Goal: Information Seeking & Learning: Learn about a topic

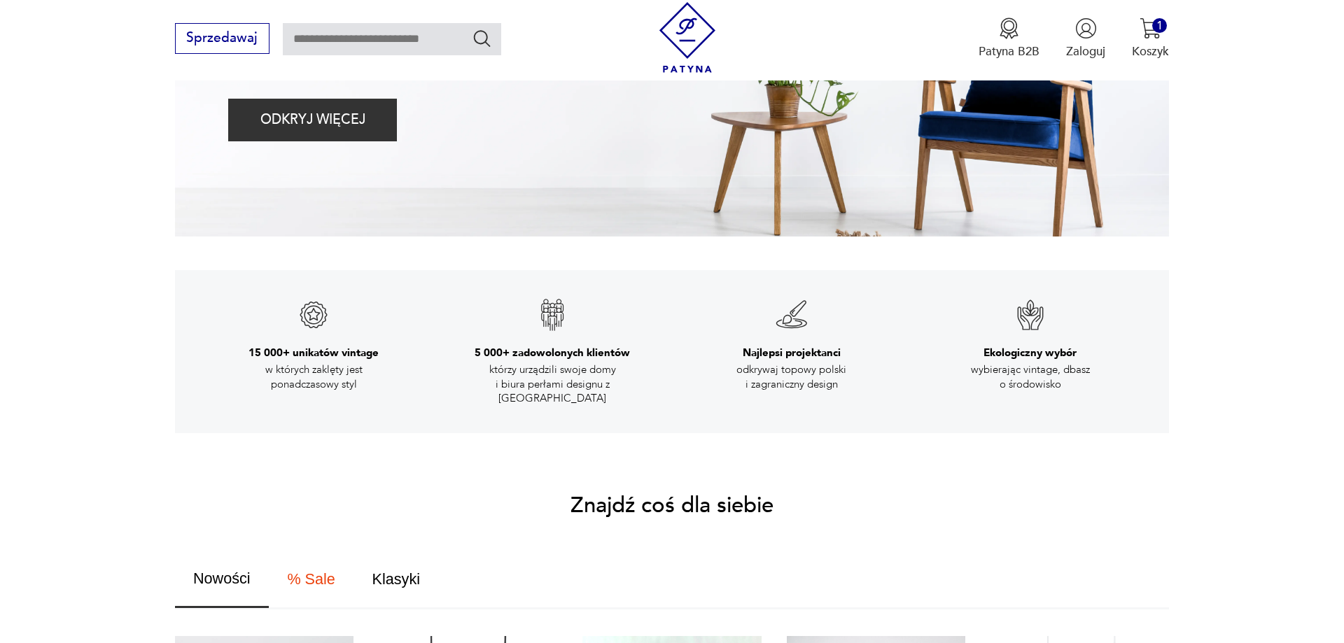
scroll to position [857, 0]
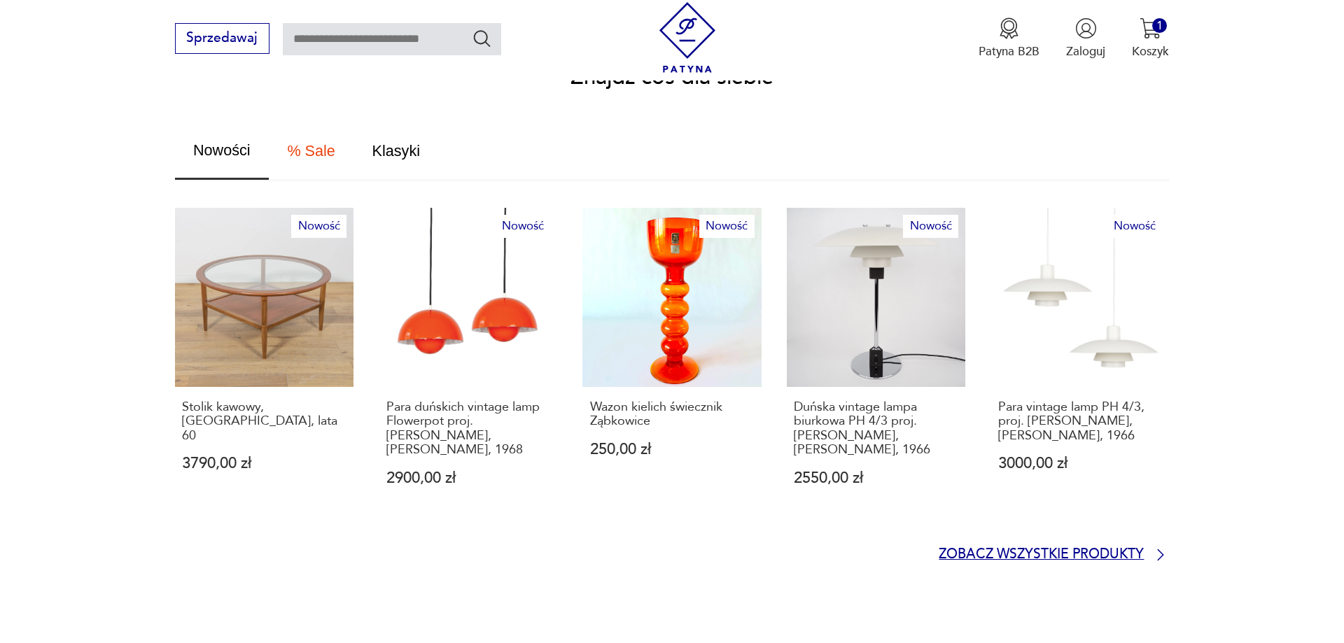
click at [1094, 549] on p "Zobacz wszystkie produkty" at bounding box center [1041, 554] width 205 height 11
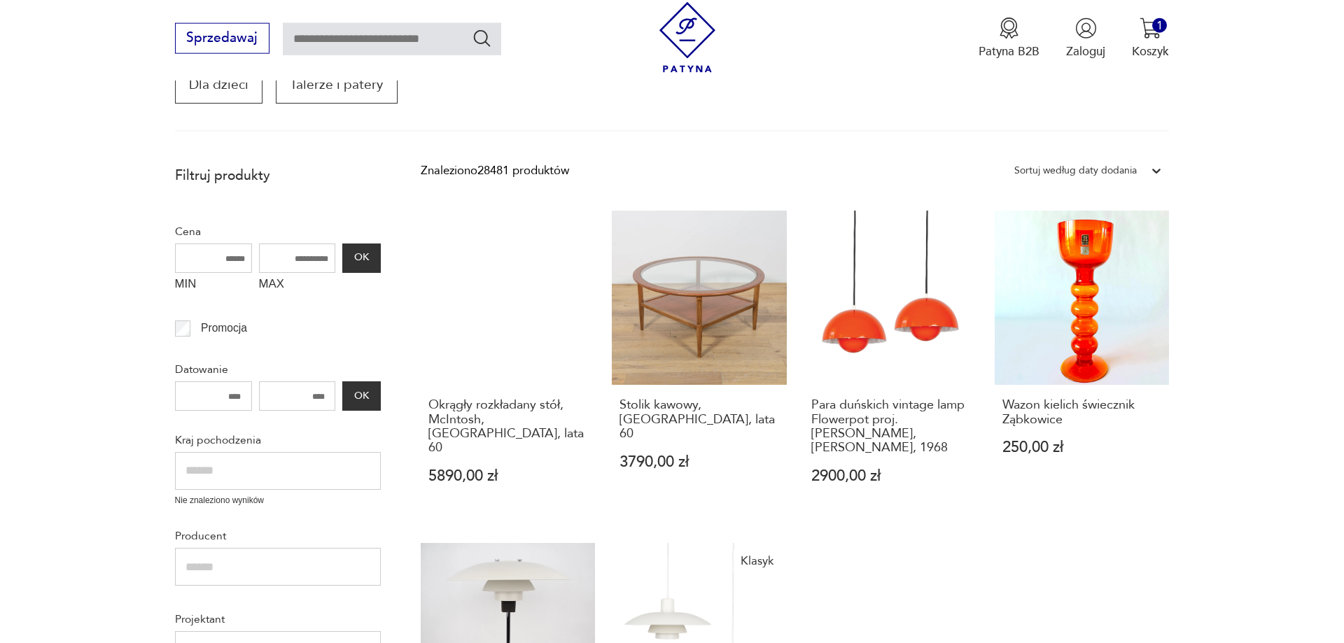
scroll to position [309, 0]
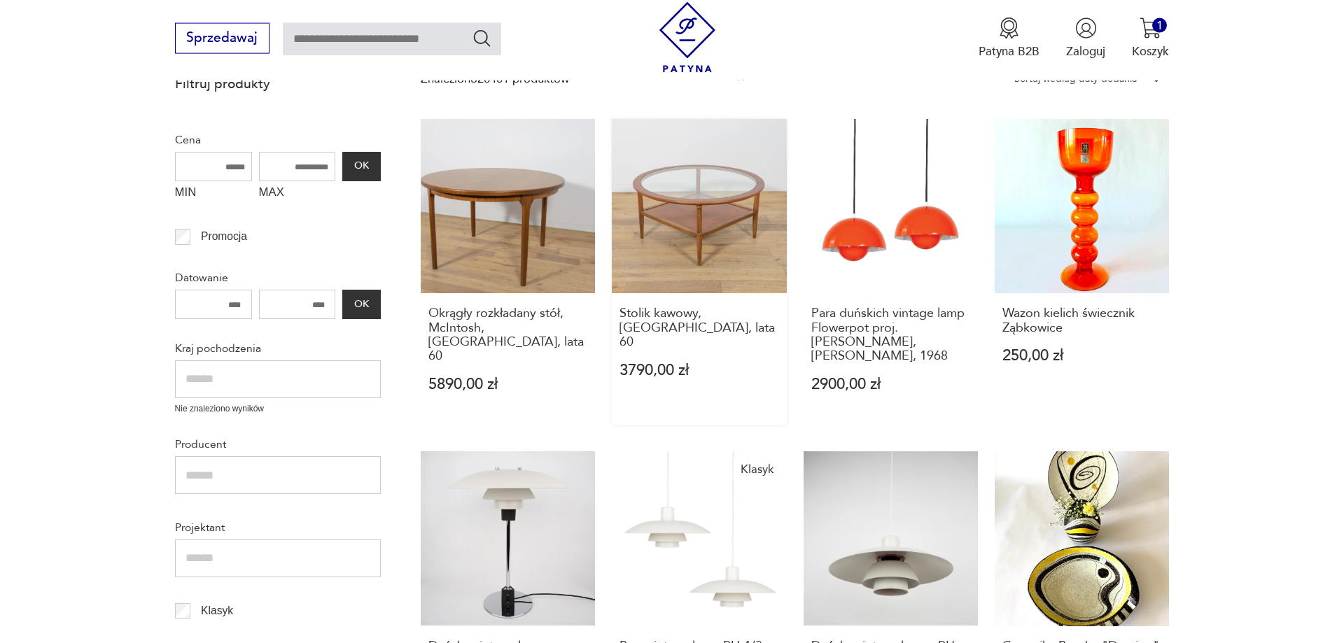
click at [679, 309] on h3 "Stolik kawowy, [GEOGRAPHIC_DATA], lata 60" at bounding box center [699, 328] width 160 height 43
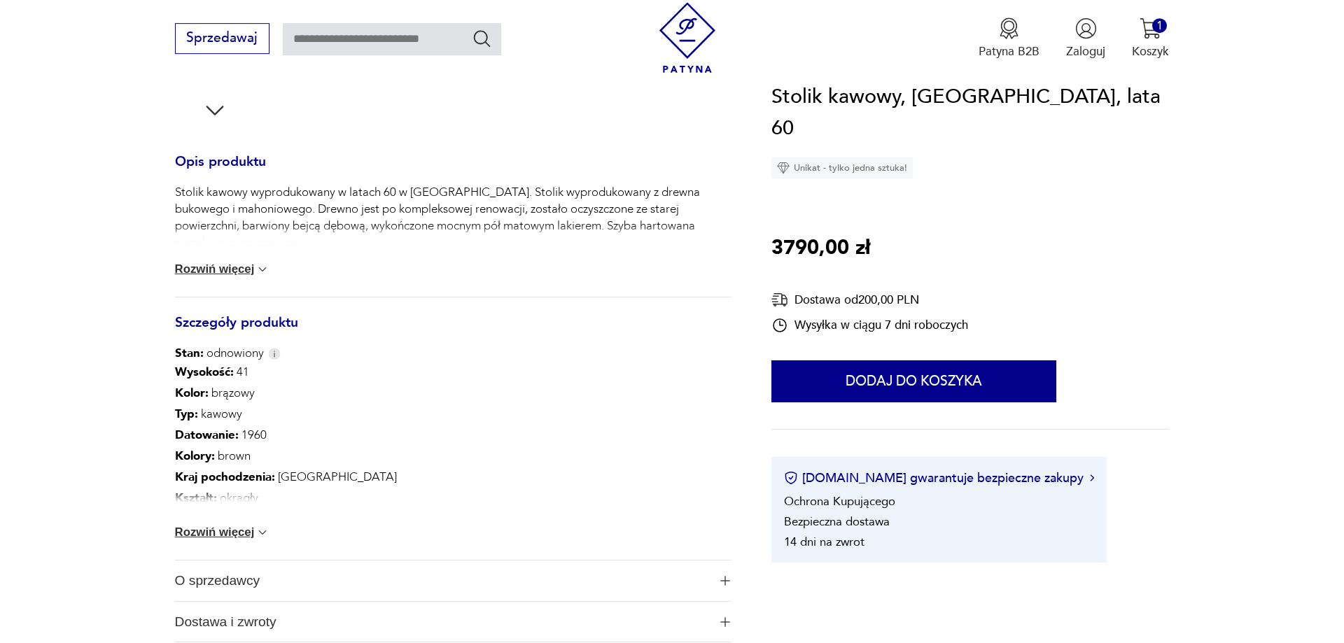
scroll to position [571, 0]
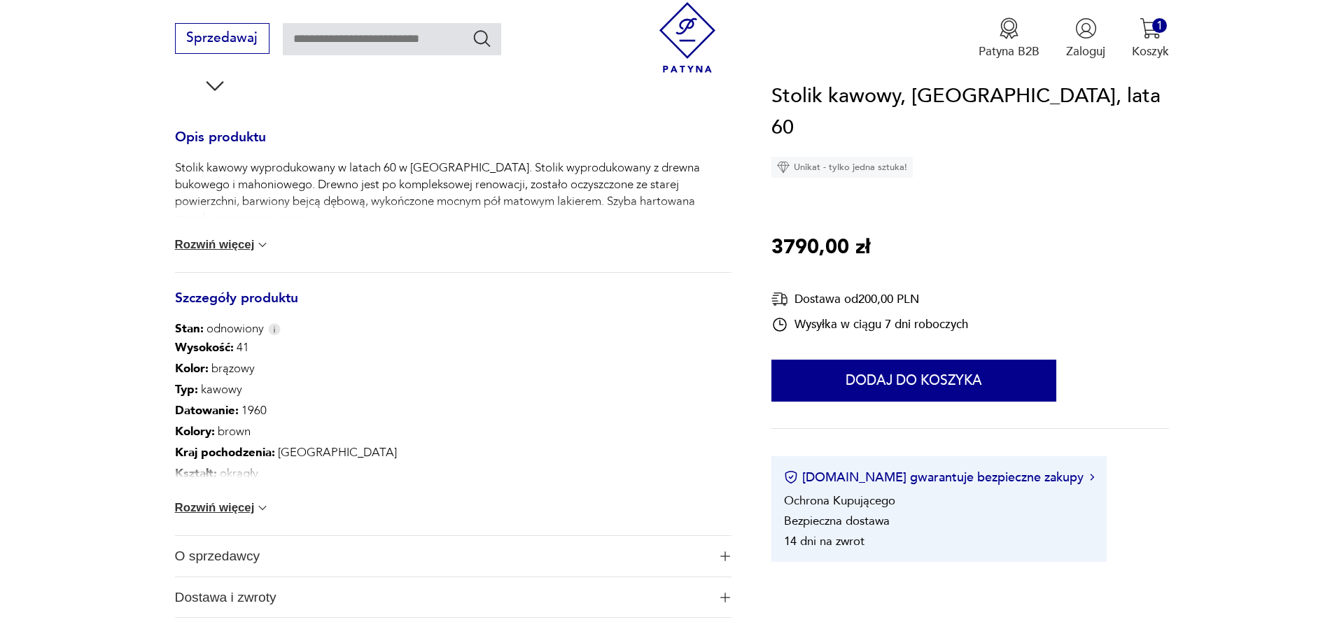
click at [202, 503] on button "Rozwiń więcej" at bounding box center [222, 508] width 95 height 14
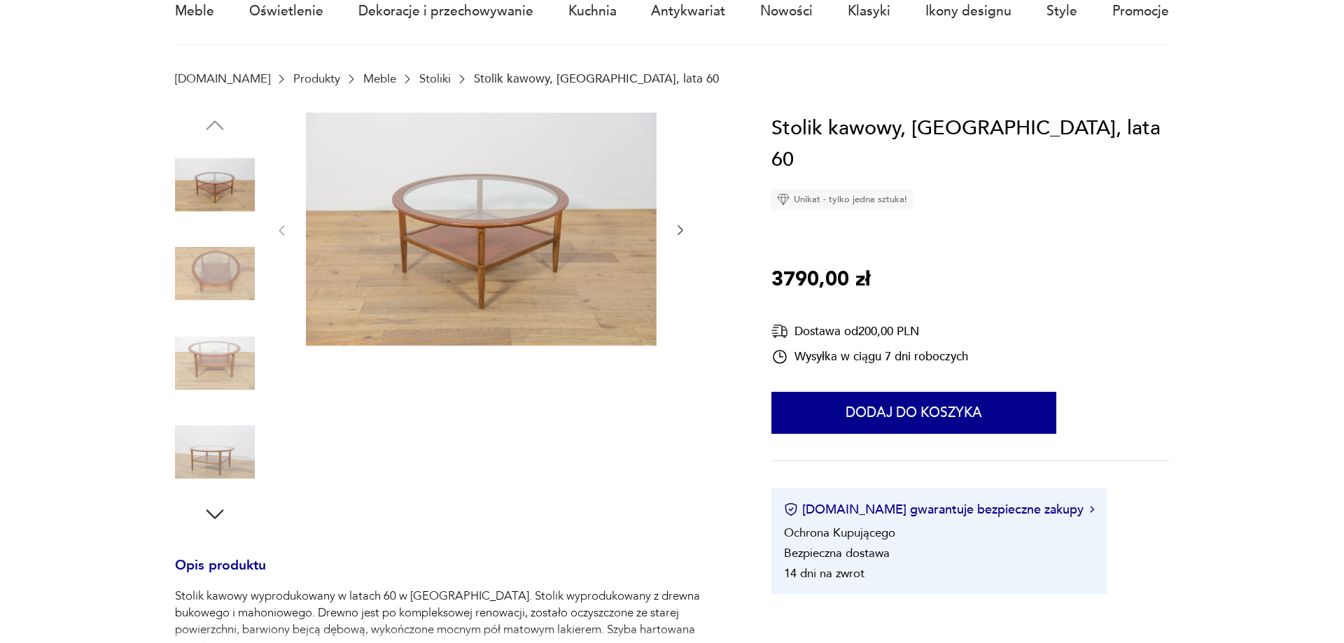
scroll to position [0, 0]
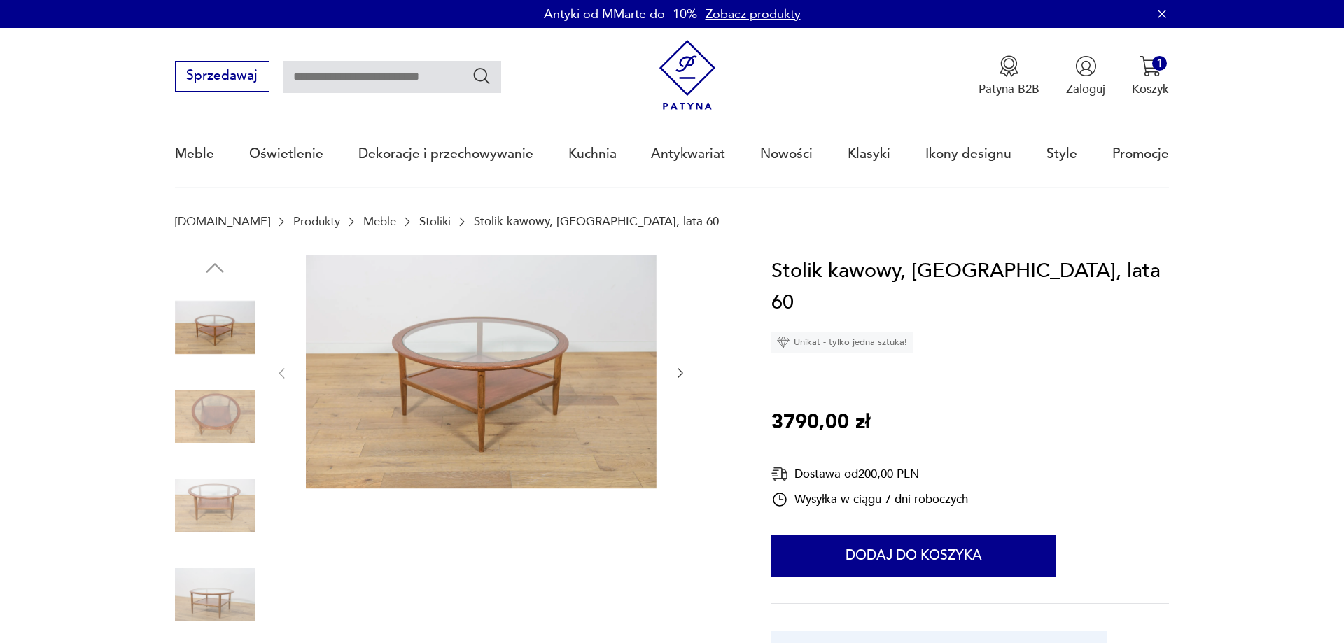
click at [241, 322] on img at bounding box center [215, 328] width 80 height 80
click at [223, 396] on img at bounding box center [215, 417] width 80 height 80
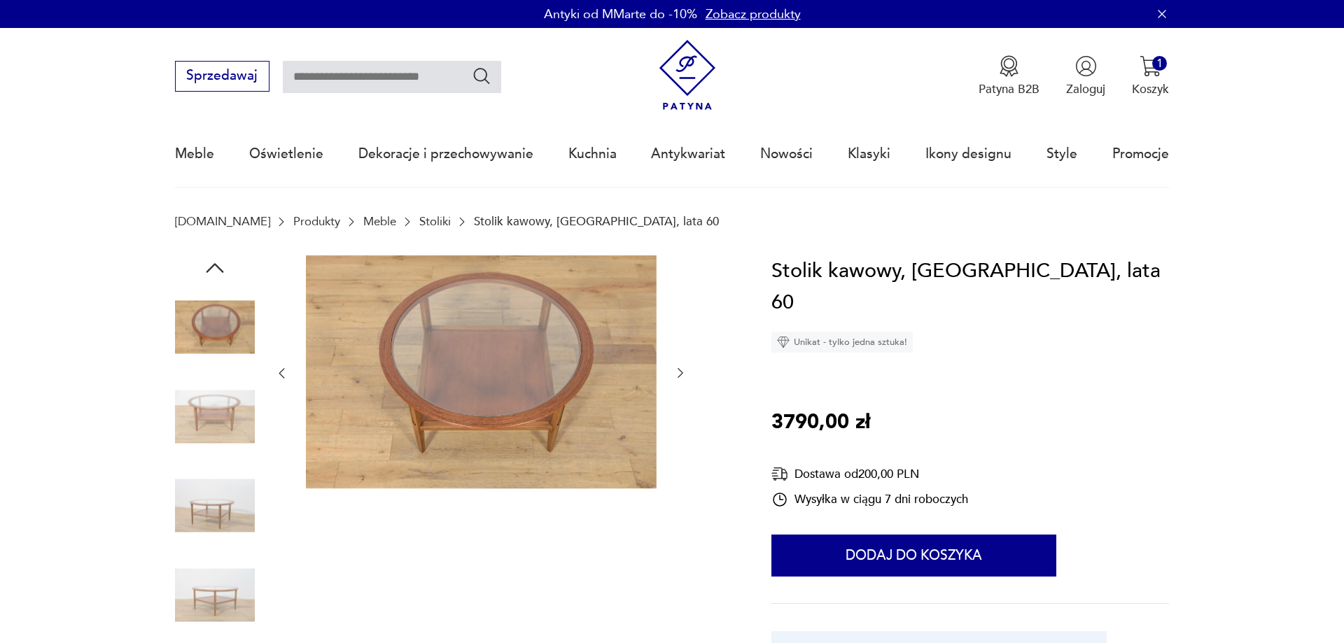
click at [204, 585] on img at bounding box center [215, 595] width 80 height 80
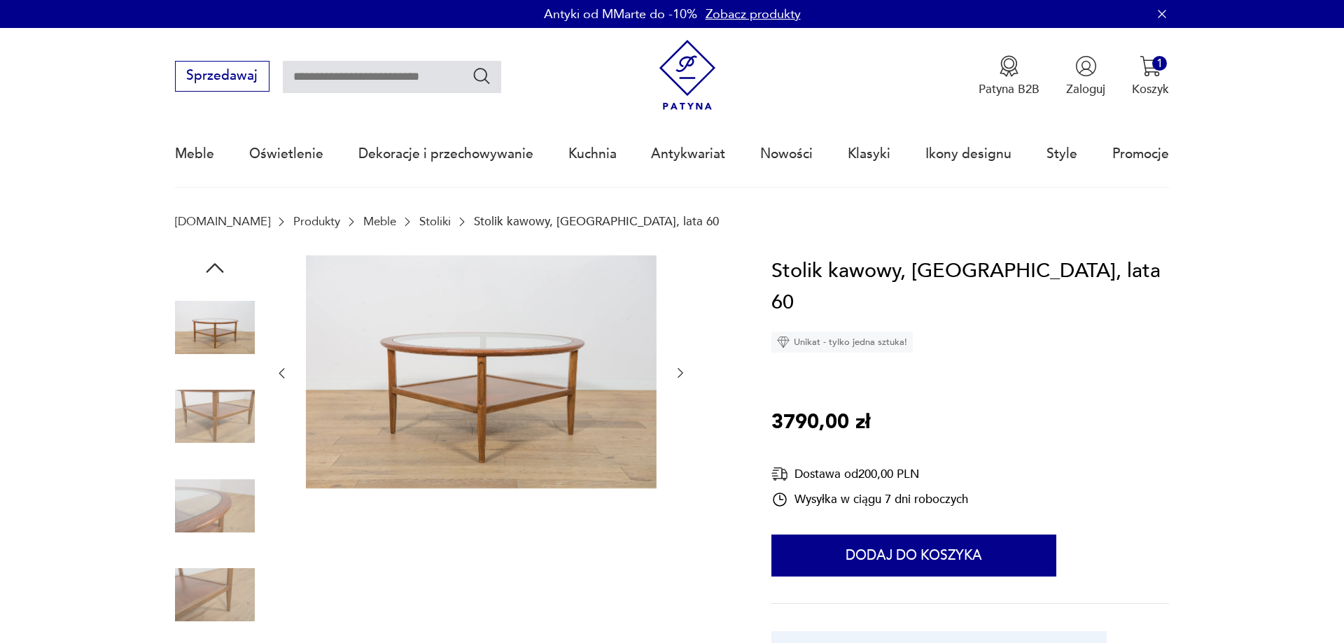
click at [410, 396] on img at bounding box center [481, 372] width 351 height 234
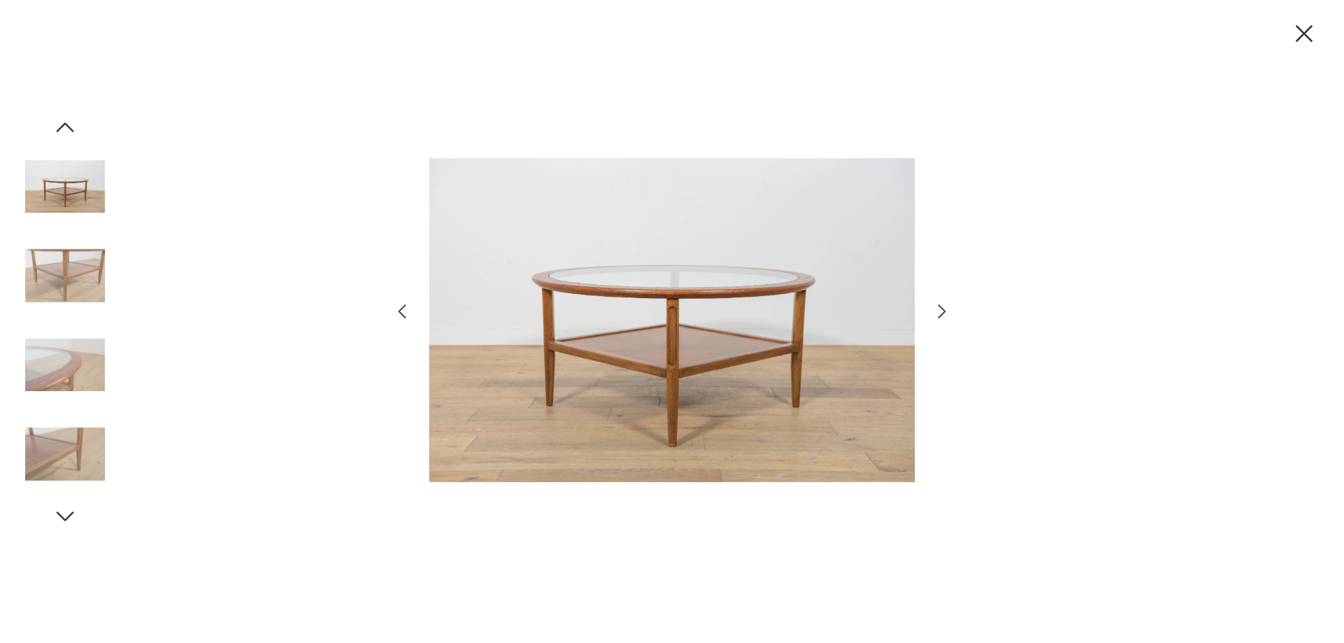
click at [943, 309] on icon "button" at bounding box center [942, 311] width 8 height 14
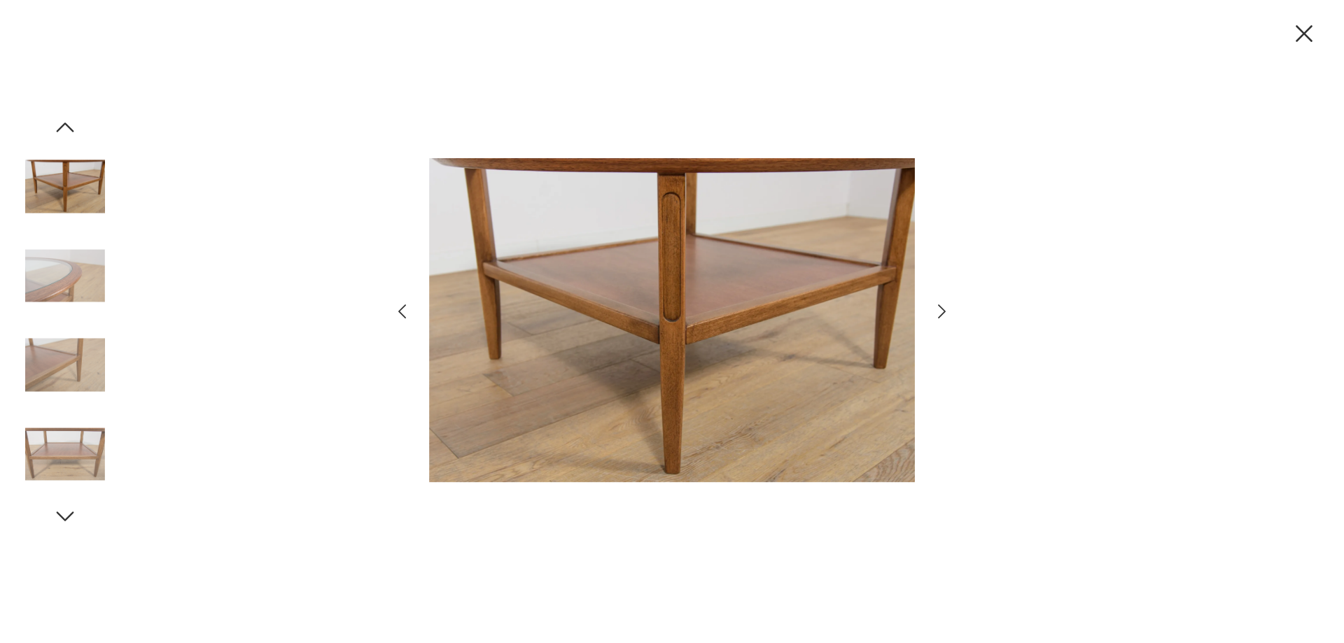
click at [943, 309] on icon "button" at bounding box center [942, 311] width 8 height 14
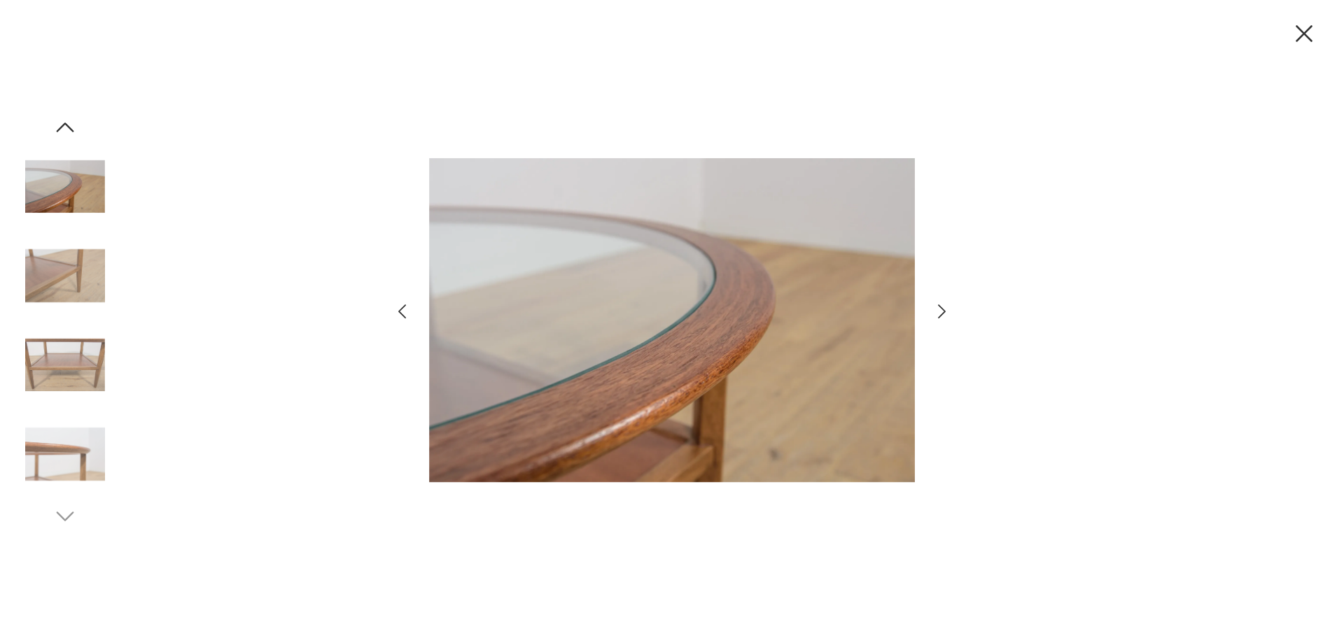
click at [1301, 27] on icon "button" at bounding box center [1303, 33] width 29 height 29
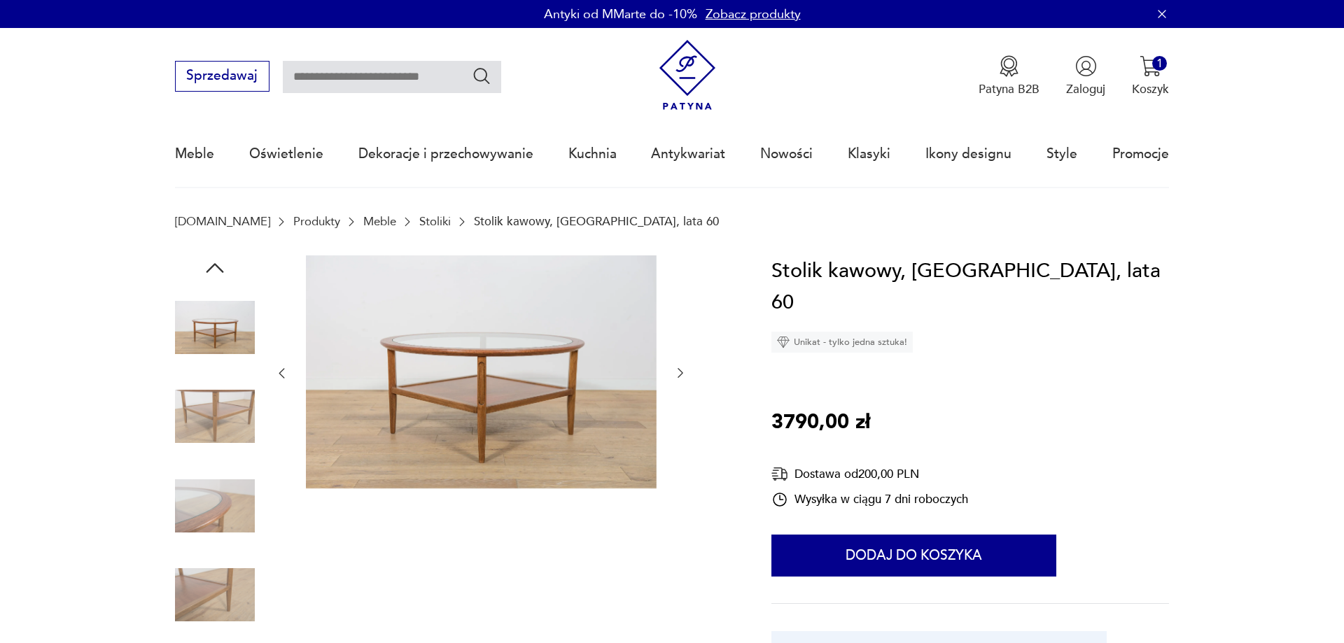
scroll to position [500, 0]
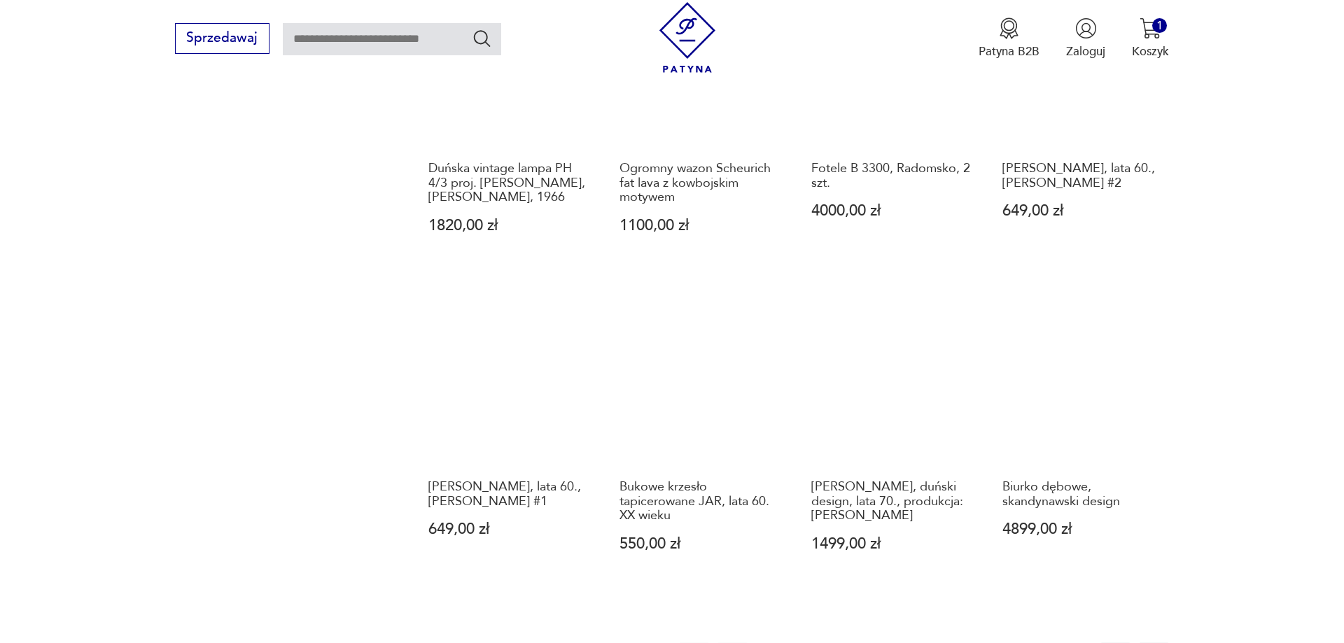
scroll to position [1406, 0]
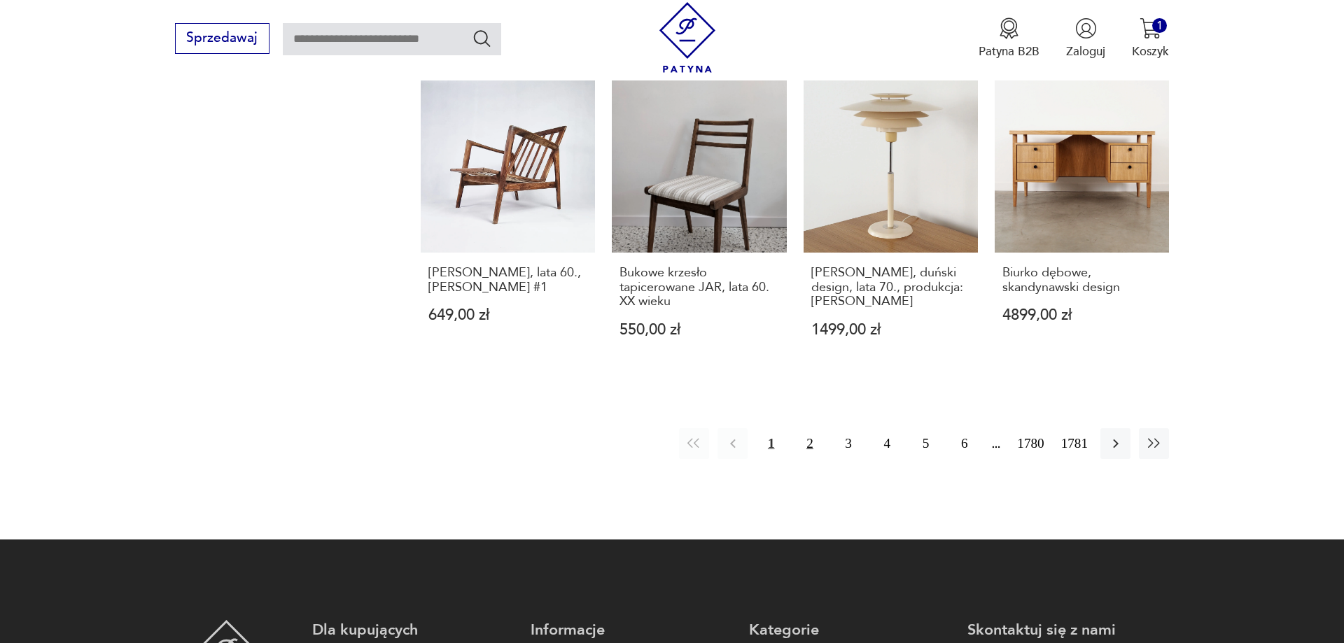
click at [807, 429] on button "2" at bounding box center [809, 443] width 30 height 30
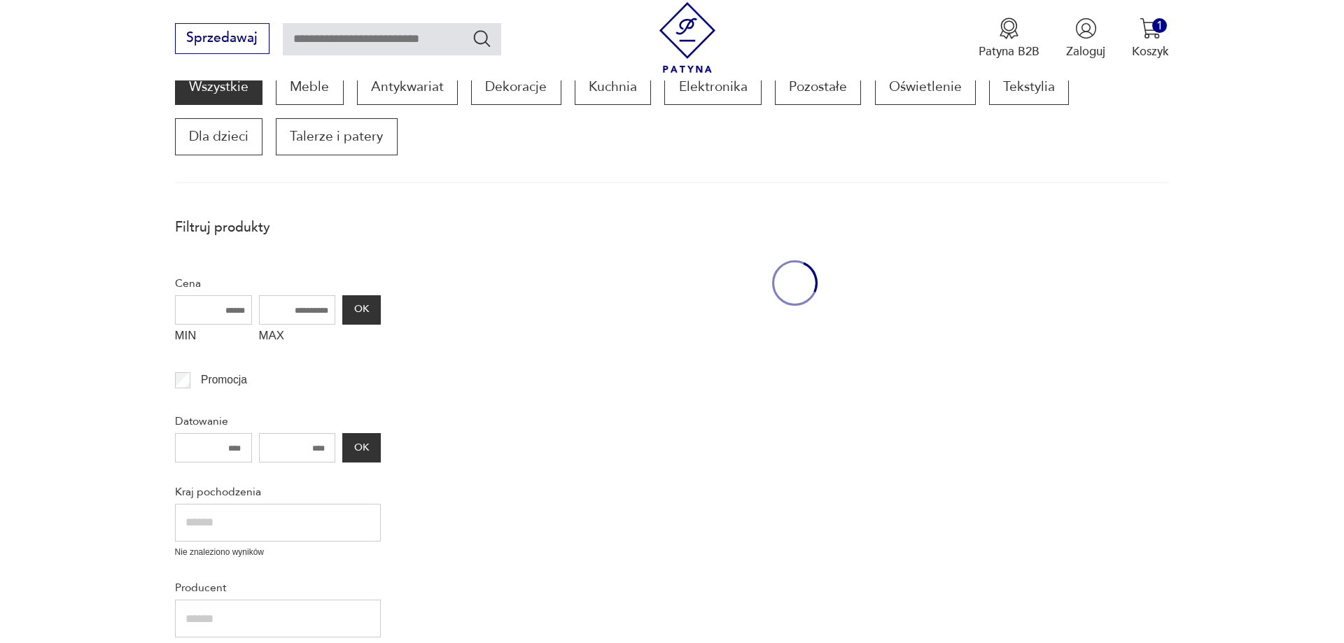
scroll to position [237, 0]
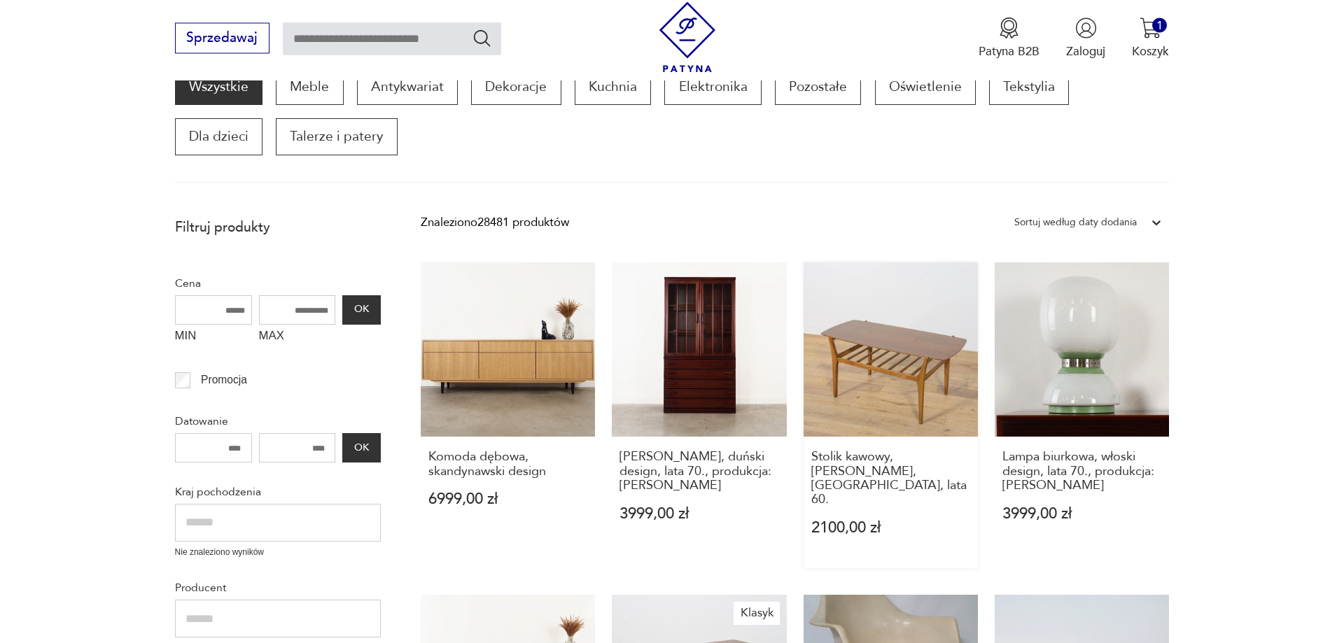
click at [896, 373] on link "Stolik kawowy, [PERSON_NAME], [GEOGRAPHIC_DATA], lata 60. 2100,00 zł" at bounding box center [891, 416] width 174 height 306
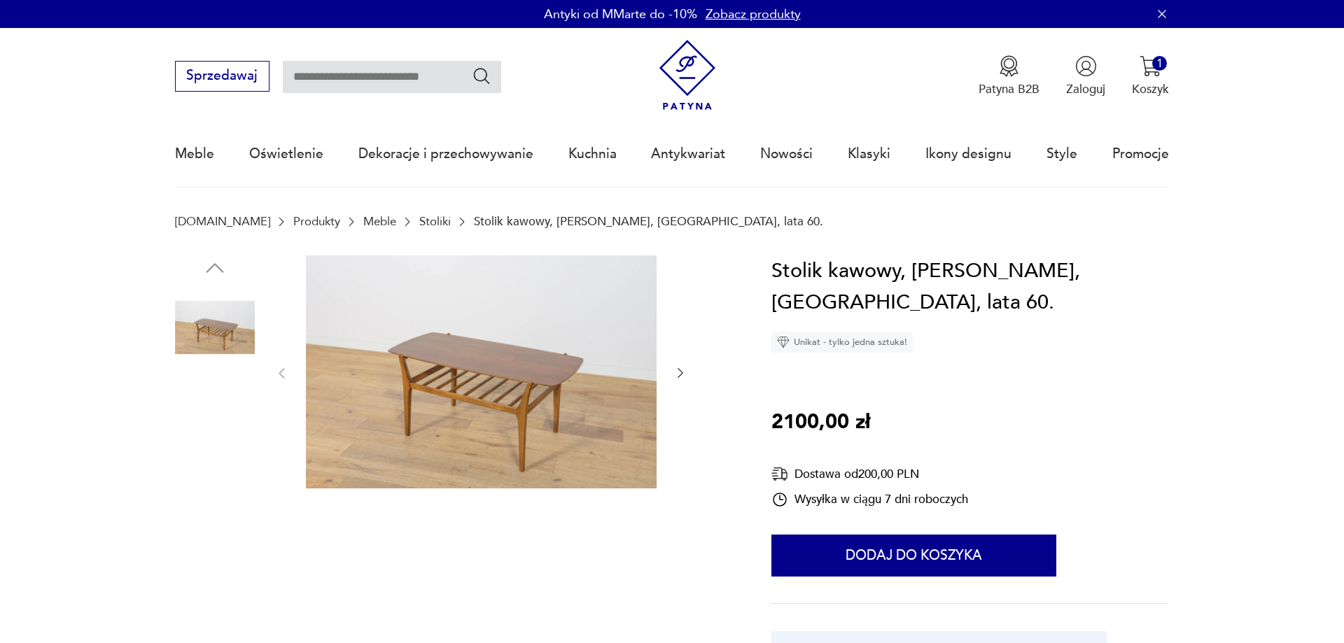
click at [218, 432] on img at bounding box center [215, 417] width 80 height 80
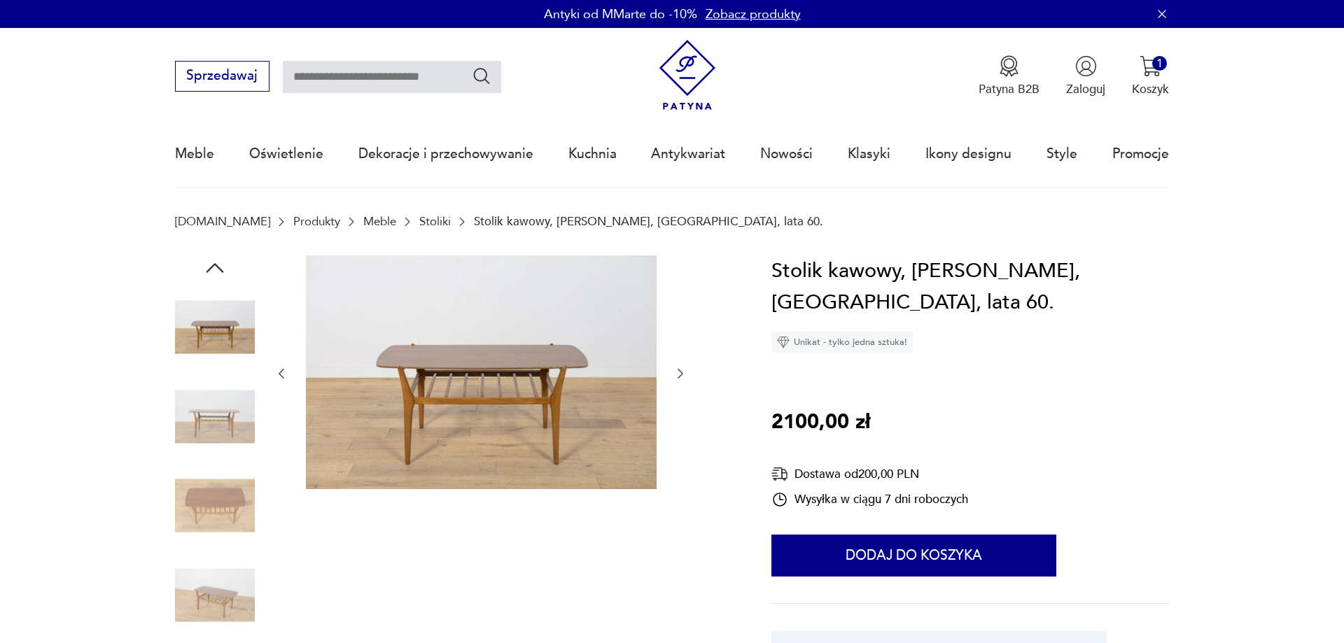
click at [219, 579] on img at bounding box center [215, 595] width 80 height 80
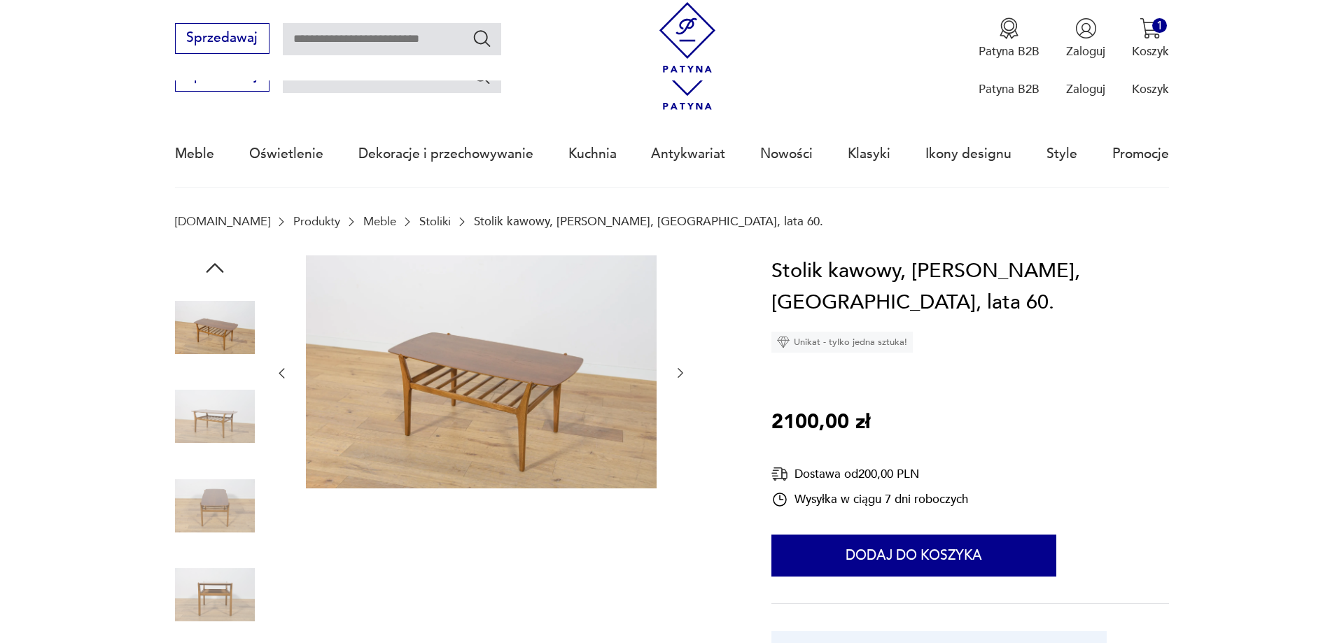
scroll to position [500, 0]
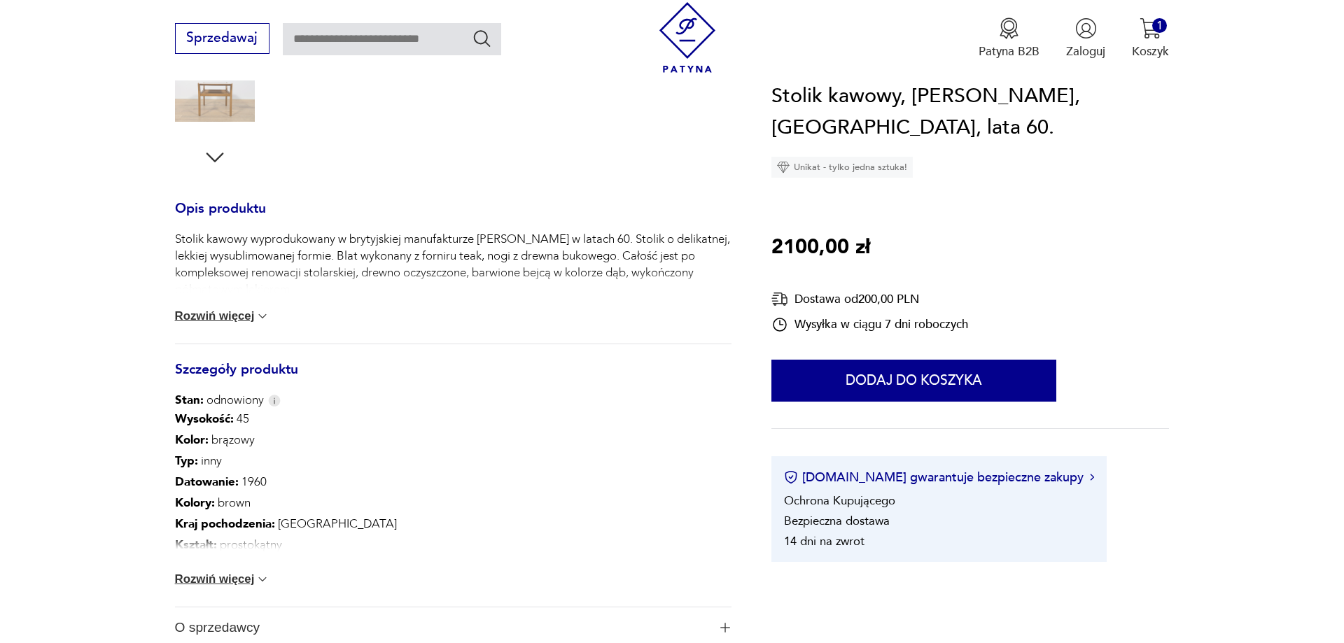
click at [223, 583] on button "Rozwiń więcej" at bounding box center [222, 580] width 95 height 14
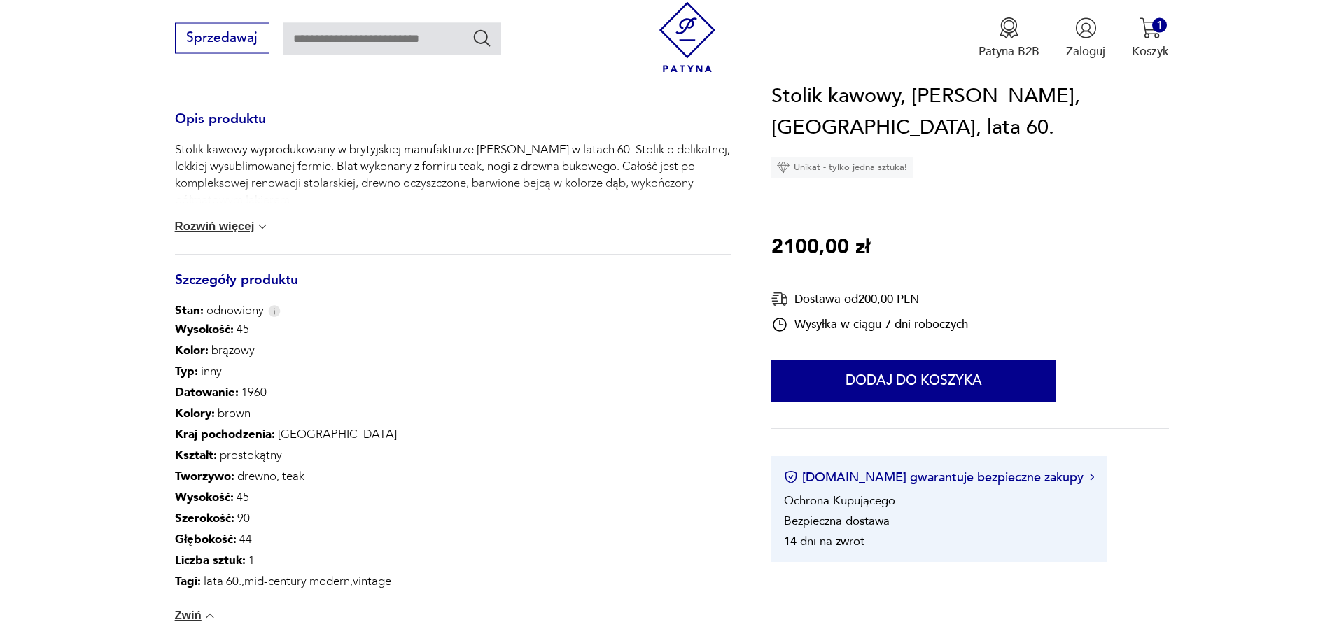
scroll to position [643, 0]
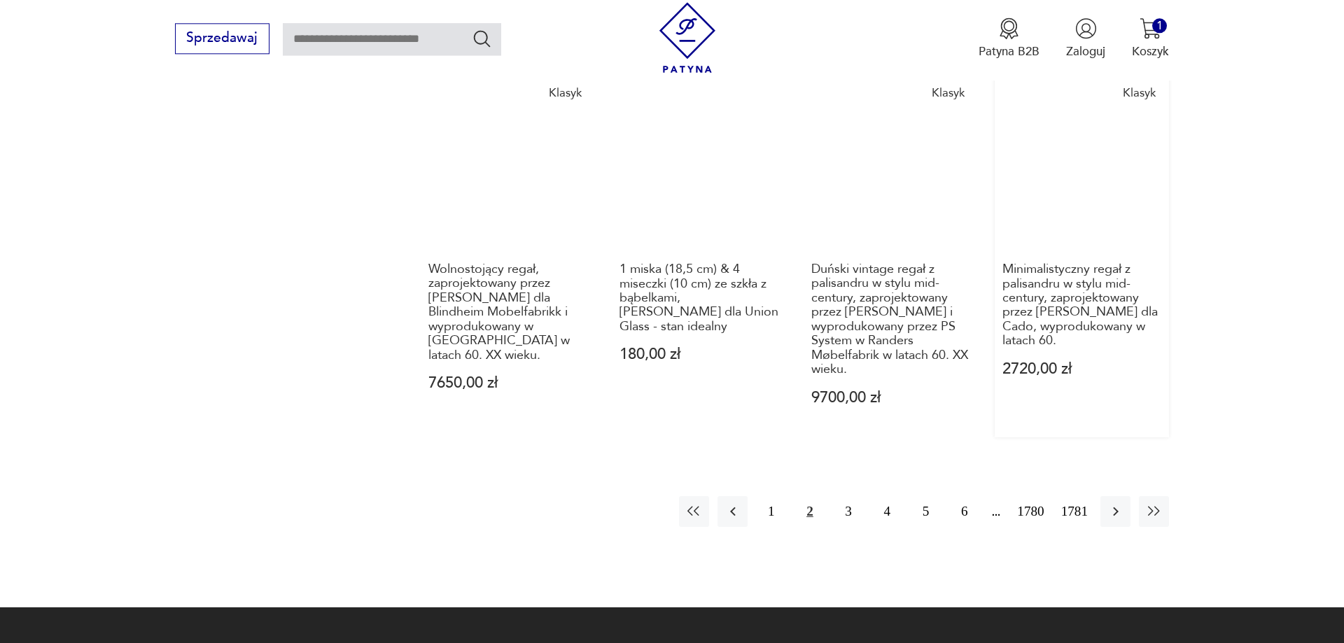
scroll to position [1451, 0]
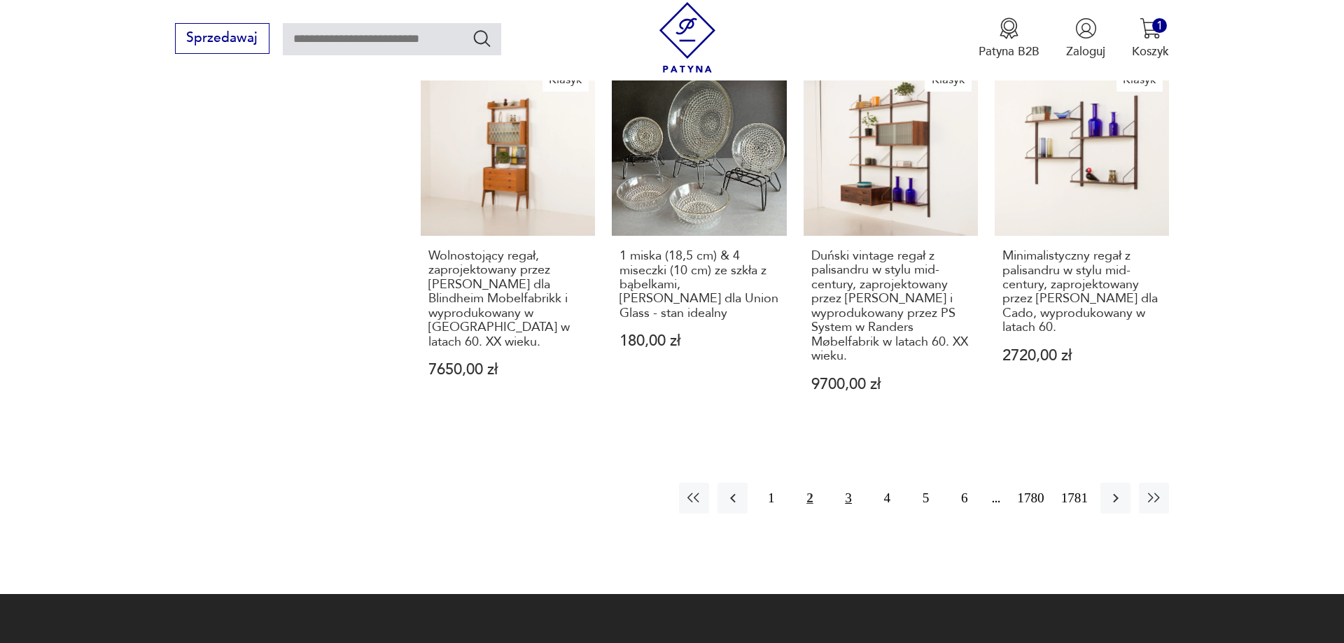
click at [848, 483] on button "3" at bounding box center [849, 498] width 30 height 30
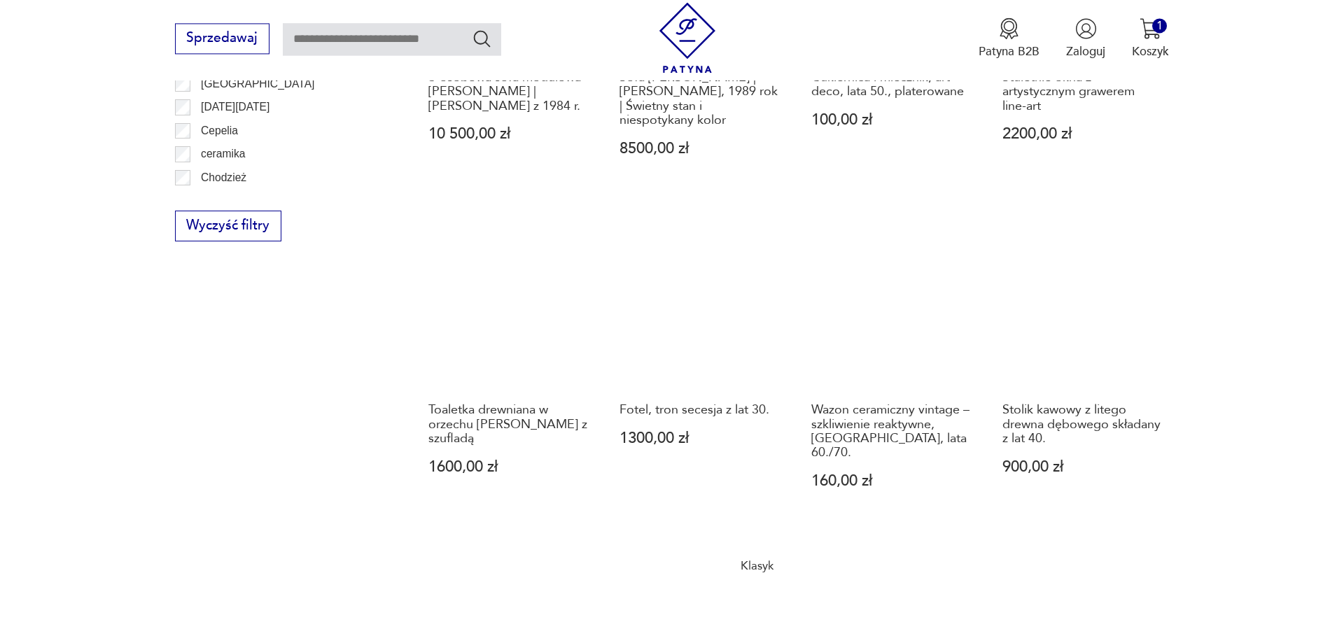
scroll to position [1023, 0]
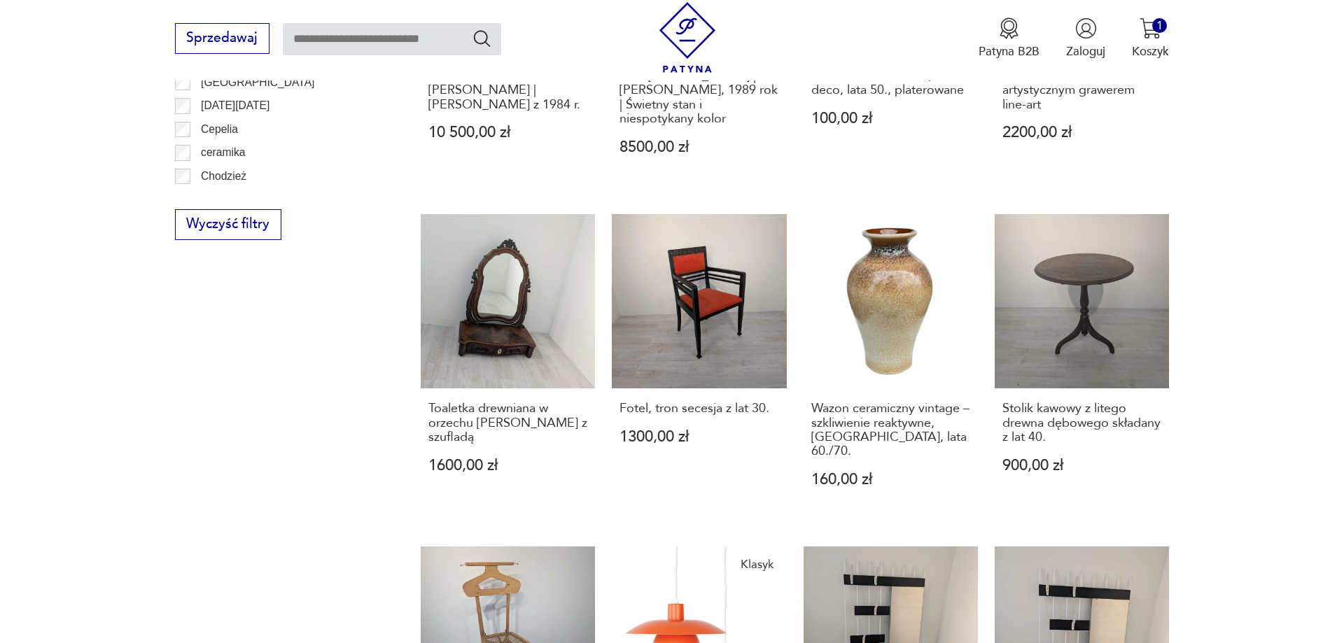
click at [1262, 209] on section "Filtruj produkty Cena MIN MAX OK Promocja Datowanie OK Kraj pochodzenia Nie zna…" at bounding box center [672, 223] width 1344 height 1597
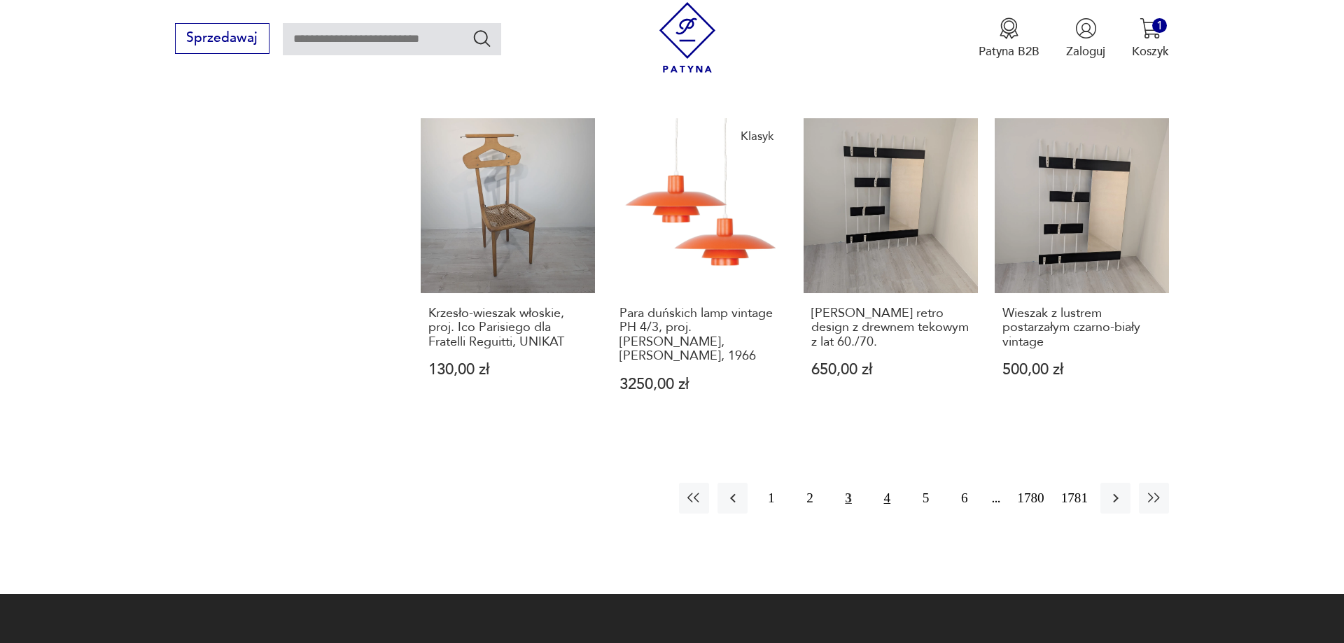
drag, startPoint x: 889, startPoint y: 467, endPoint x: 968, endPoint y: 451, distance: 80.7
click at [890, 483] on button "4" at bounding box center [887, 498] width 30 height 30
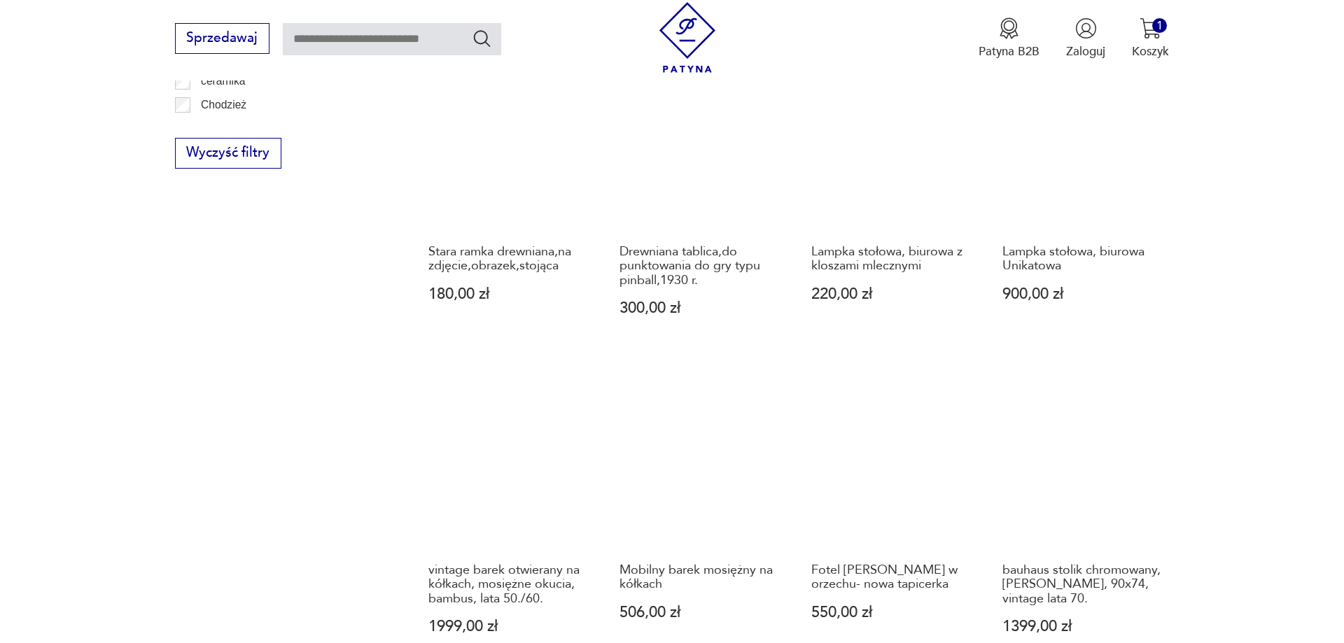
scroll to position [1380, 0]
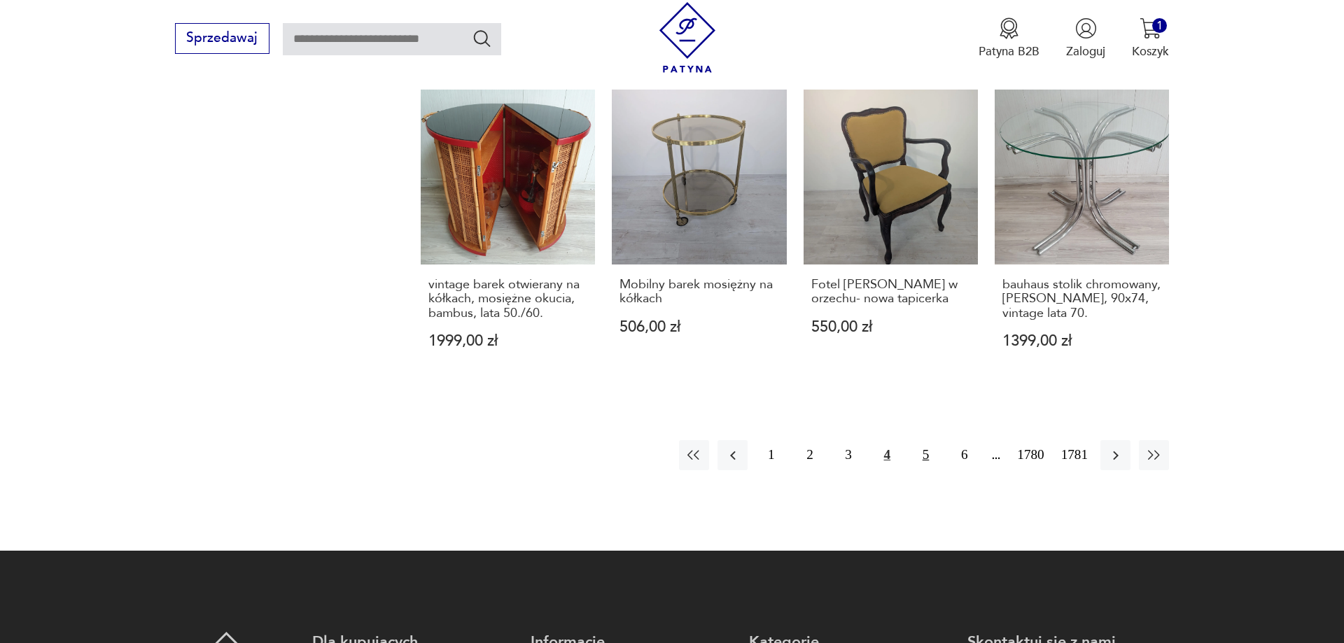
click at [930, 455] on button "5" at bounding box center [926, 455] width 30 height 30
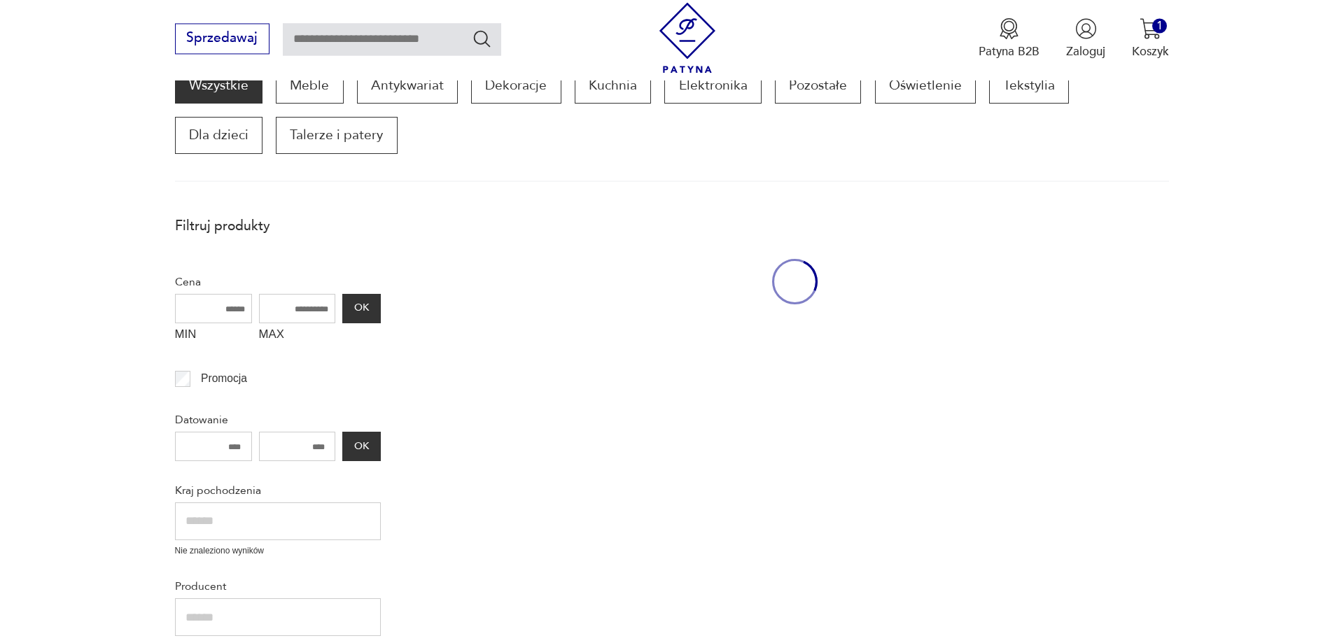
scroll to position [237, 0]
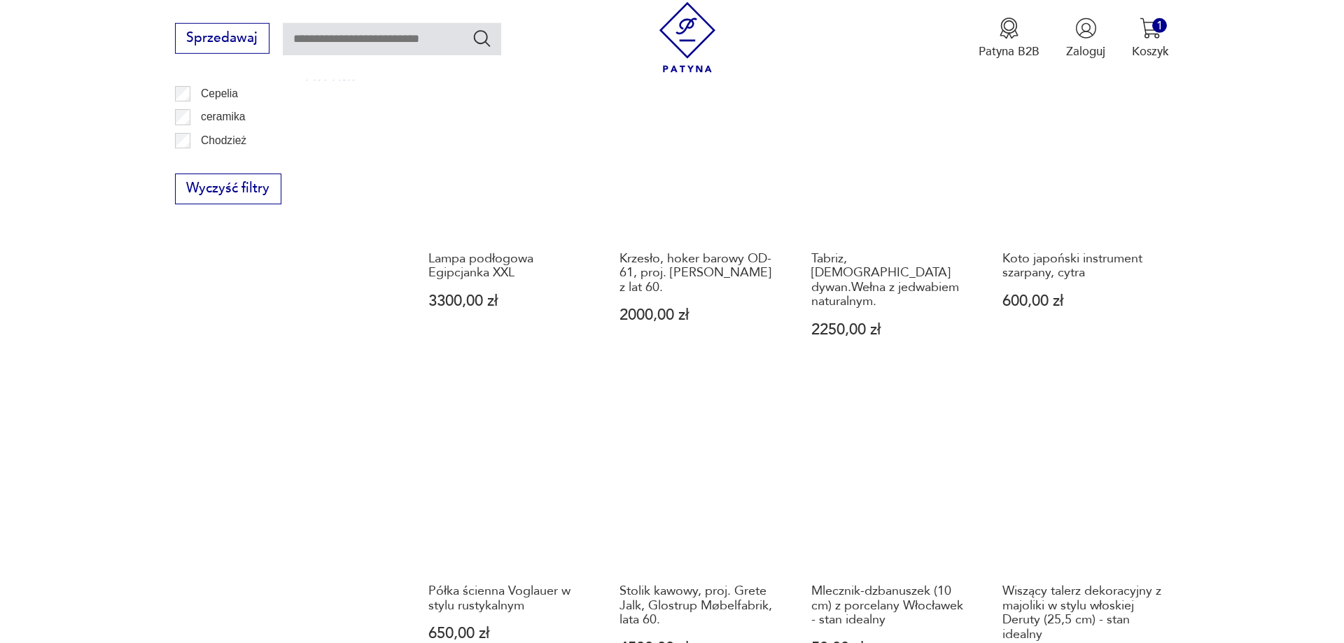
scroll to position [951, 0]
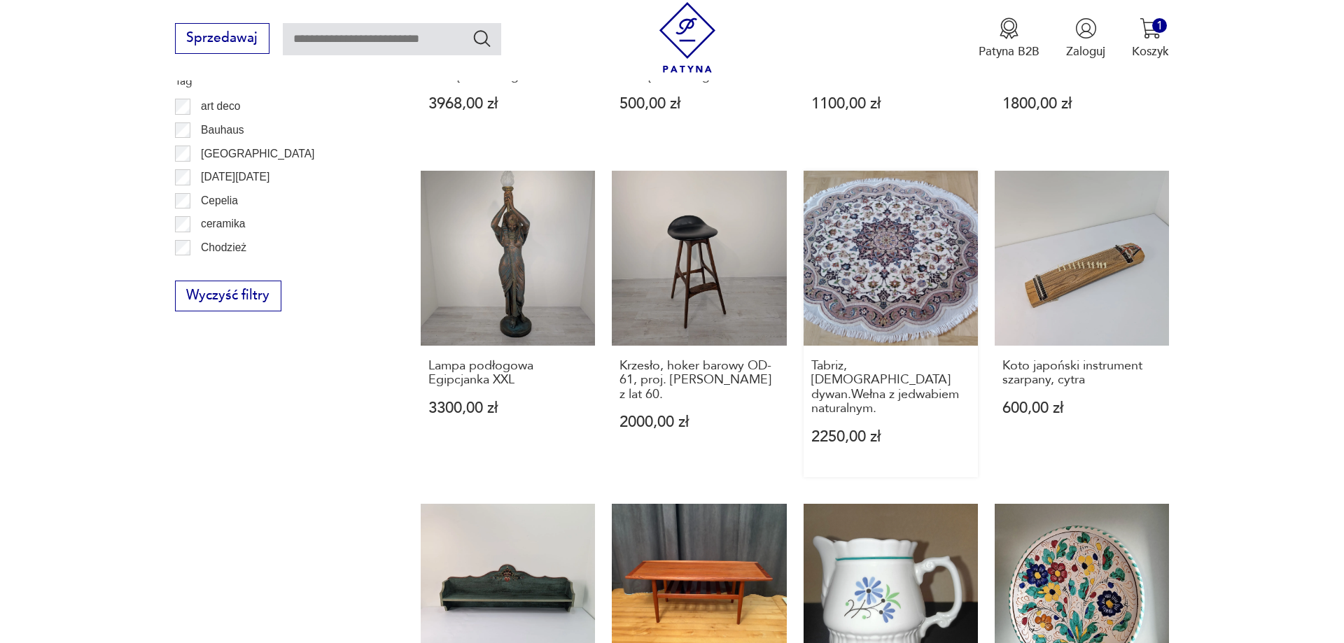
click at [925, 255] on link "Tabriz, [DEMOGRAPHIC_DATA] dywan.Wełna z jedwabiem naturalnym. 2250,00 zł" at bounding box center [891, 324] width 174 height 306
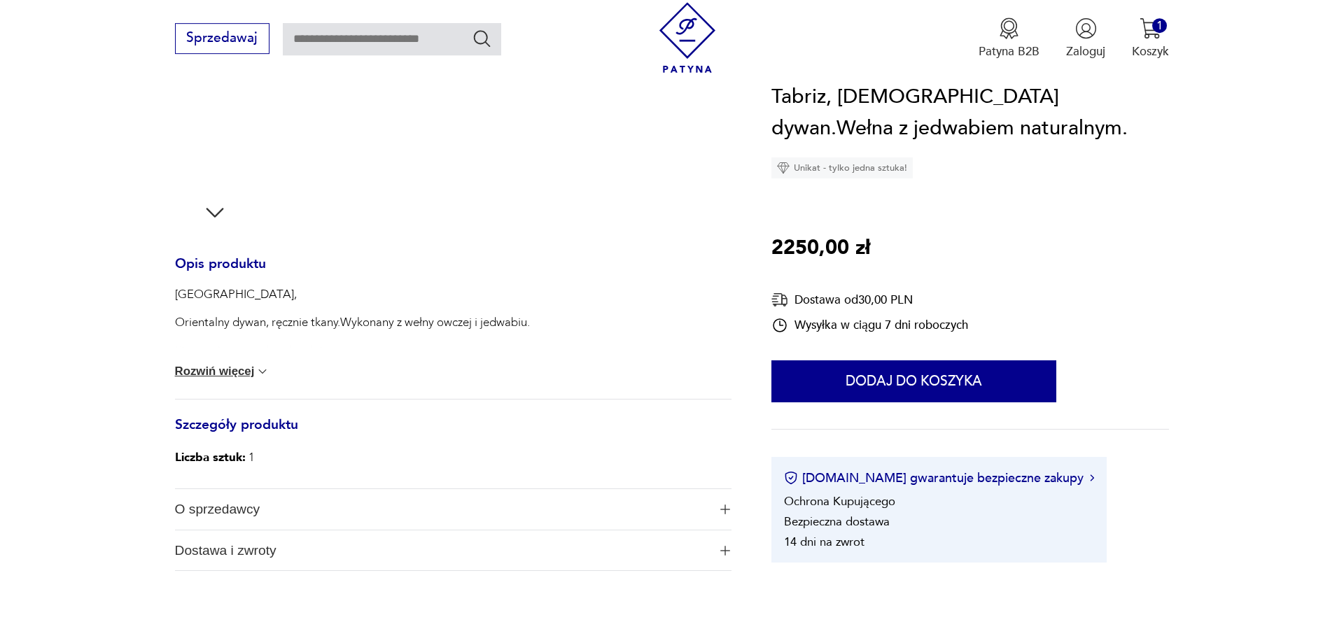
scroll to position [500, 0]
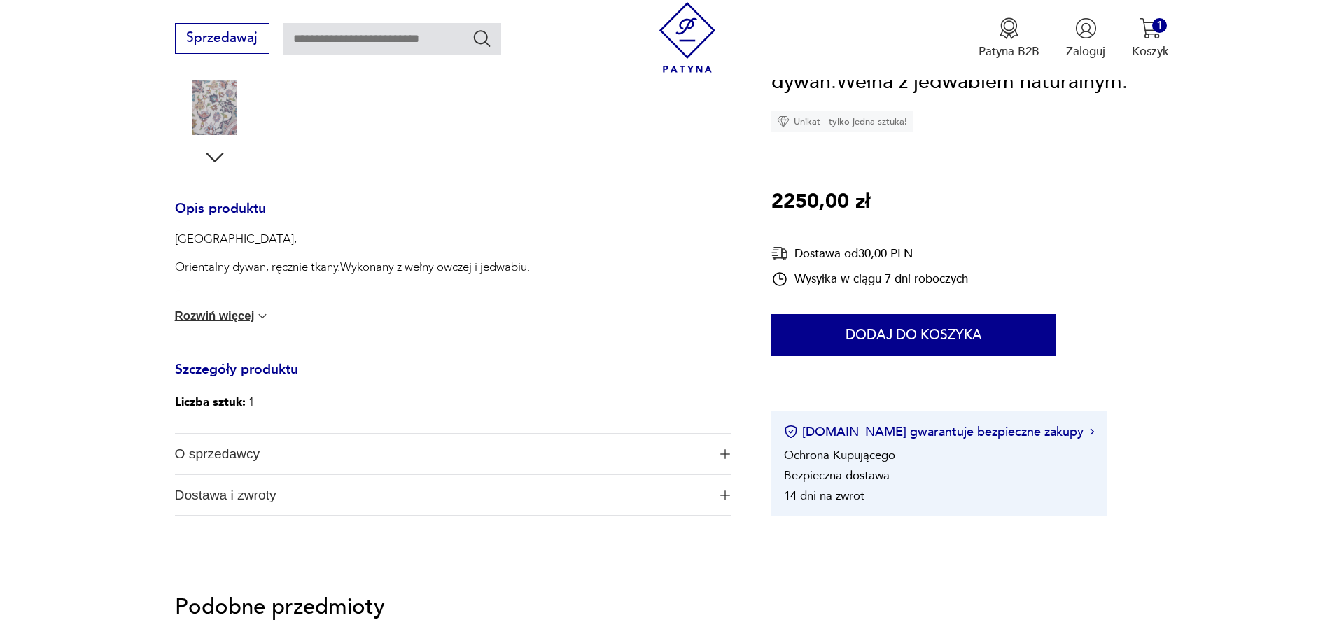
click at [216, 315] on button "Rozwiń więcej" at bounding box center [222, 316] width 95 height 14
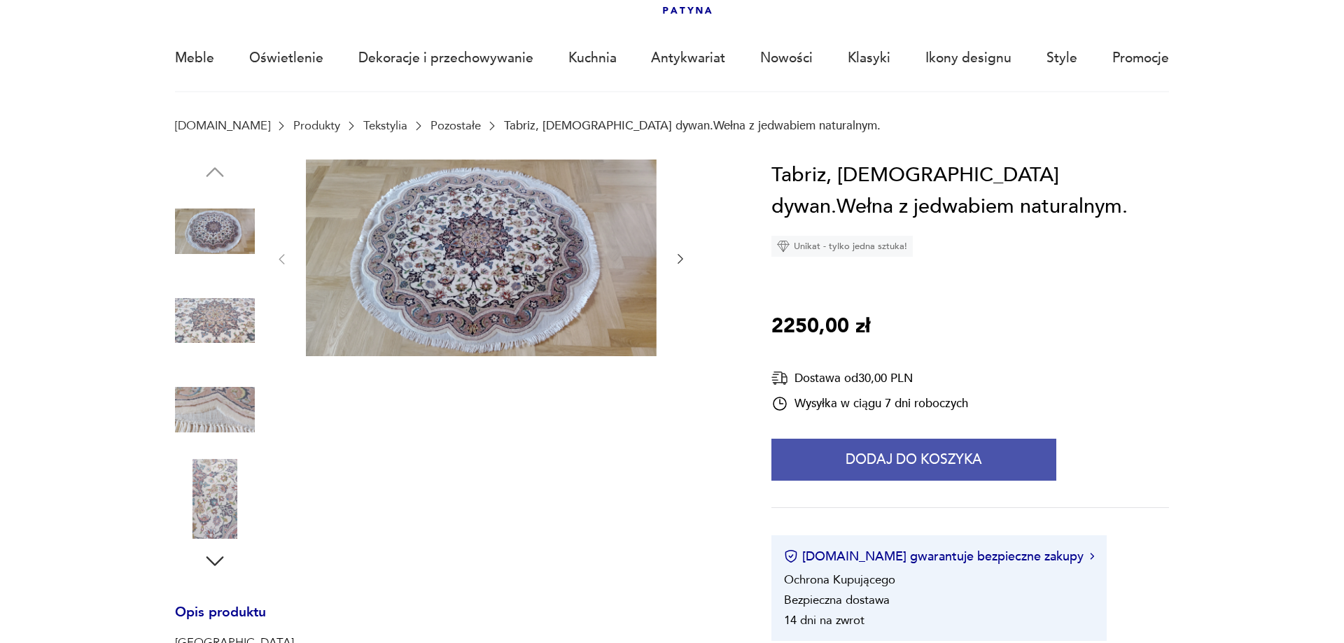
scroll to position [71, 0]
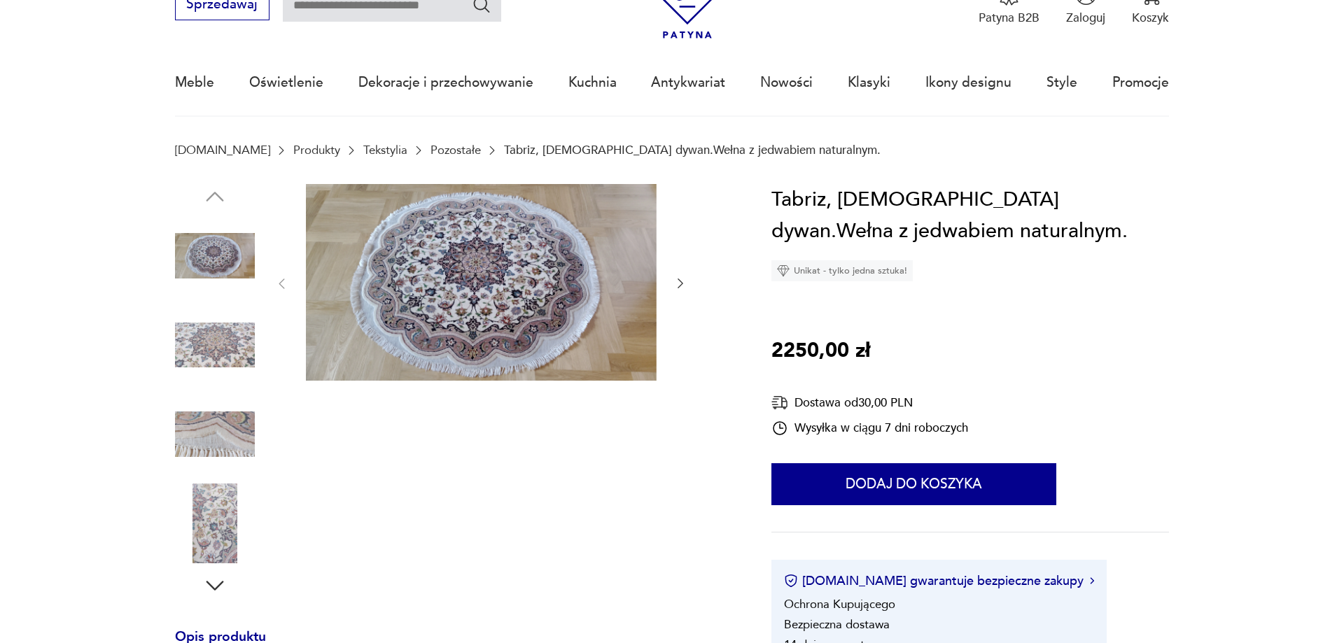
click at [237, 260] on img at bounding box center [215, 256] width 80 height 80
click at [214, 332] on img at bounding box center [215, 345] width 80 height 80
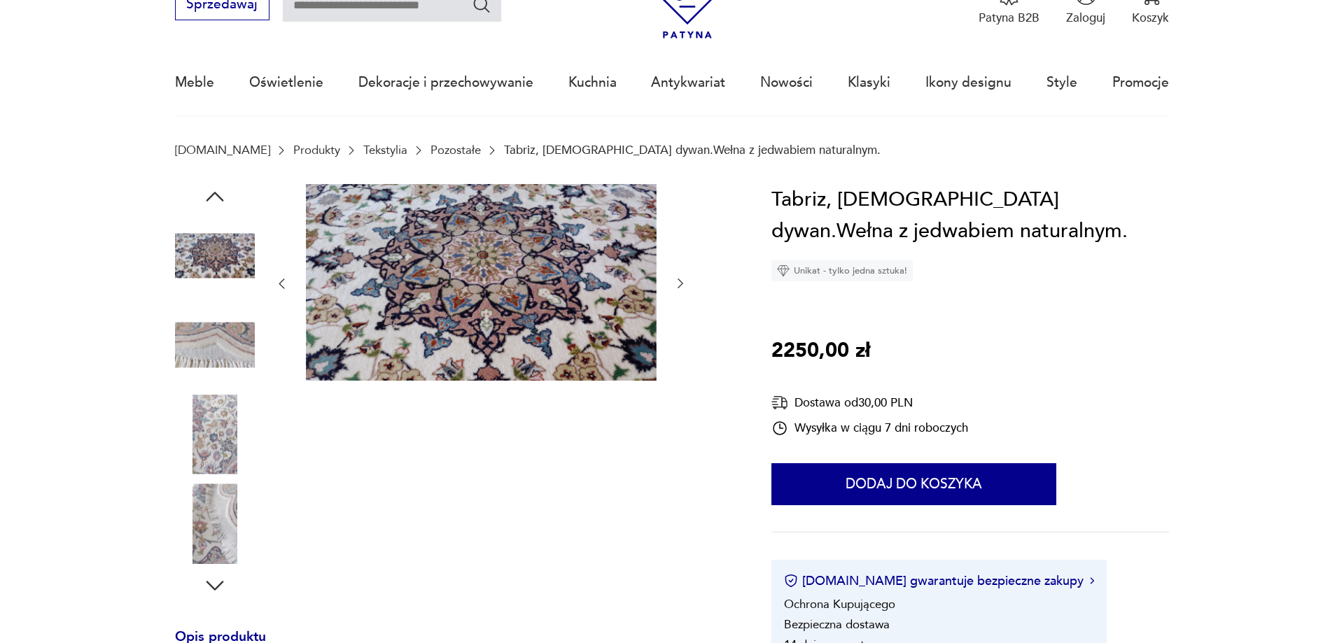
click at [203, 531] on img at bounding box center [215, 524] width 80 height 80
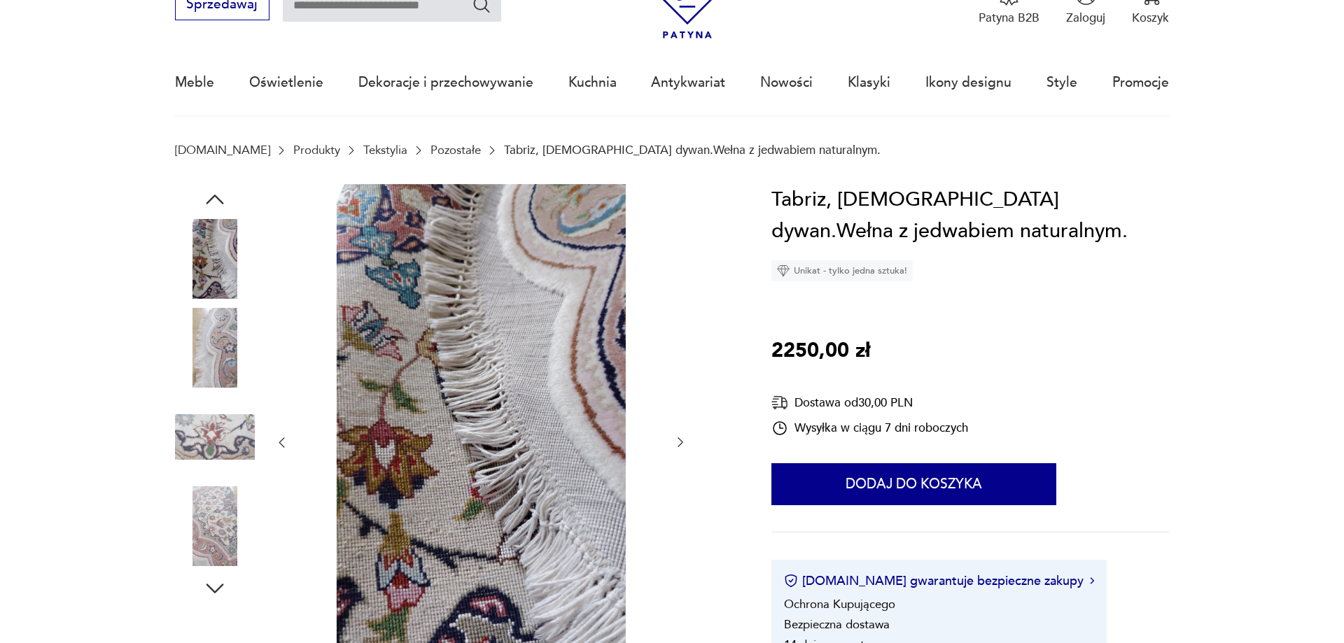
click at [207, 587] on icon "button" at bounding box center [214, 588] width 25 height 25
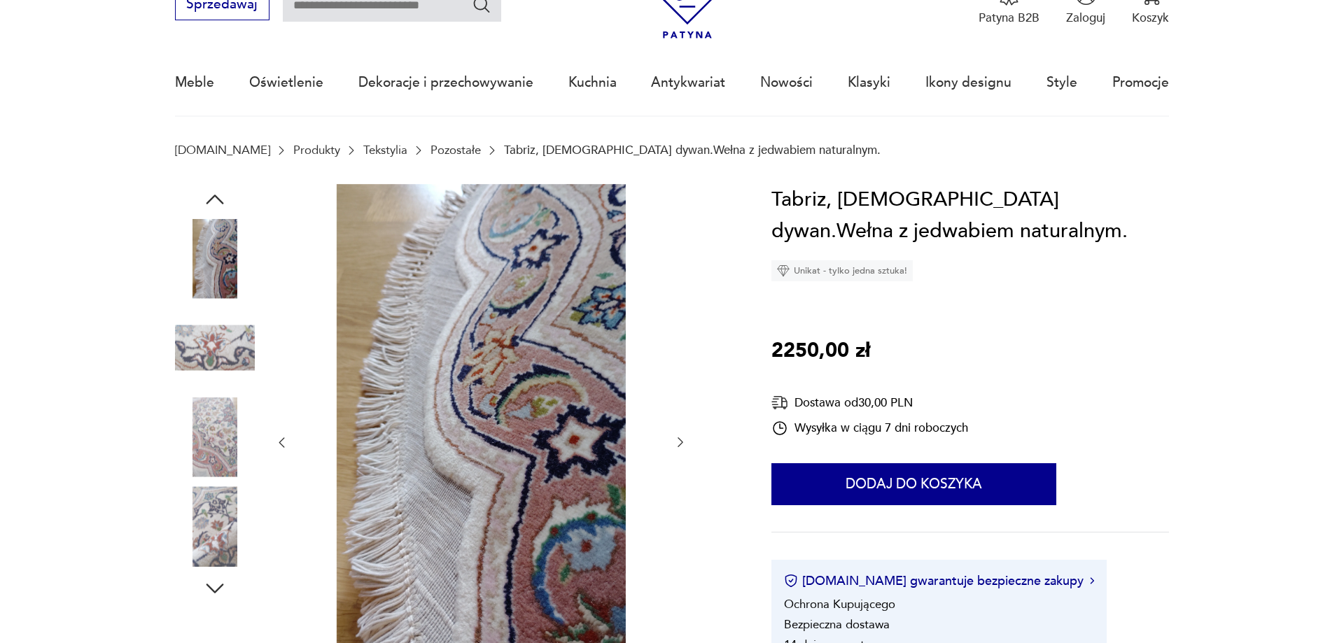
click at [206, 232] on img at bounding box center [215, 259] width 80 height 80
click at [214, 197] on icon "button" at bounding box center [214, 200] width 17 height 10
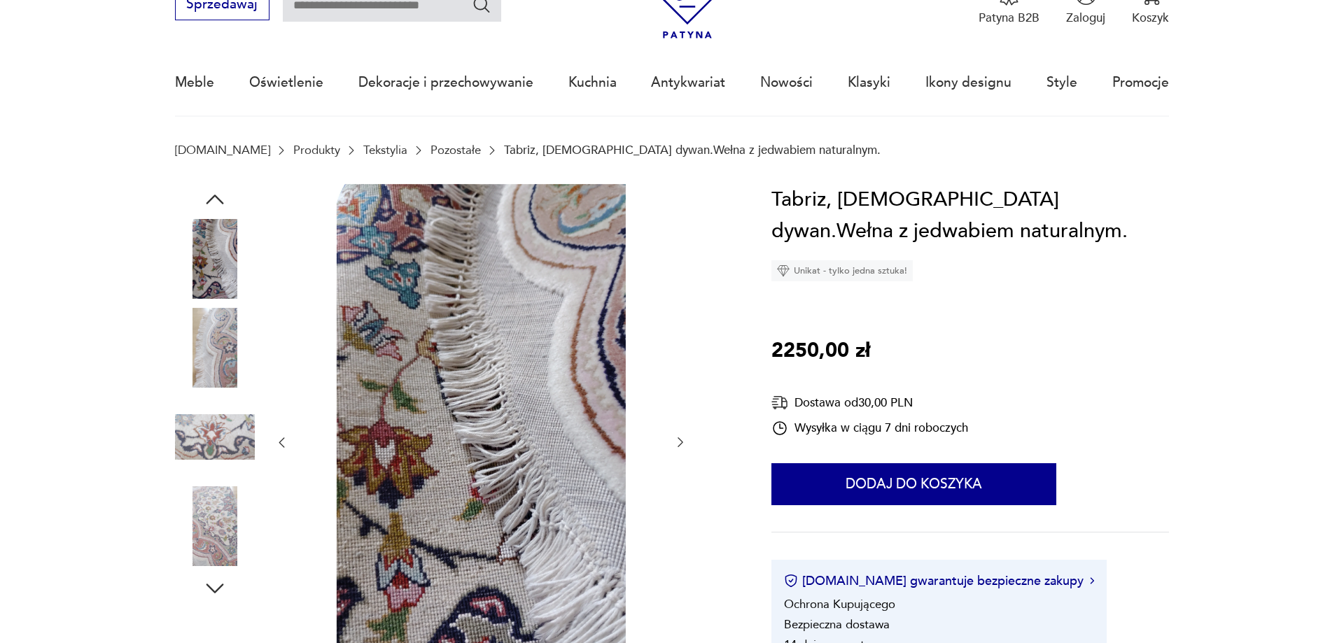
click at [214, 197] on icon "button" at bounding box center [214, 200] width 17 height 10
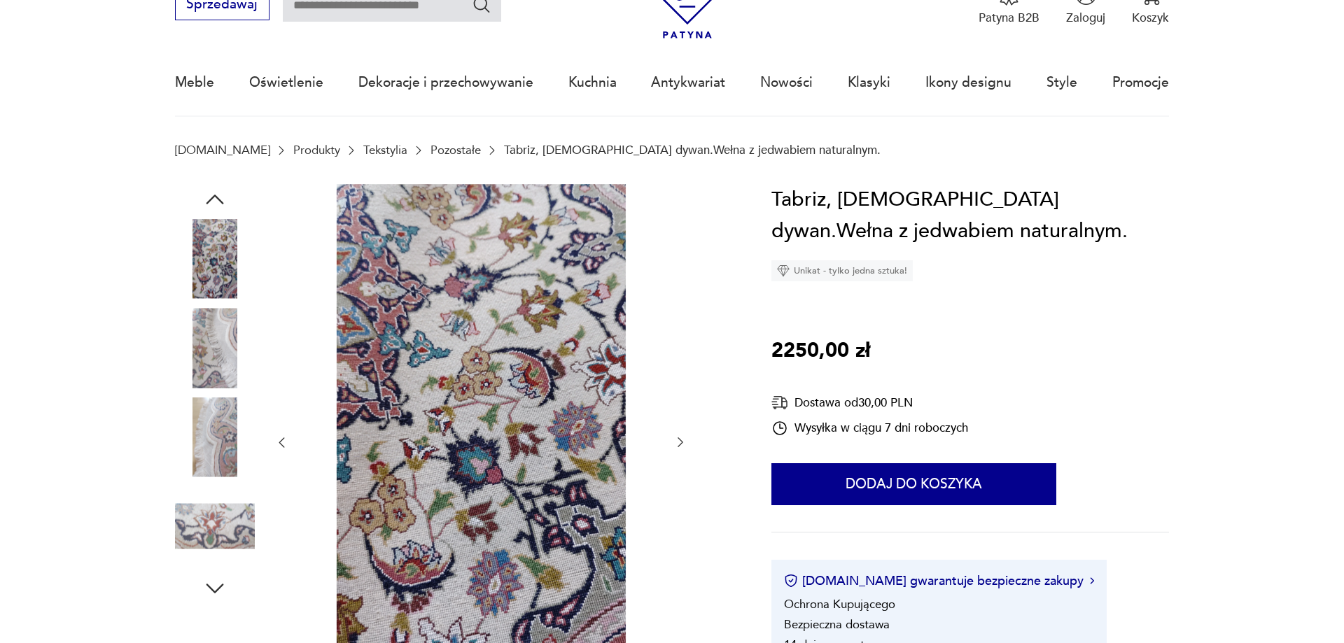
click at [214, 197] on icon "button" at bounding box center [214, 200] width 17 height 10
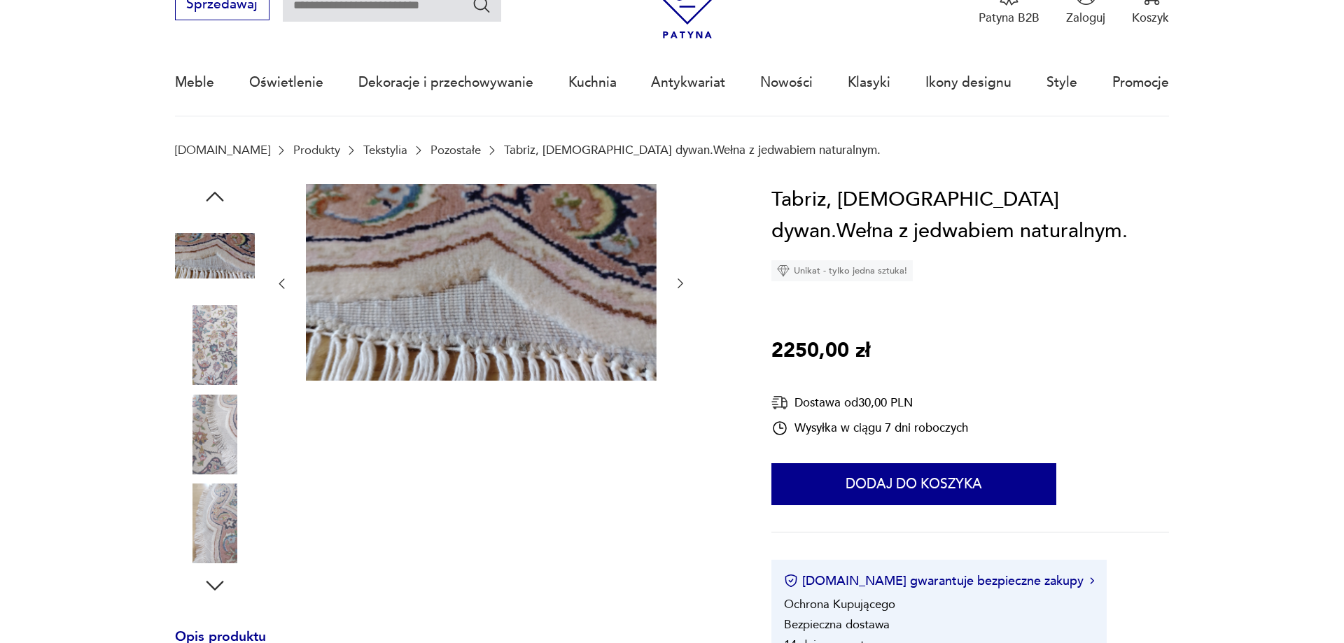
click at [214, 197] on icon "button" at bounding box center [214, 196] width 25 height 25
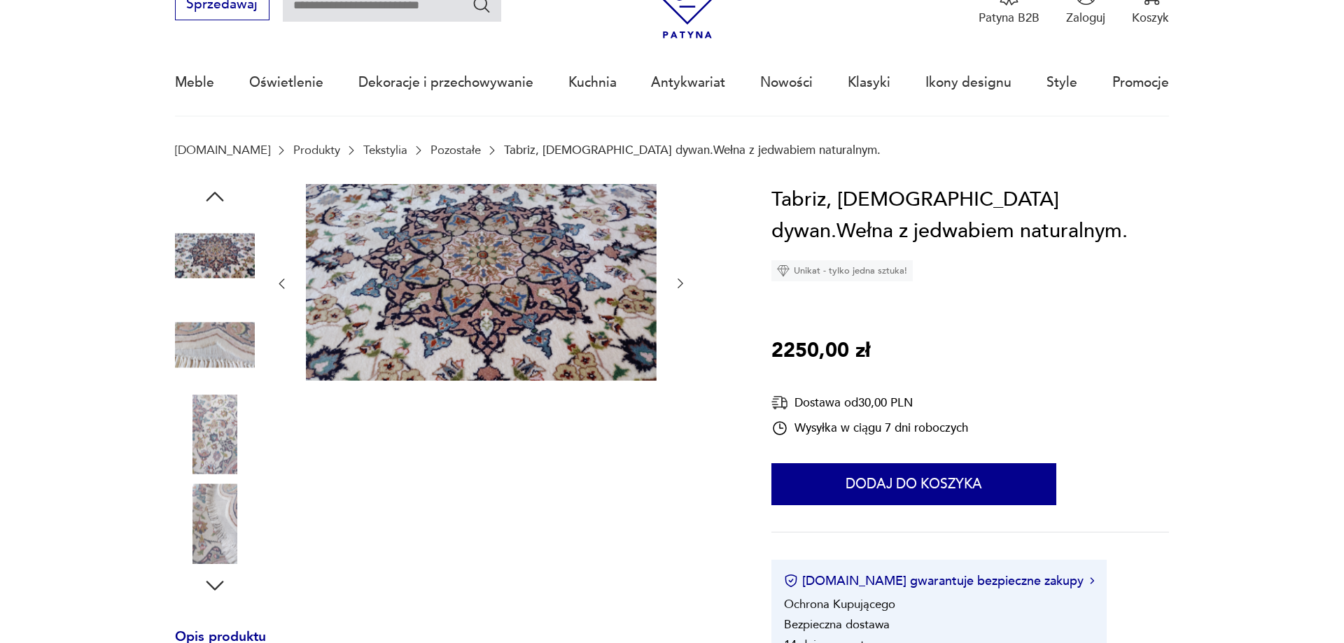
click at [214, 197] on icon "button" at bounding box center [214, 196] width 25 height 25
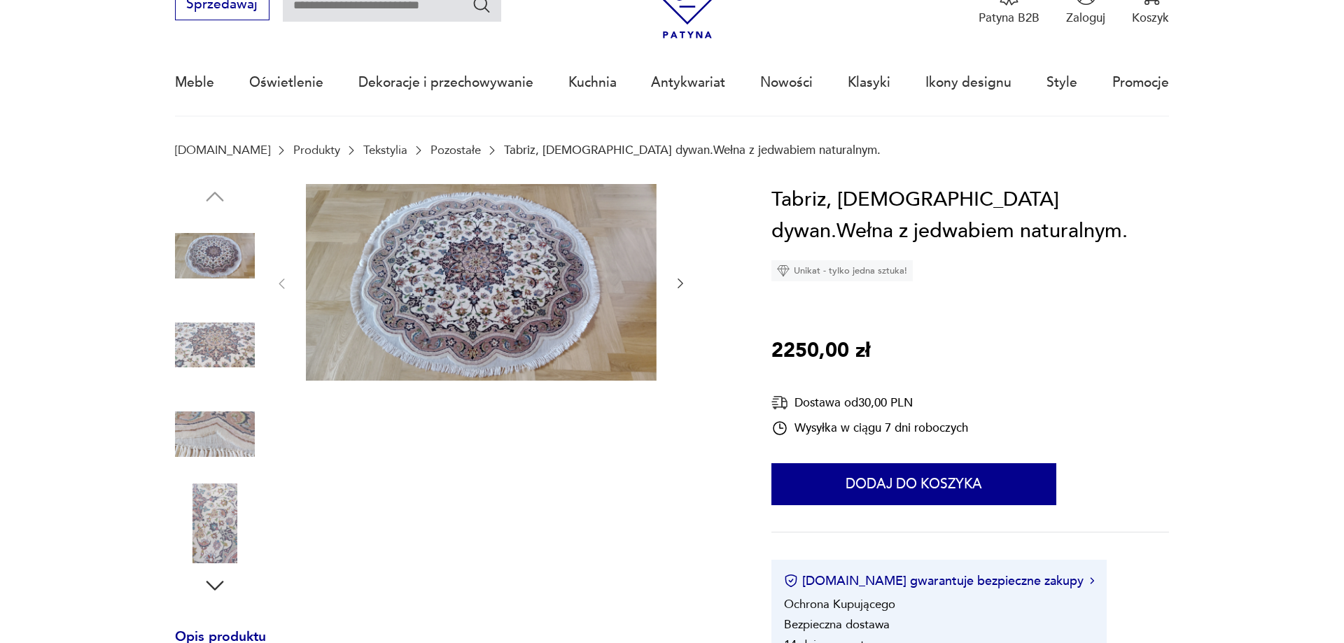
click at [213, 252] on img at bounding box center [215, 256] width 80 height 80
click at [465, 281] on img at bounding box center [481, 282] width 351 height 197
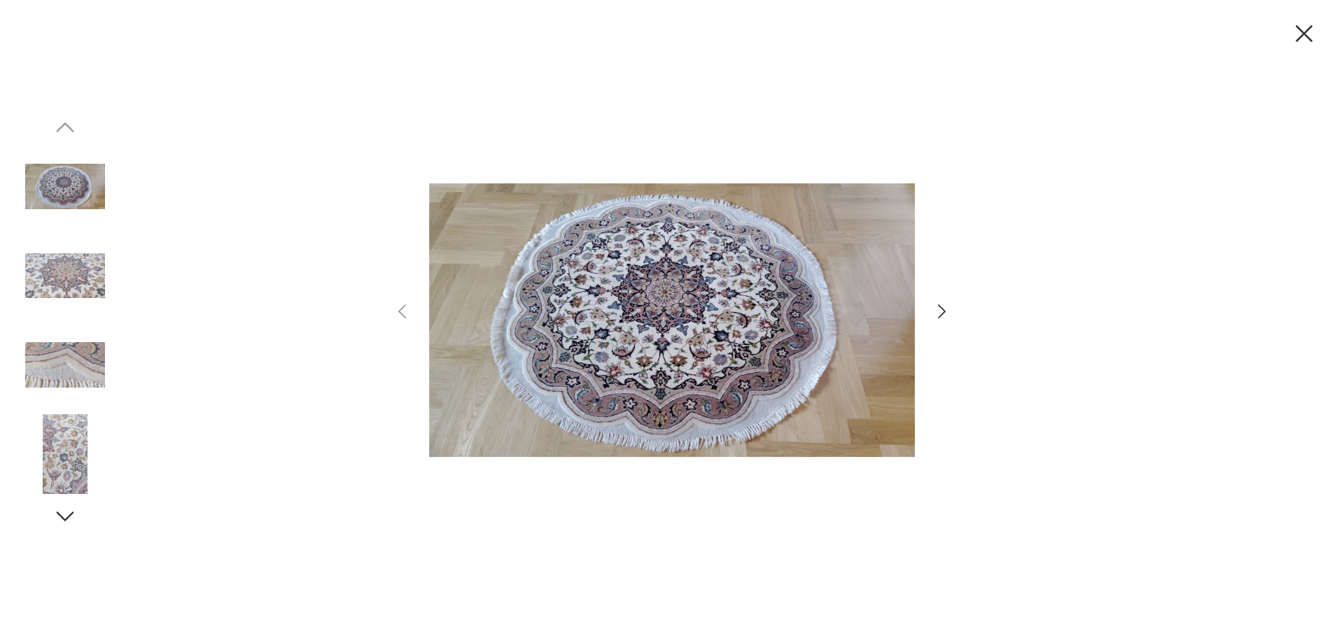
click at [944, 309] on icon "button" at bounding box center [942, 312] width 20 height 20
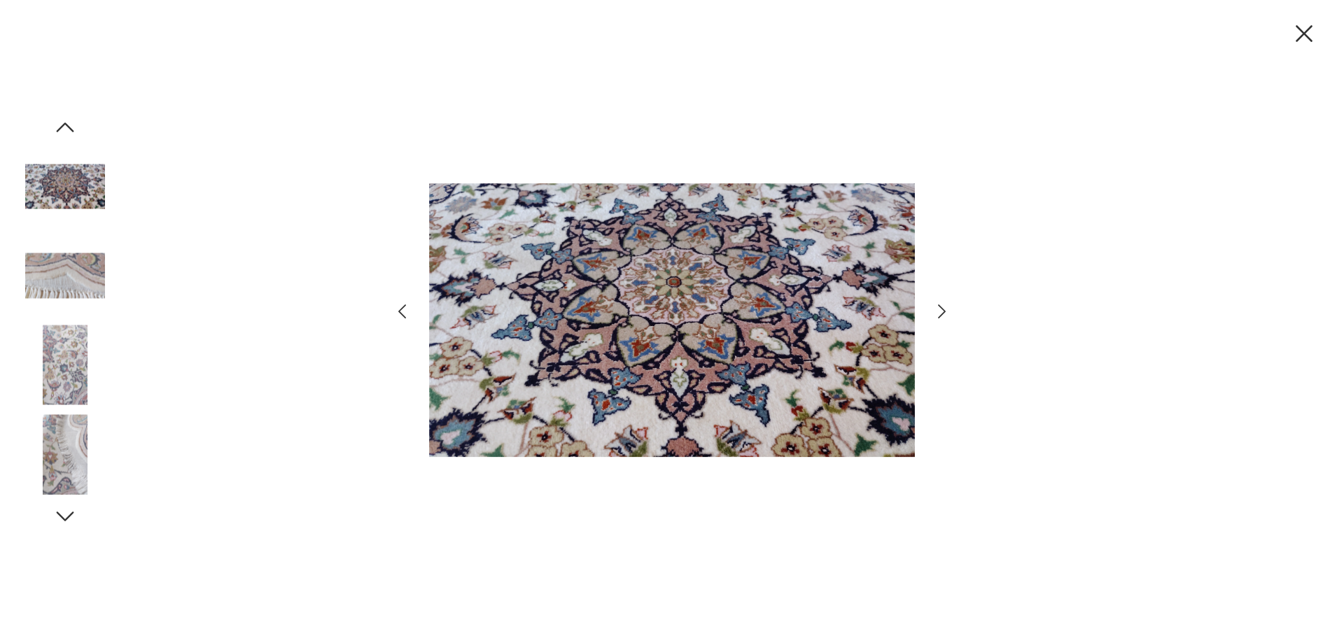
click at [944, 309] on icon "button" at bounding box center [942, 312] width 20 height 20
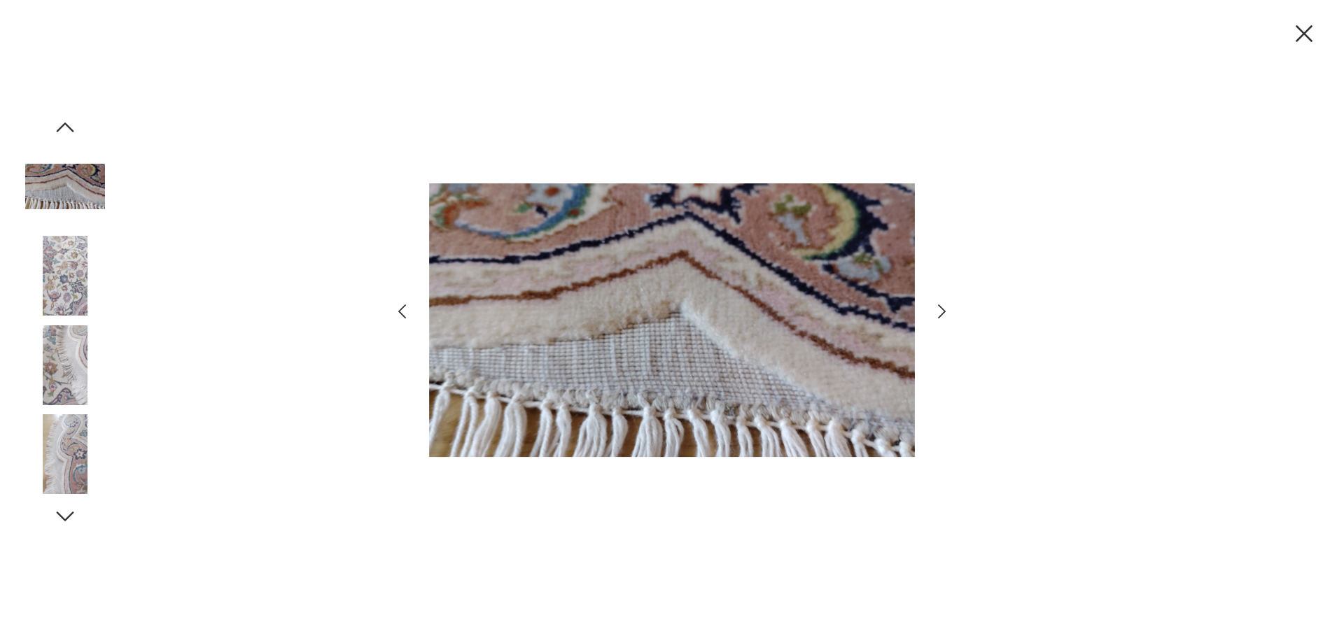
click at [944, 309] on icon "button" at bounding box center [942, 312] width 20 height 20
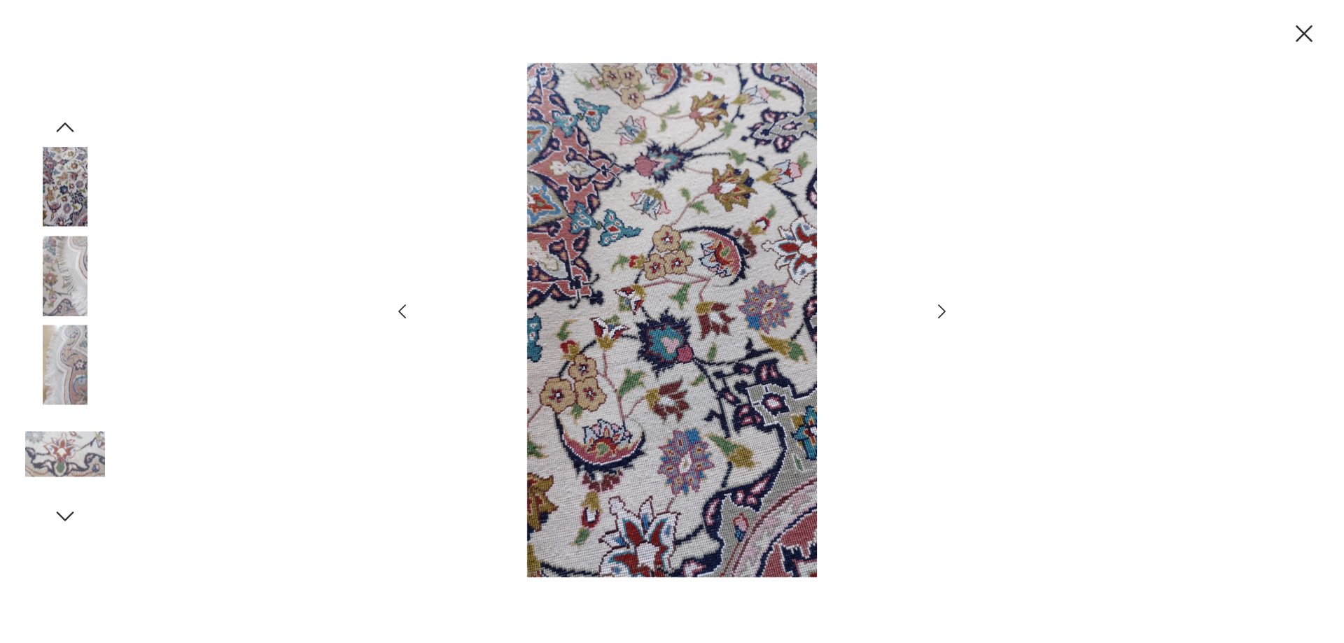
click at [944, 309] on icon "button" at bounding box center [942, 312] width 20 height 20
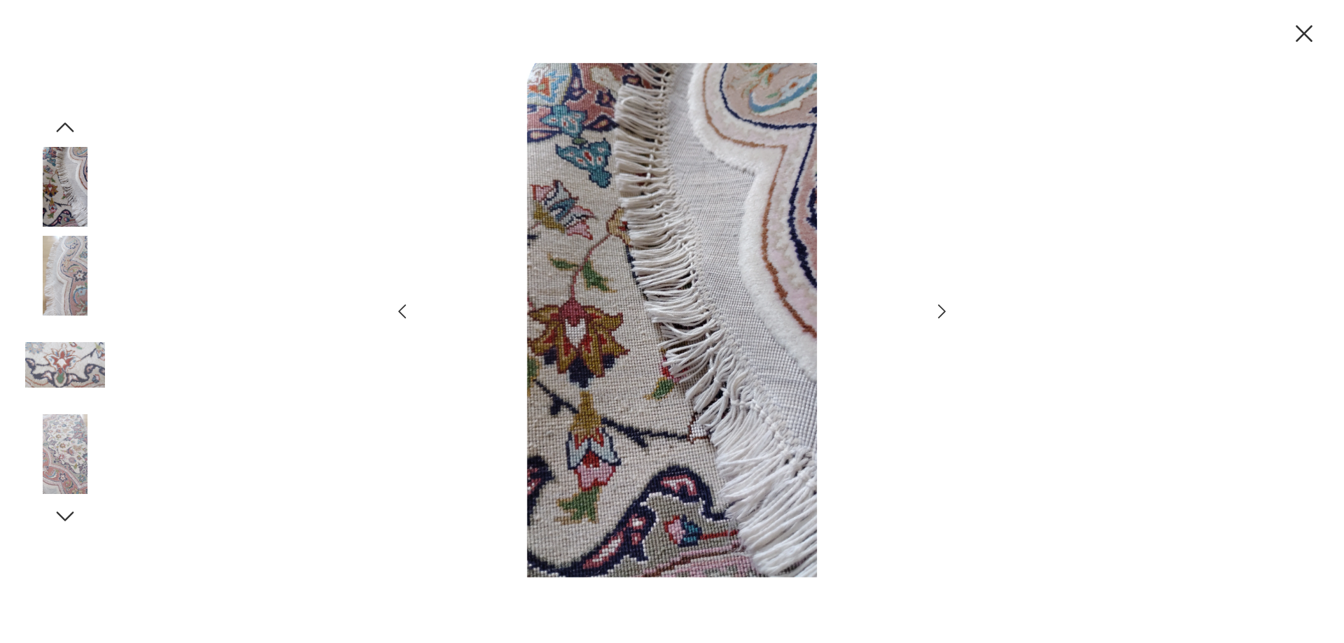
click at [944, 309] on icon "button" at bounding box center [942, 312] width 20 height 20
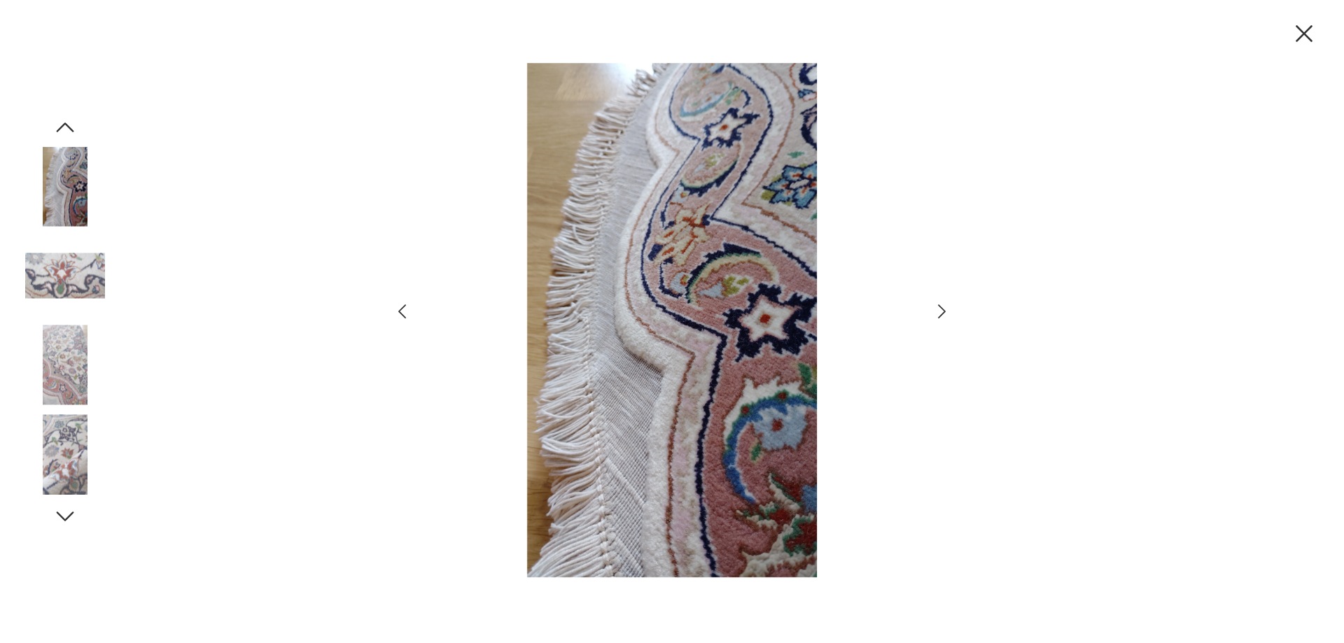
click at [944, 309] on icon "button" at bounding box center [942, 312] width 20 height 20
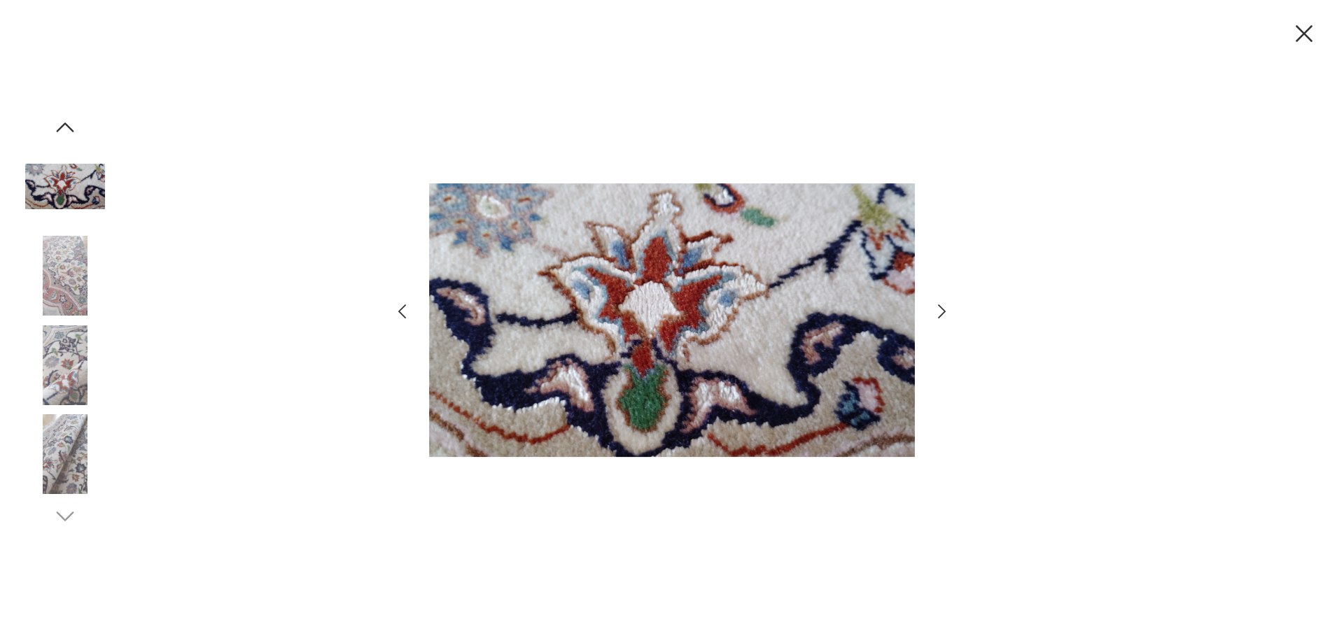
click at [944, 309] on icon "button" at bounding box center [942, 312] width 20 height 20
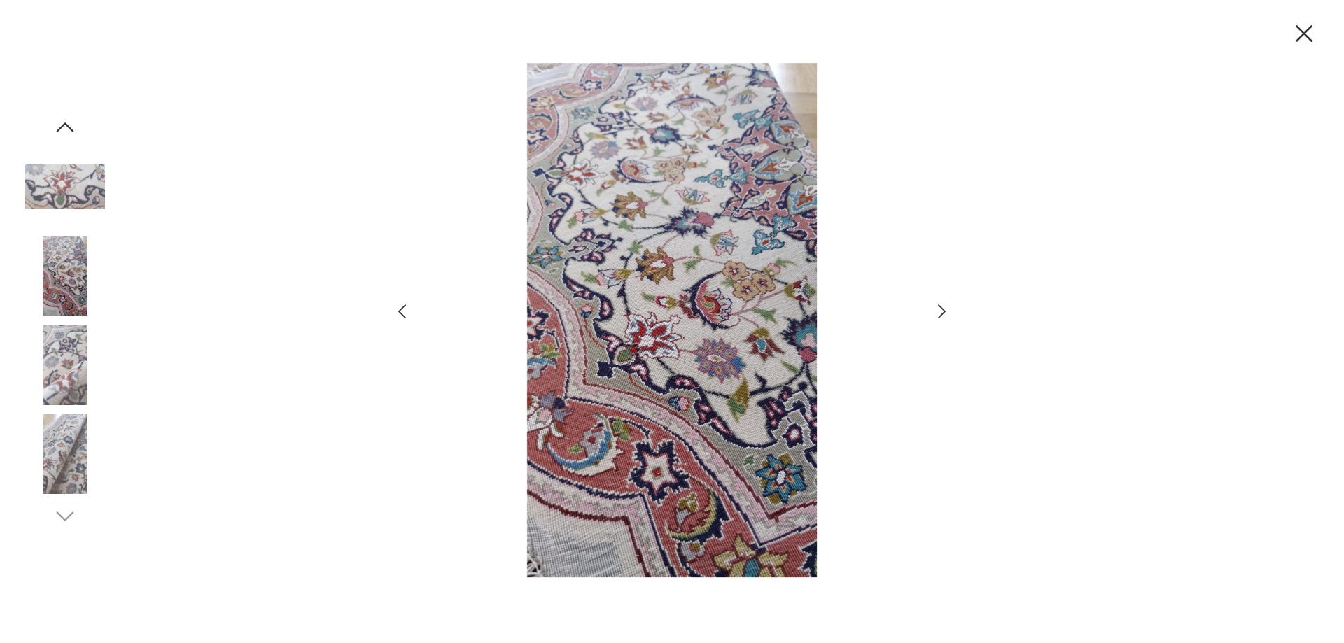
click at [944, 309] on icon "button" at bounding box center [942, 312] width 20 height 20
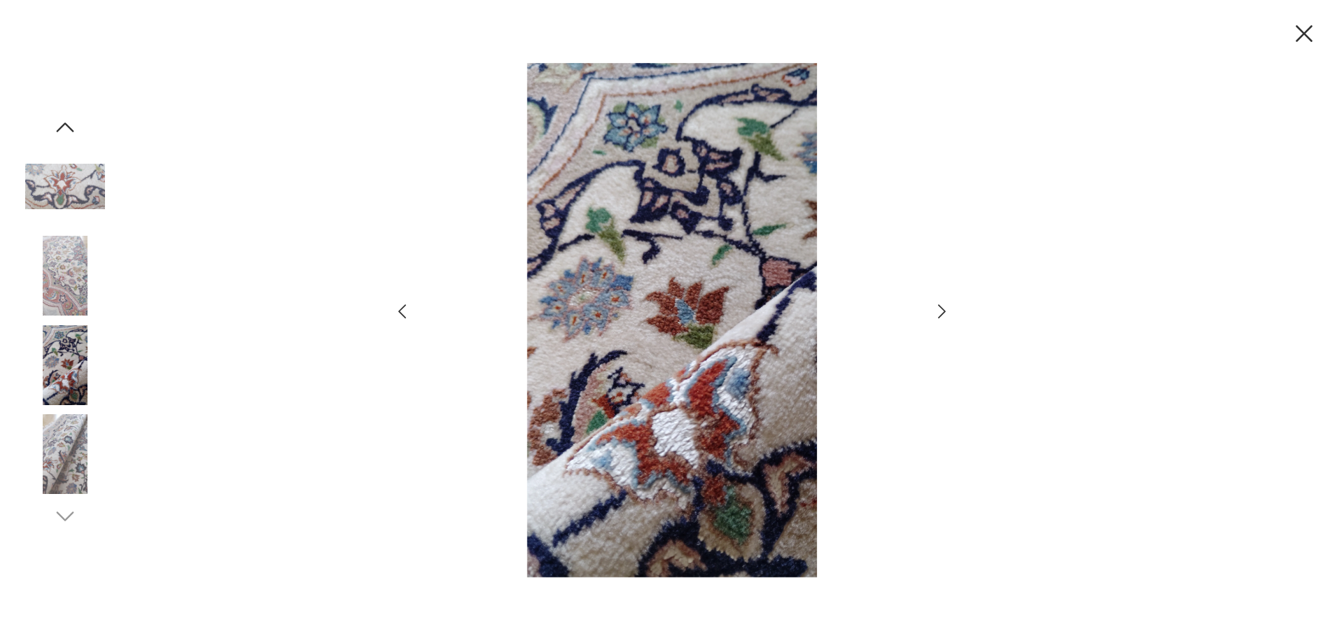
click at [944, 309] on icon "button" at bounding box center [942, 312] width 20 height 20
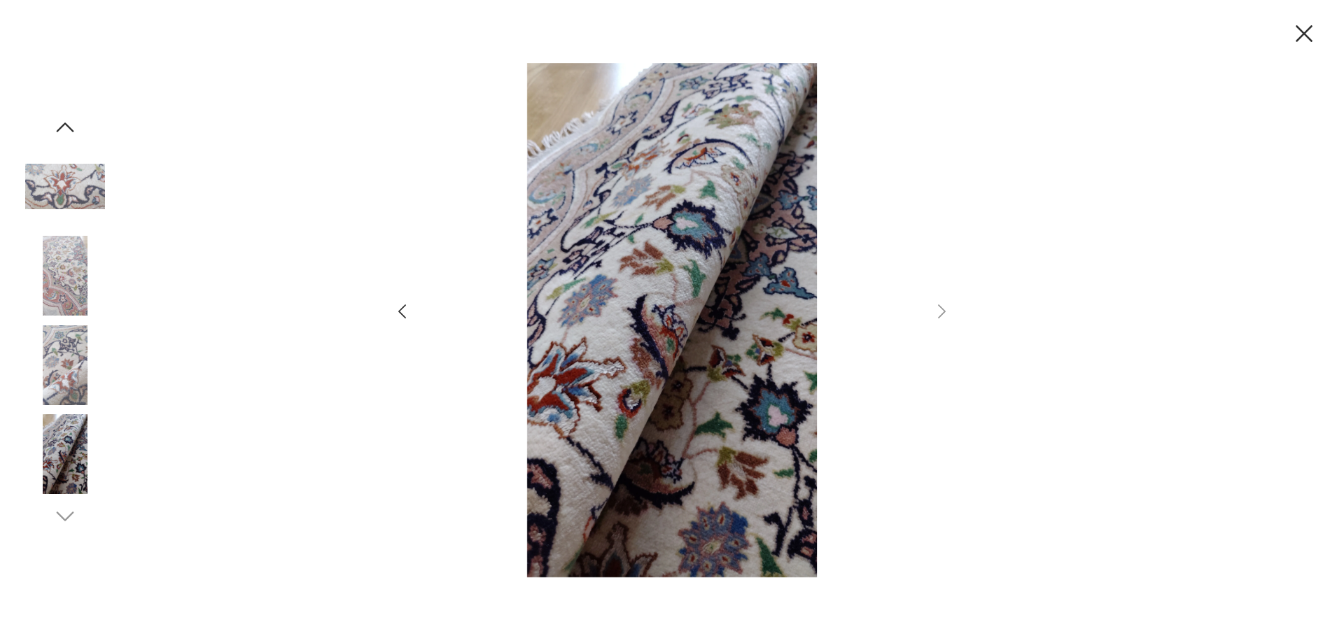
click at [1300, 38] on icon "button" at bounding box center [1304, 33] width 17 height 17
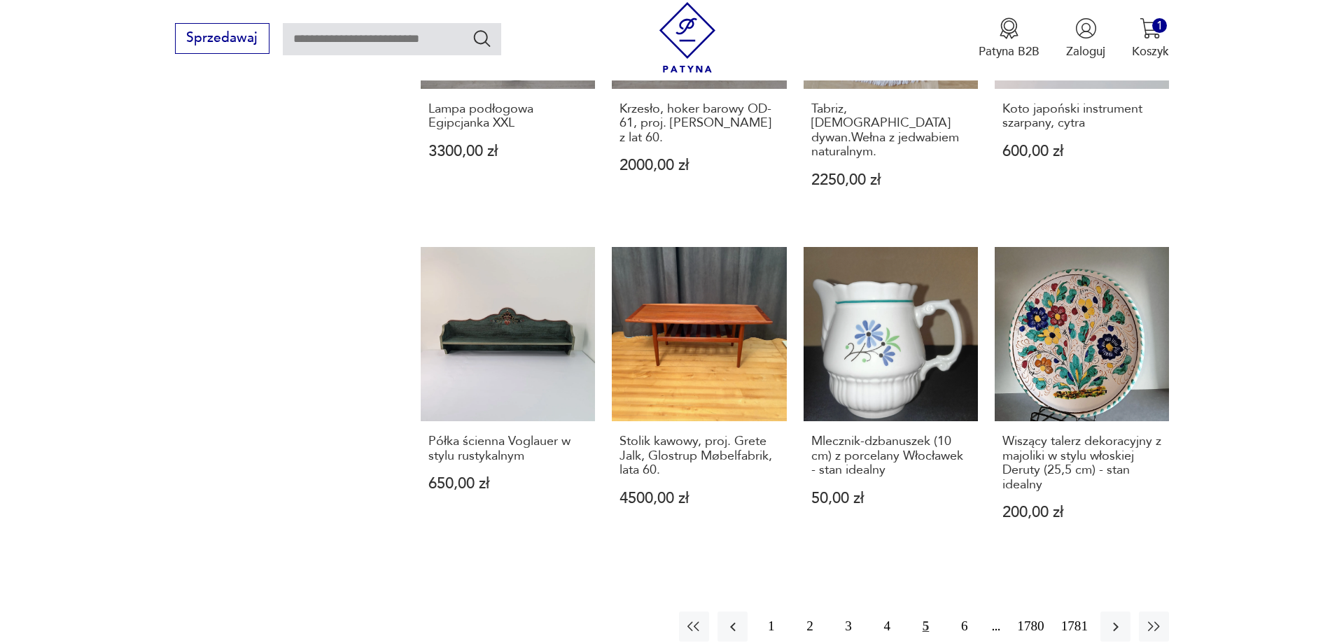
scroll to position [1351, 0]
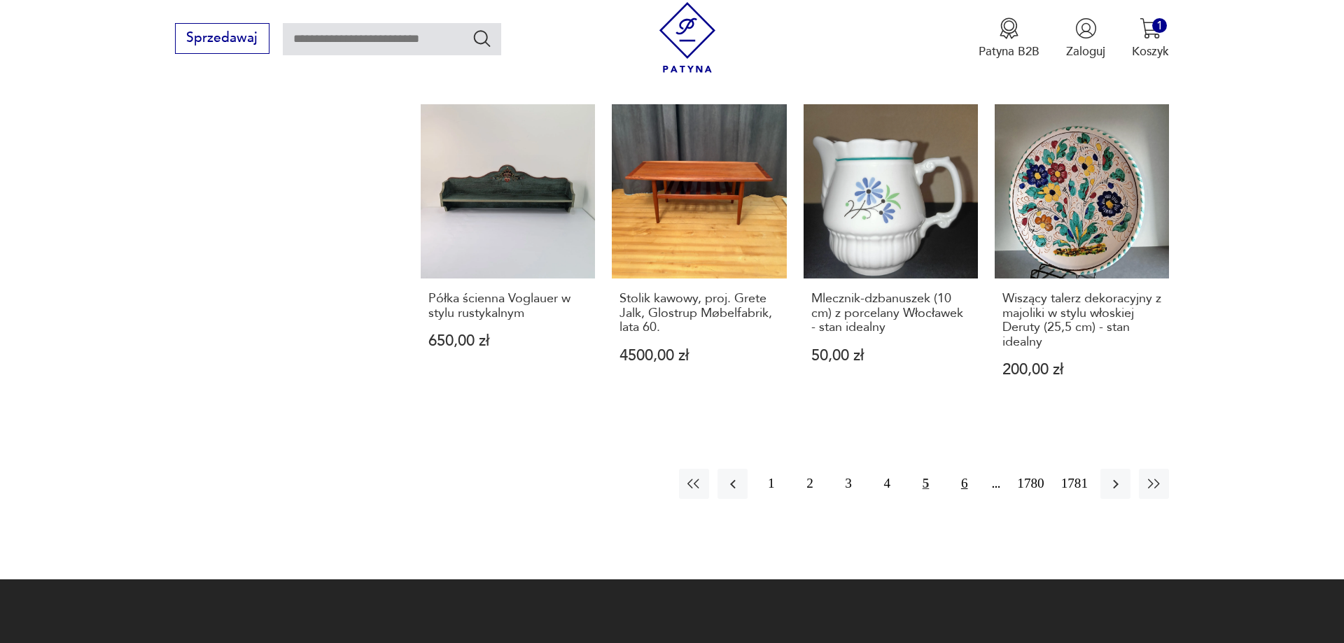
click at [960, 470] on button "6" at bounding box center [964, 484] width 30 height 30
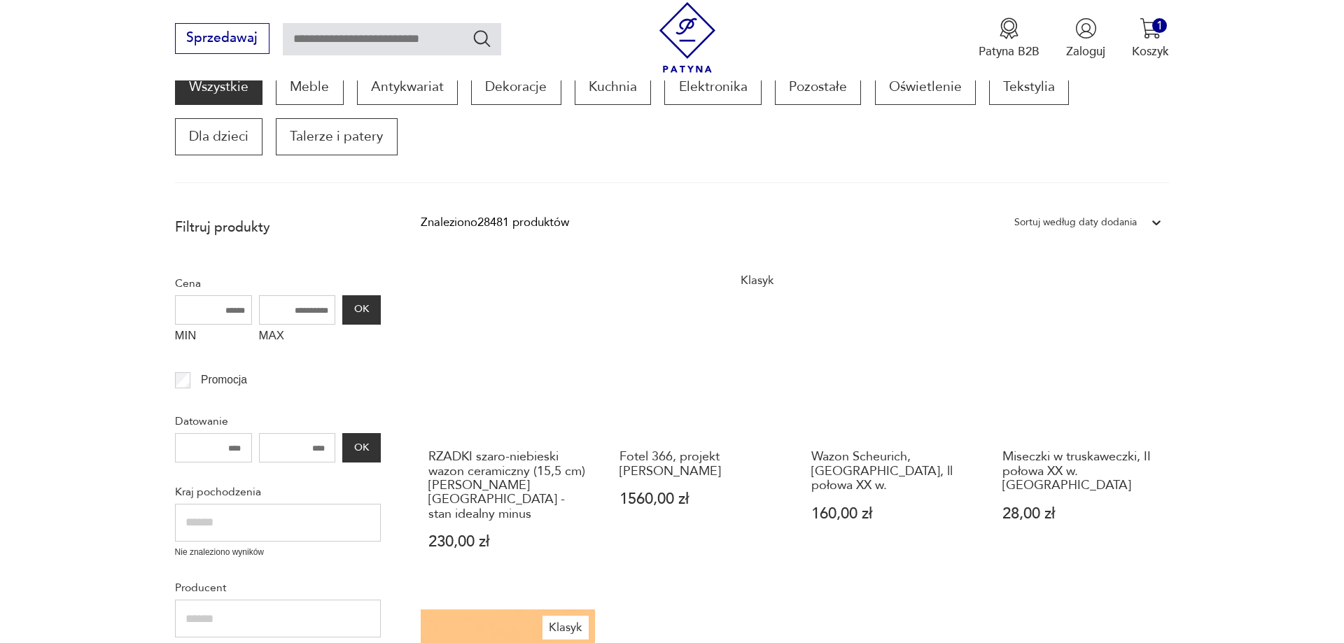
scroll to position [451, 0]
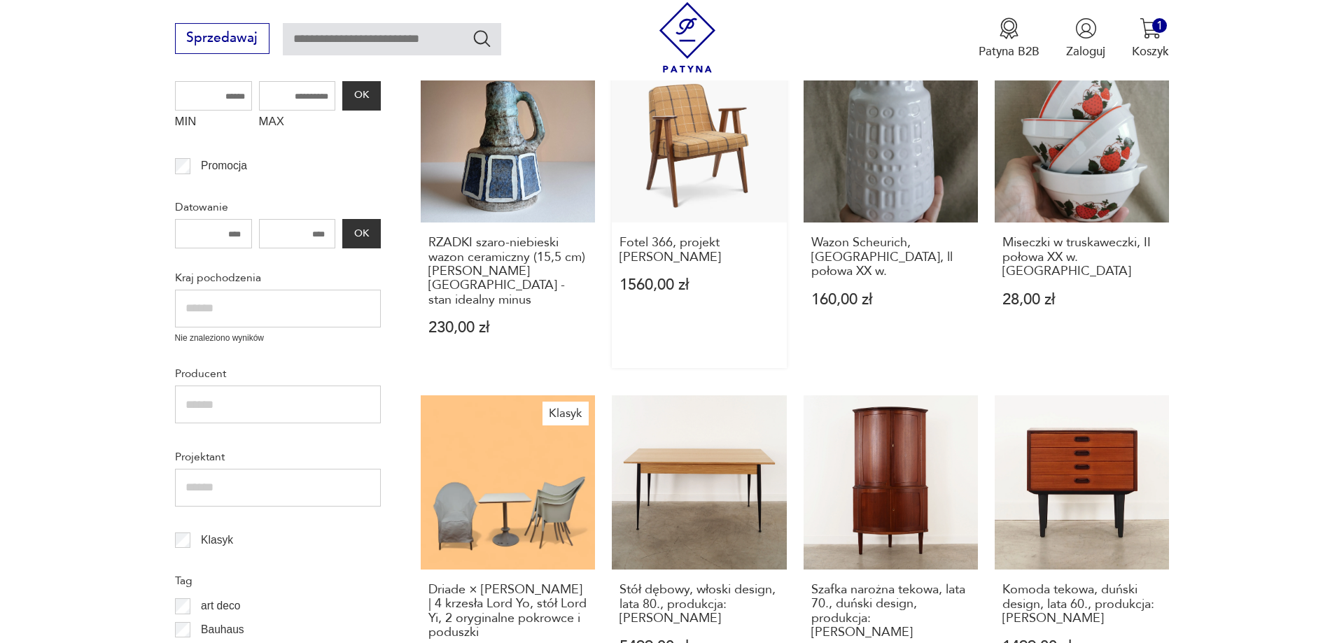
click at [726, 175] on link "Klasyk Fotel 366, projekt [PERSON_NAME] 1560,00 zł" at bounding box center [699, 208] width 174 height 321
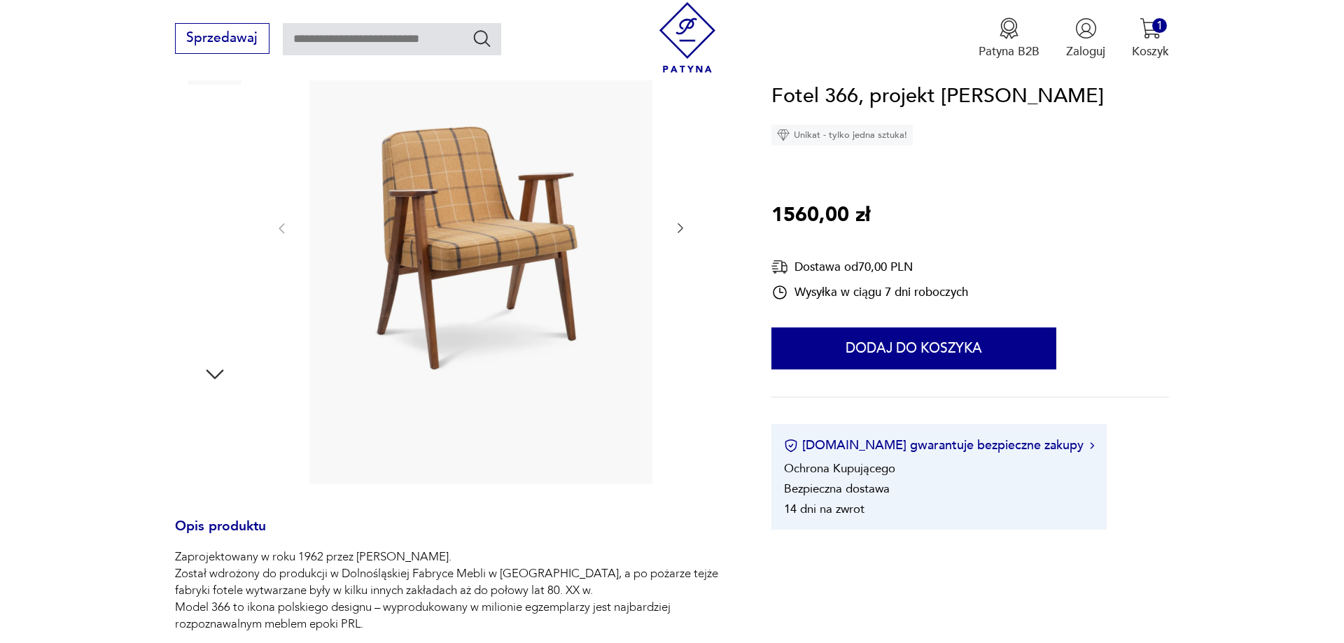
scroll to position [571, 0]
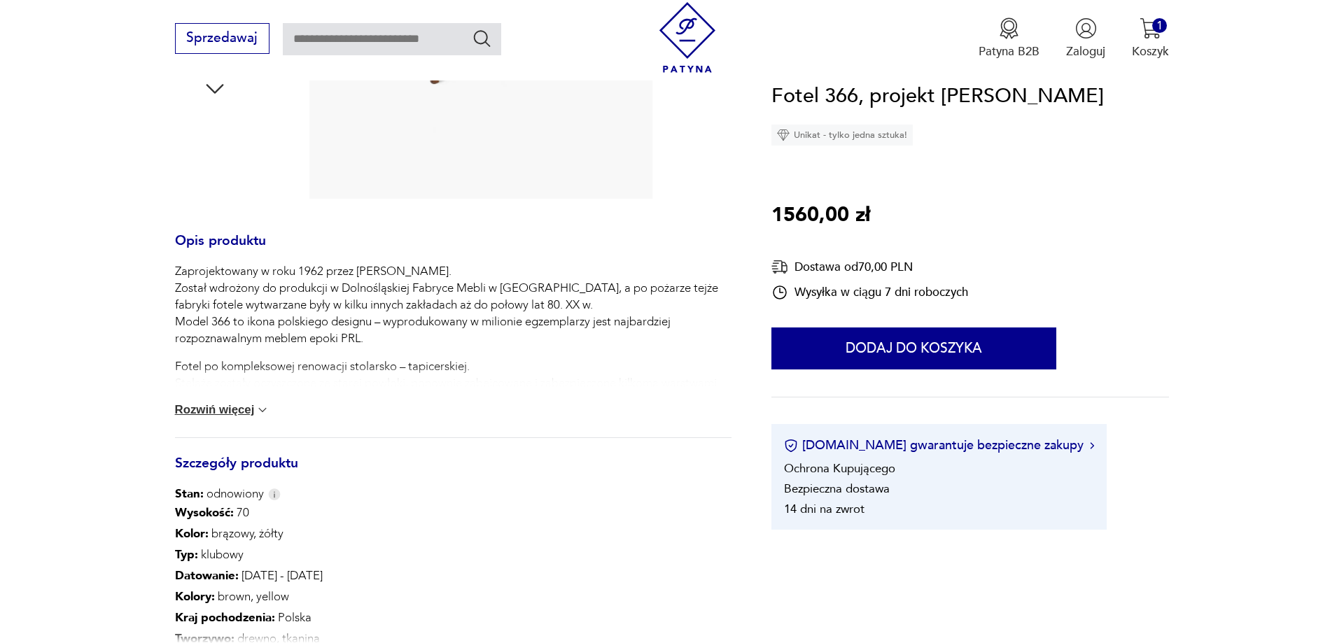
click at [190, 405] on button "Rozwiń więcej" at bounding box center [222, 410] width 95 height 14
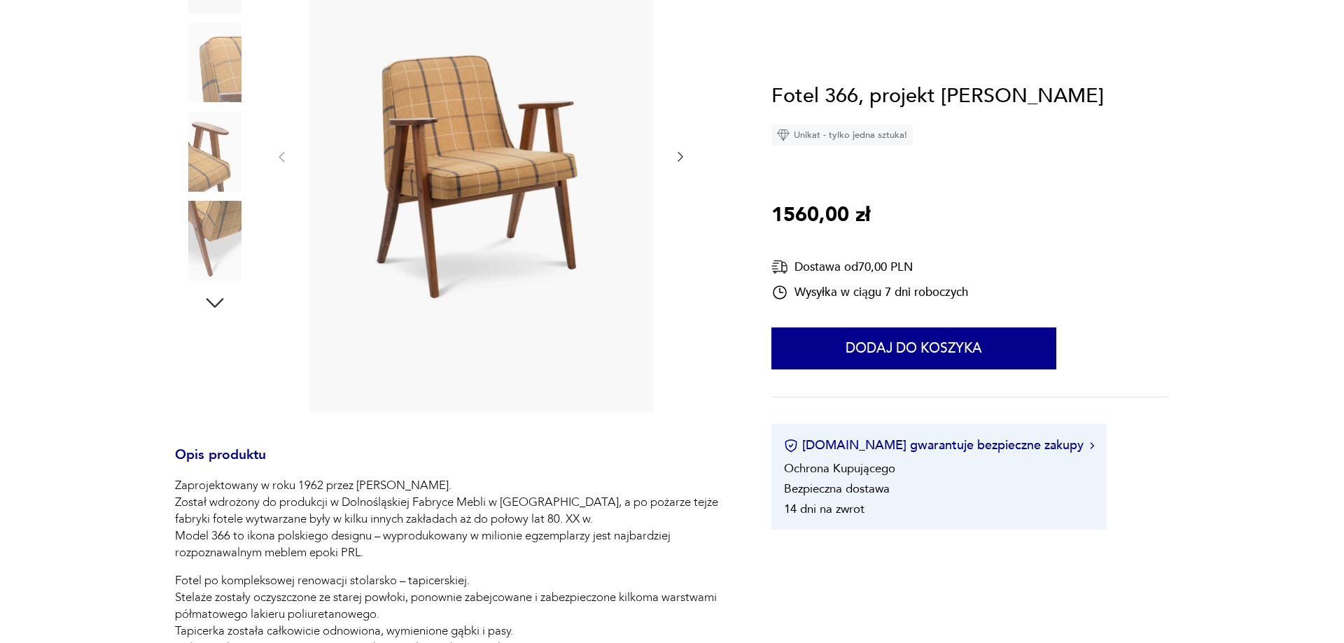
scroll to position [0, 0]
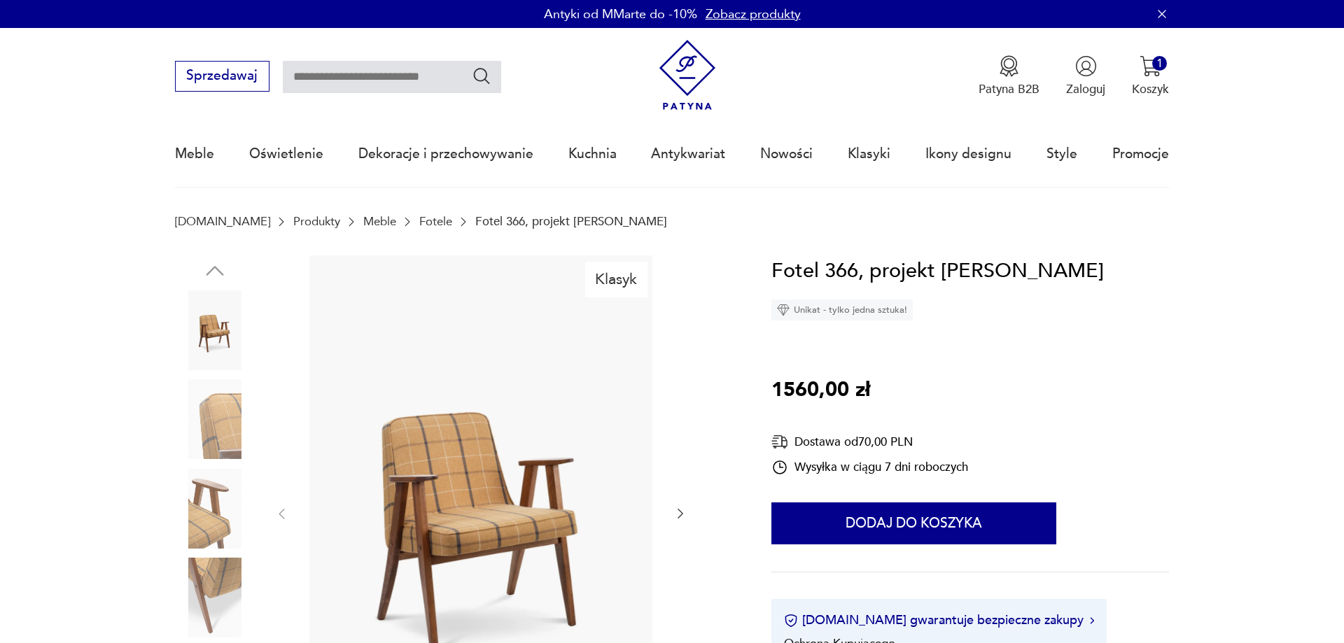
click at [456, 495] on img at bounding box center [481, 512] width 351 height 514
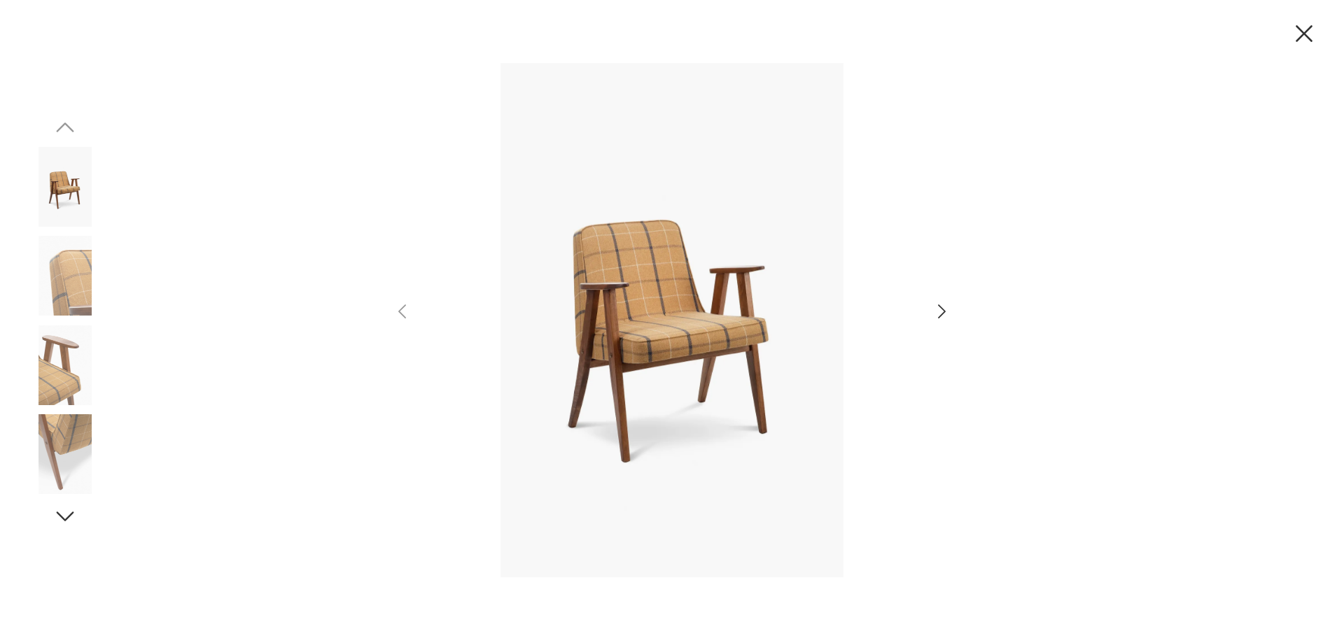
click at [937, 310] on icon "button" at bounding box center [942, 312] width 20 height 20
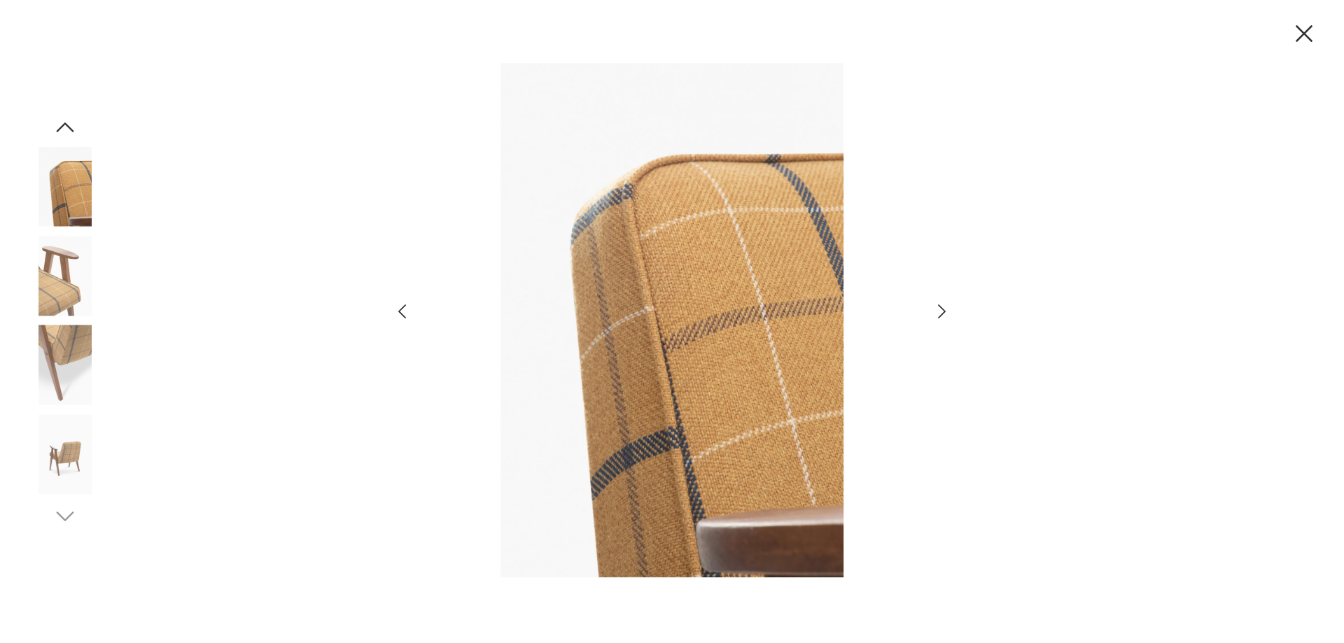
click at [937, 310] on icon "button" at bounding box center [942, 312] width 20 height 20
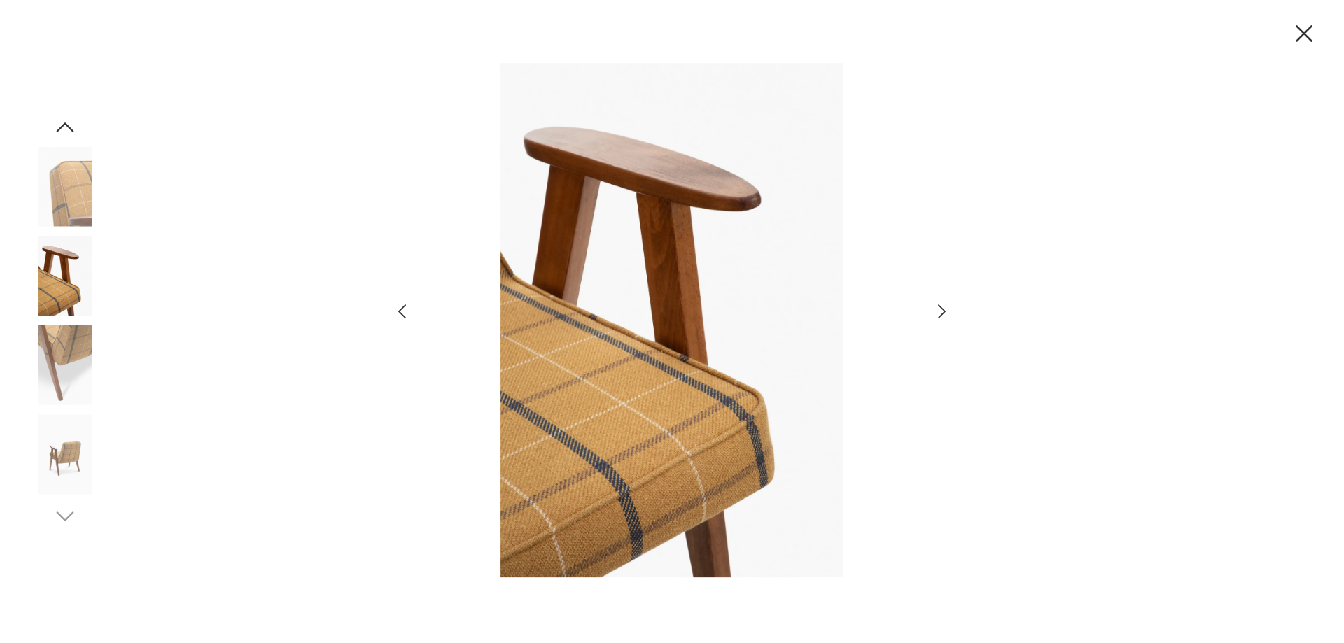
click at [937, 310] on icon "button" at bounding box center [942, 312] width 20 height 20
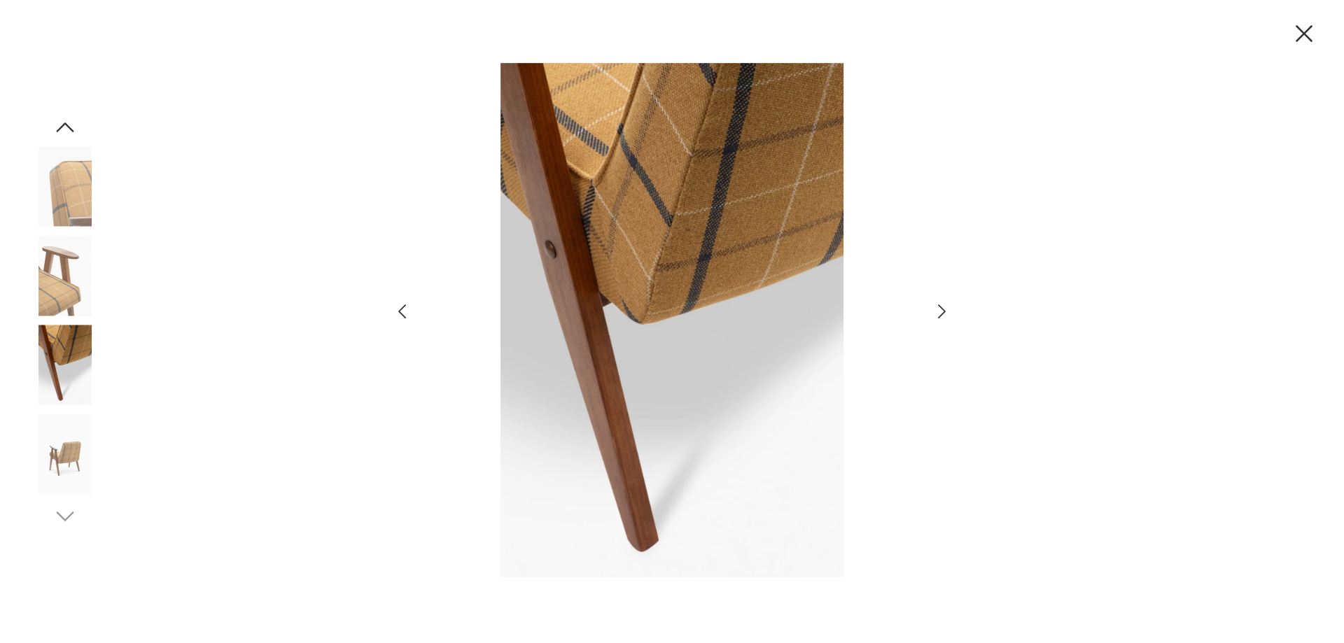
click at [937, 310] on icon "button" at bounding box center [942, 312] width 20 height 20
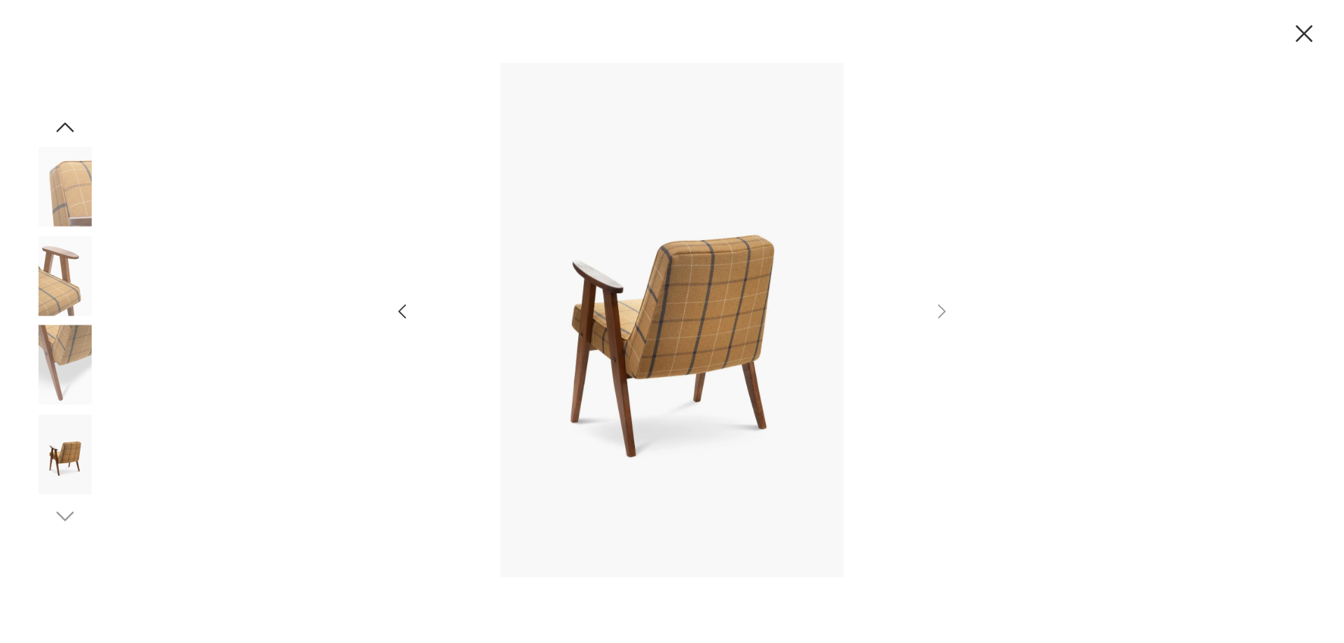
click at [69, 125] on icon "button" at bounding box center [64, 127] width 25 height 25
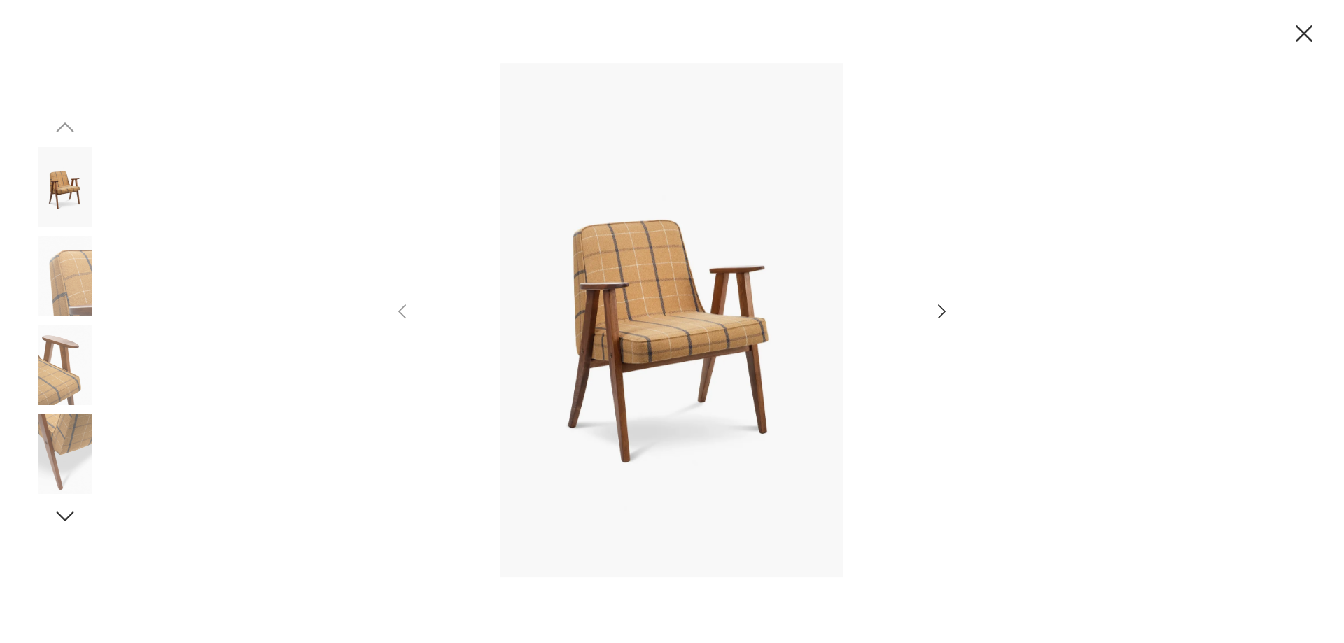
click at [1303, 33] on icon "button" at bounding box center [1304, 33] width 17 height 17
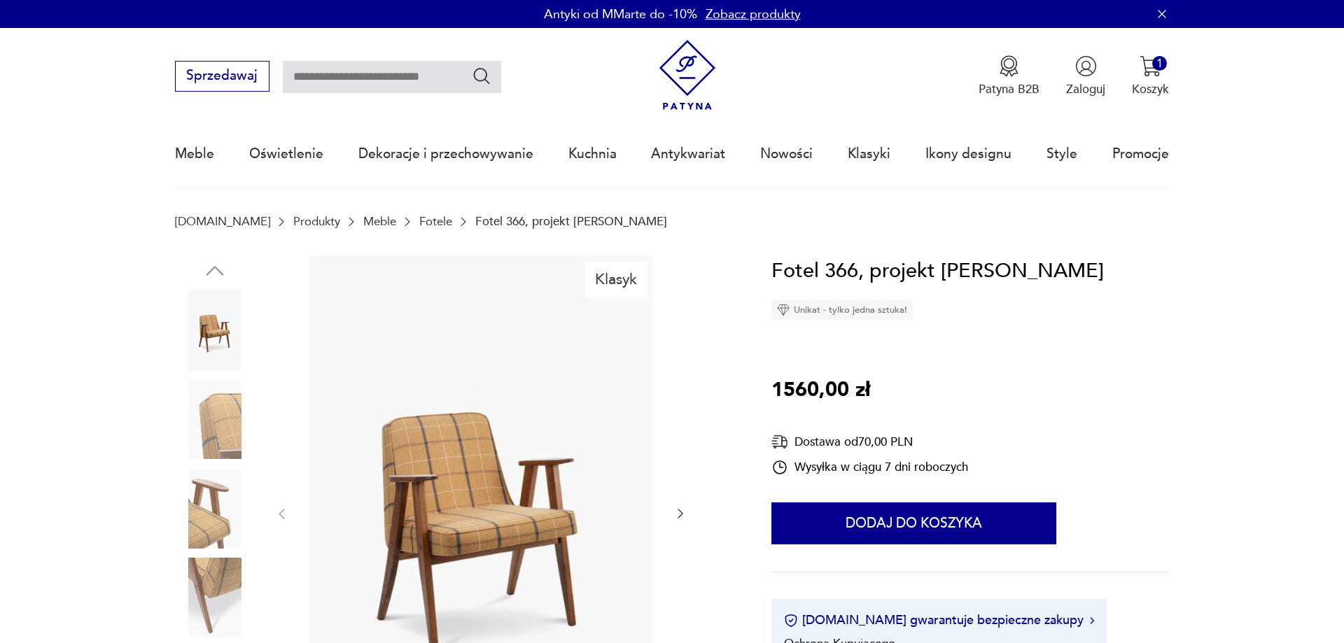
click at [1205, 174] on nav "Sprzedawaj Patyna B2B Zaloguj 1 Koszyk Twój koszyk ( 1 ) Krzesła GFM 110, proj.…" at bounding box center [672, 108] width 1344 height 160
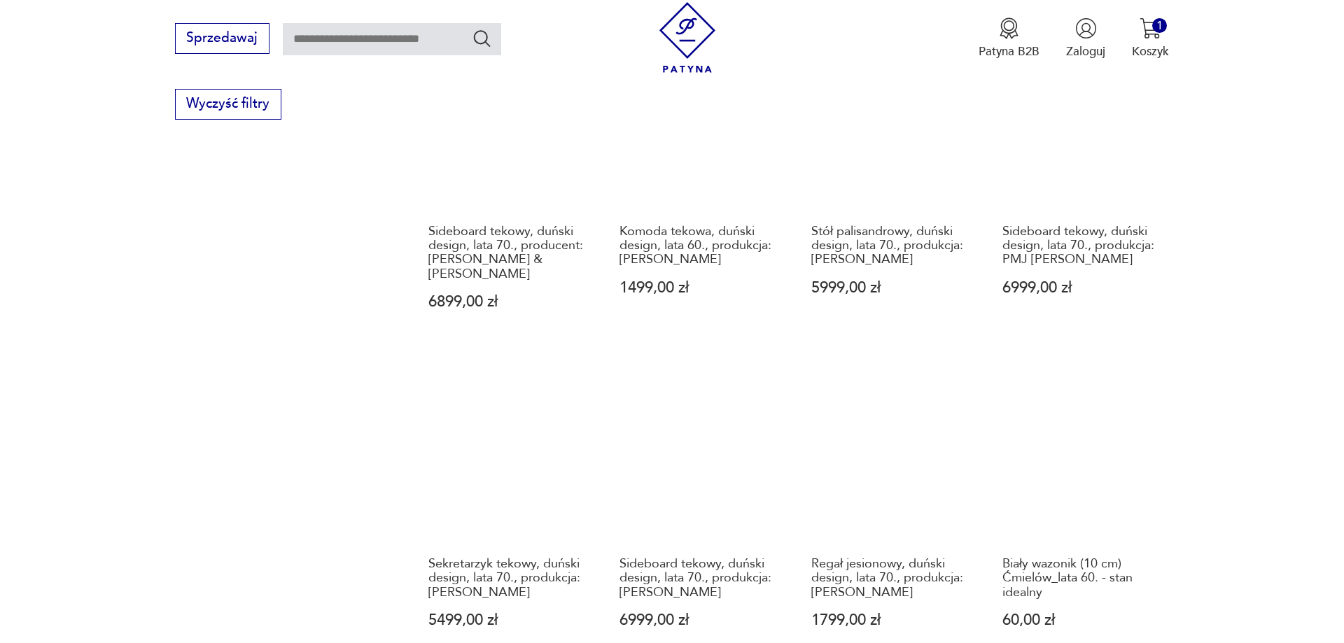
scroll to position [1429, 0]
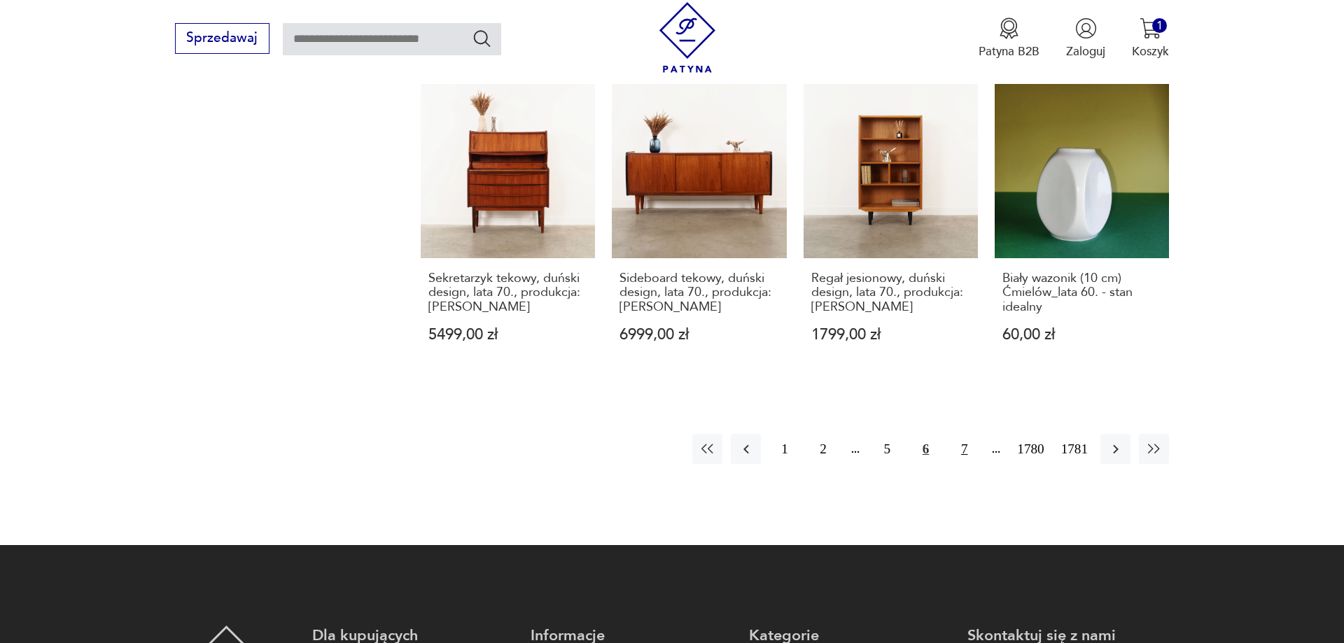
click at [958, 436] on button "7" at bounding box center [964, 449] width 30 height 30
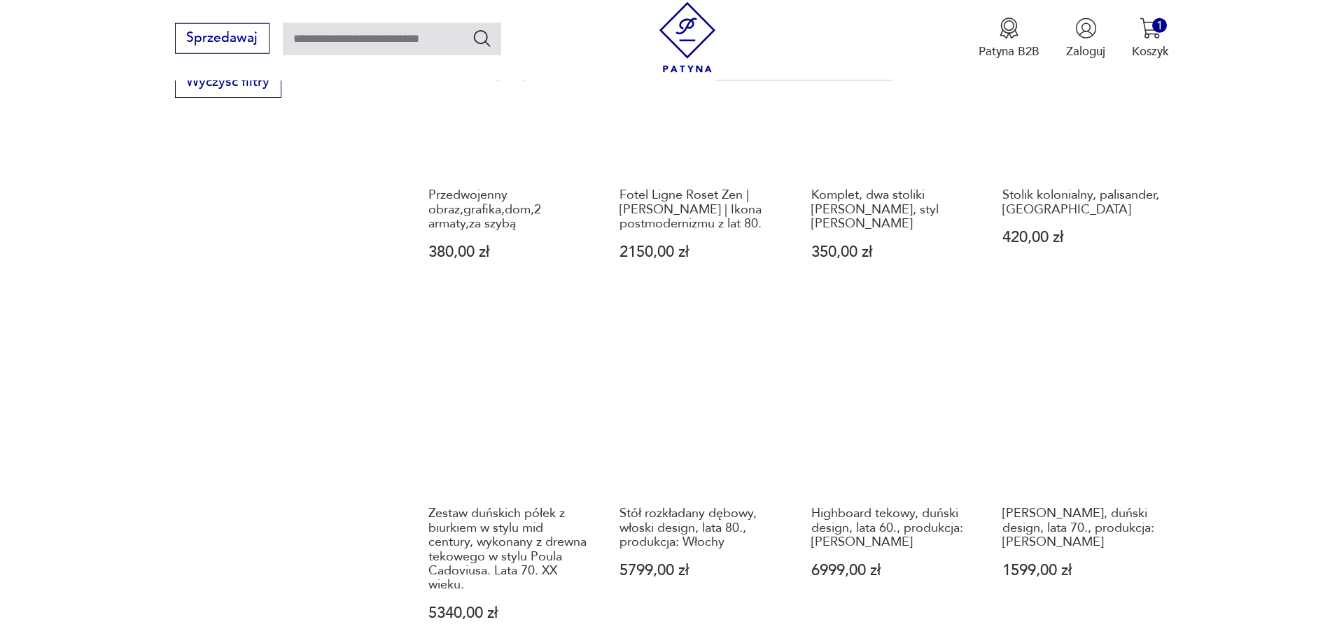
scroll to position [1522, 0]
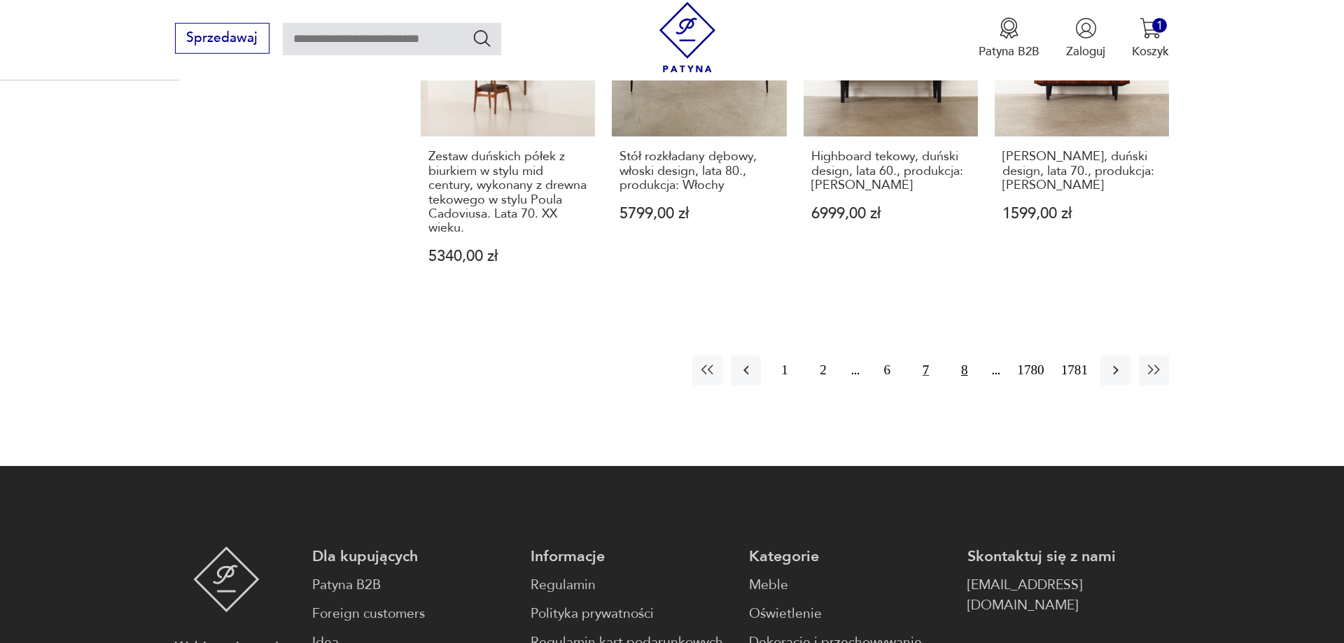
click at [963, 356] on button "8" at bounding box center [964, 371] width 30 height 30
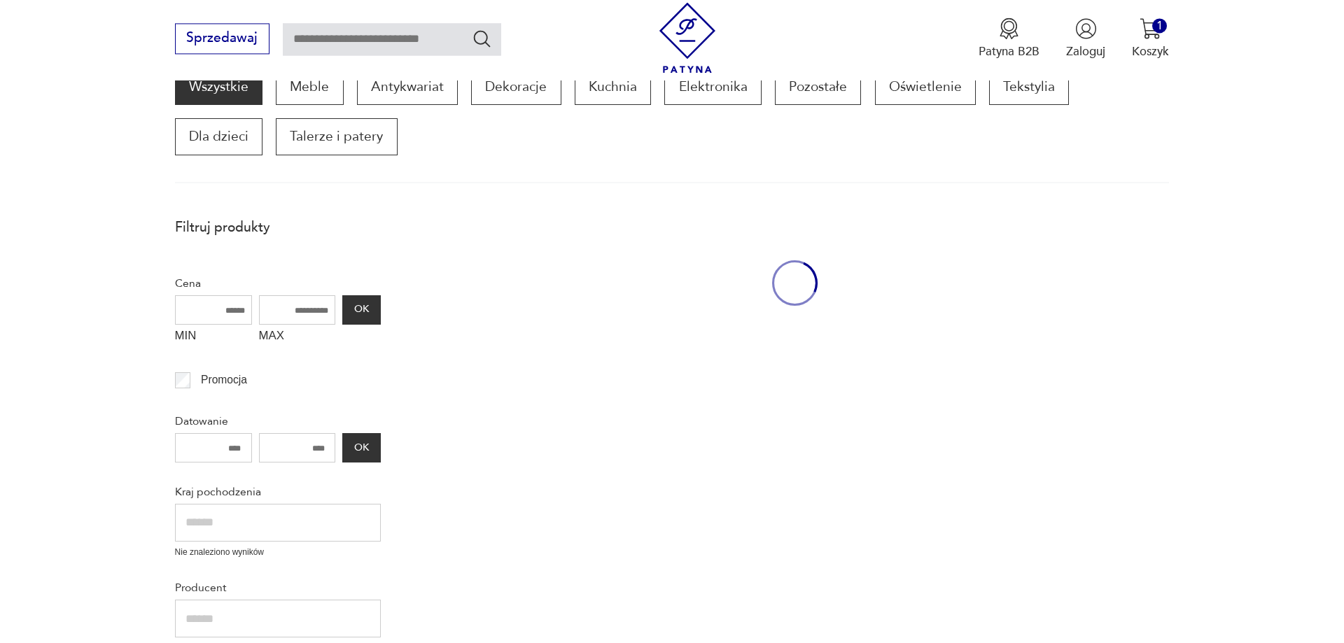
scroll to position [237, 0]
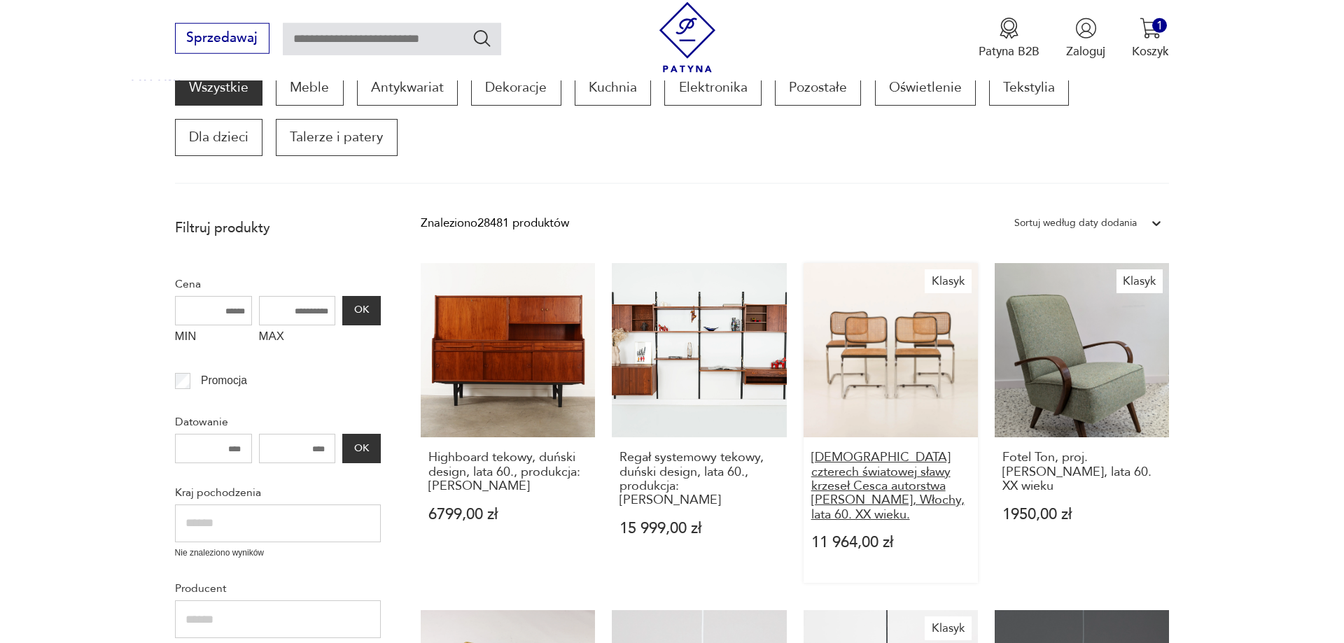
click at [897, 459] on h3 "[DEMOGRAPHIC_DATA] czterech światowej sławy krzeseł Cesca autorstwa [PERSON_NAM…" at bounding box center [891, 486] width 160 height 71
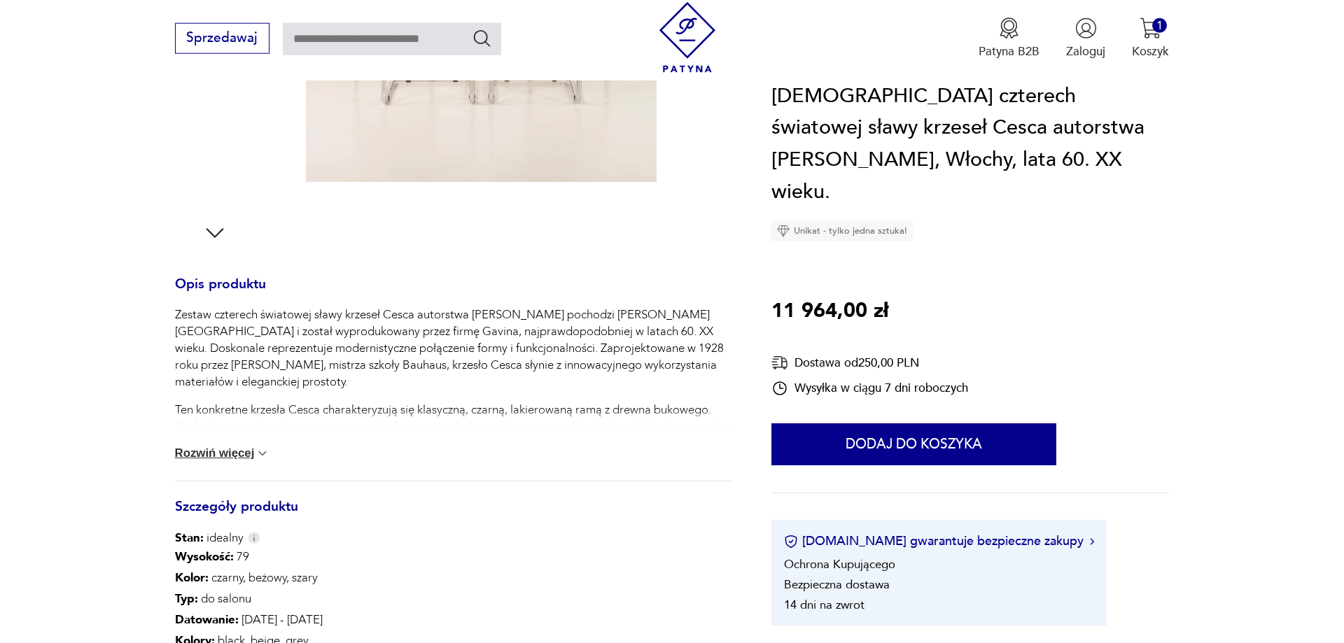
scroll to position [509, 0]
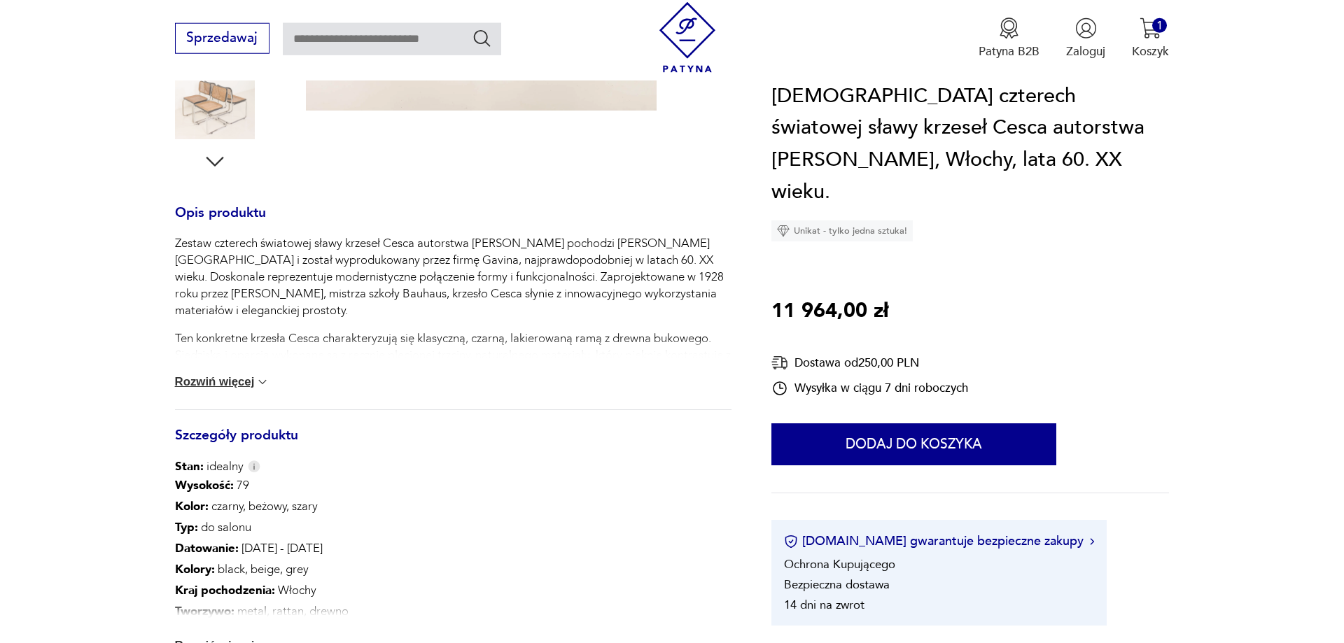
click at [232, 375] on button "Rozwiń więcej" at bounding box center [222, 382] width 95 height 14
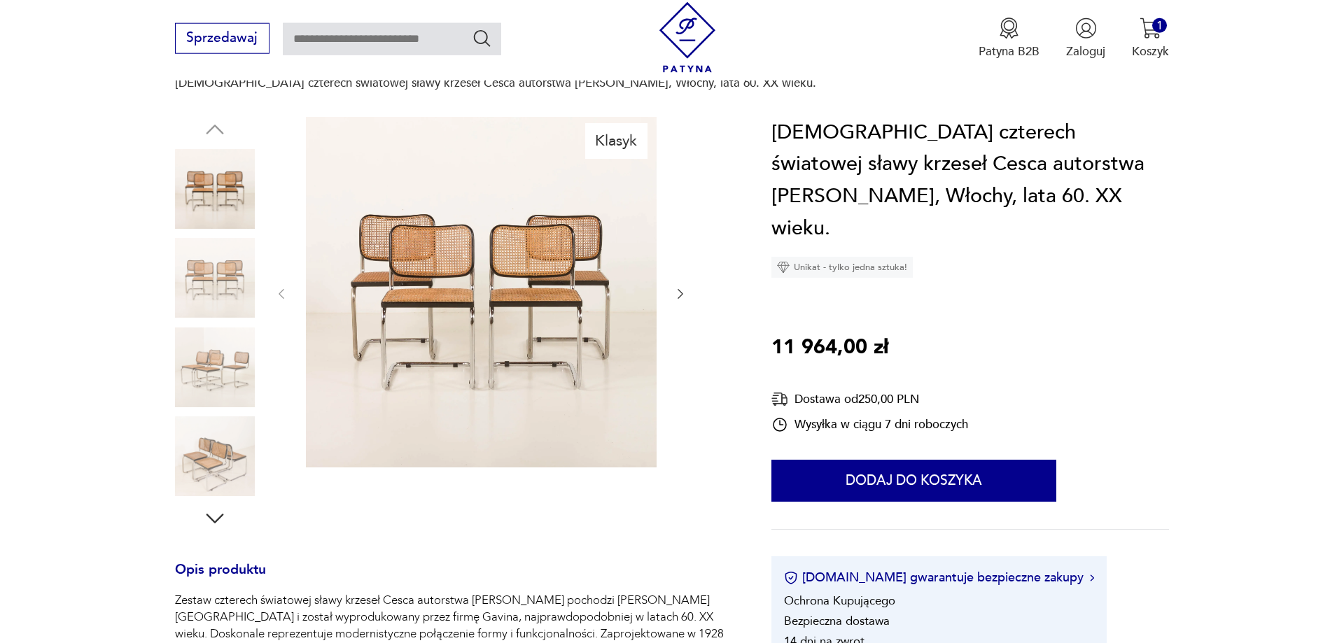
scroll to position [0, 0]
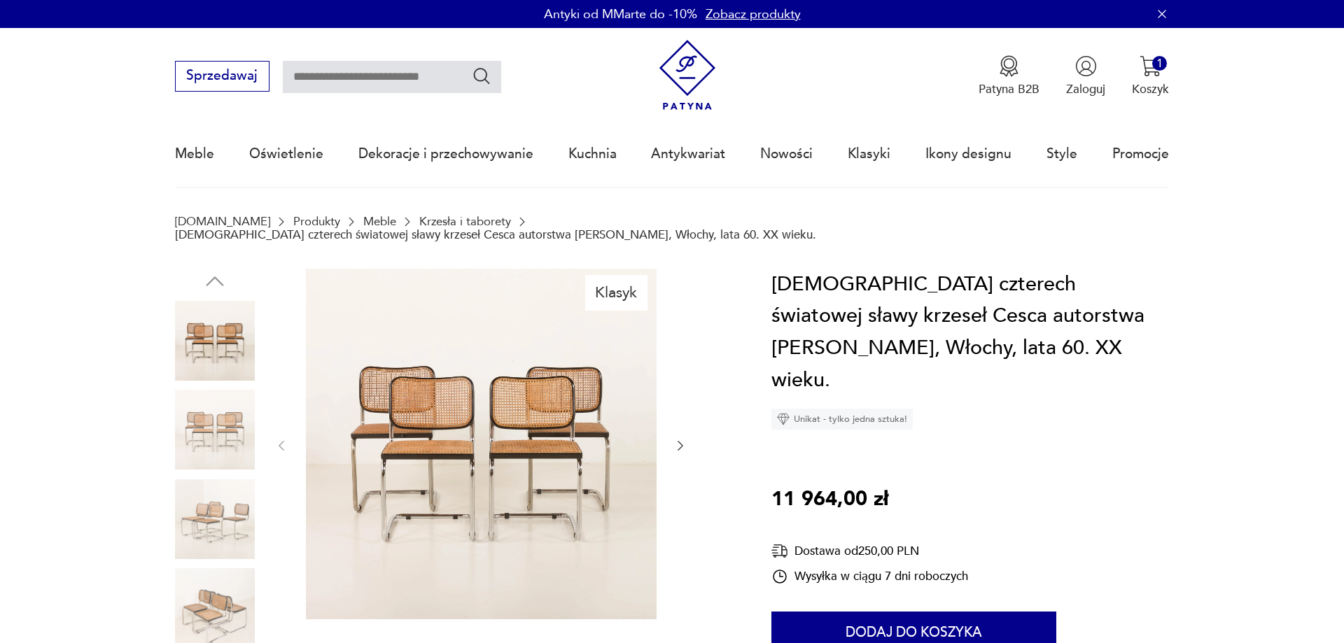
click at [450, 432] on img at bounding box center [481, 444] width 351 height 351
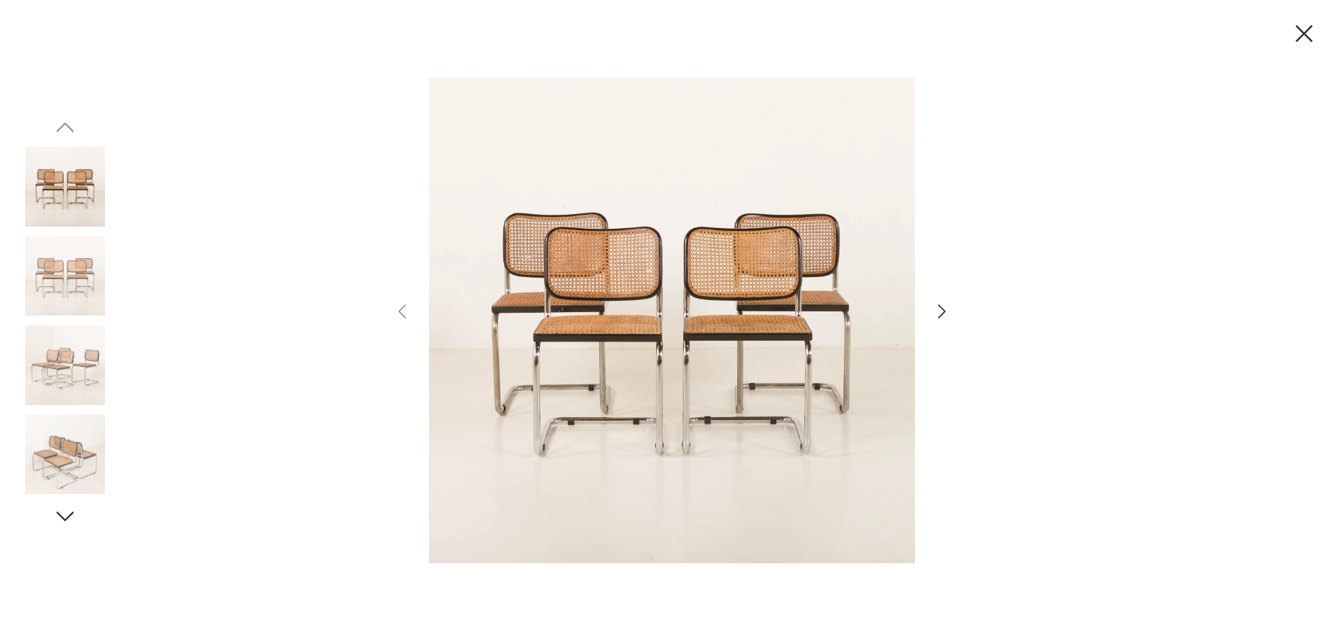
click at [942, 307] on icon "button" at bounding box center [942, 312] width 20 height 20
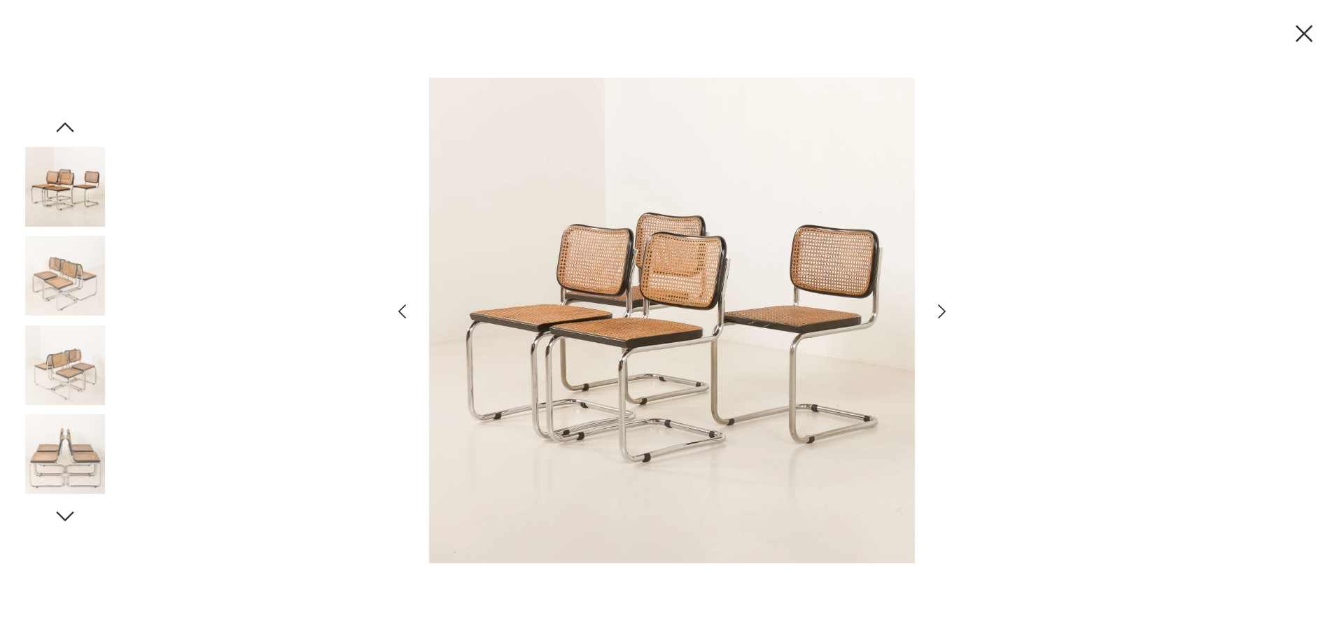
click at [942, 307] on icon "button" at bounding box center [942, 312] width 20 height 20
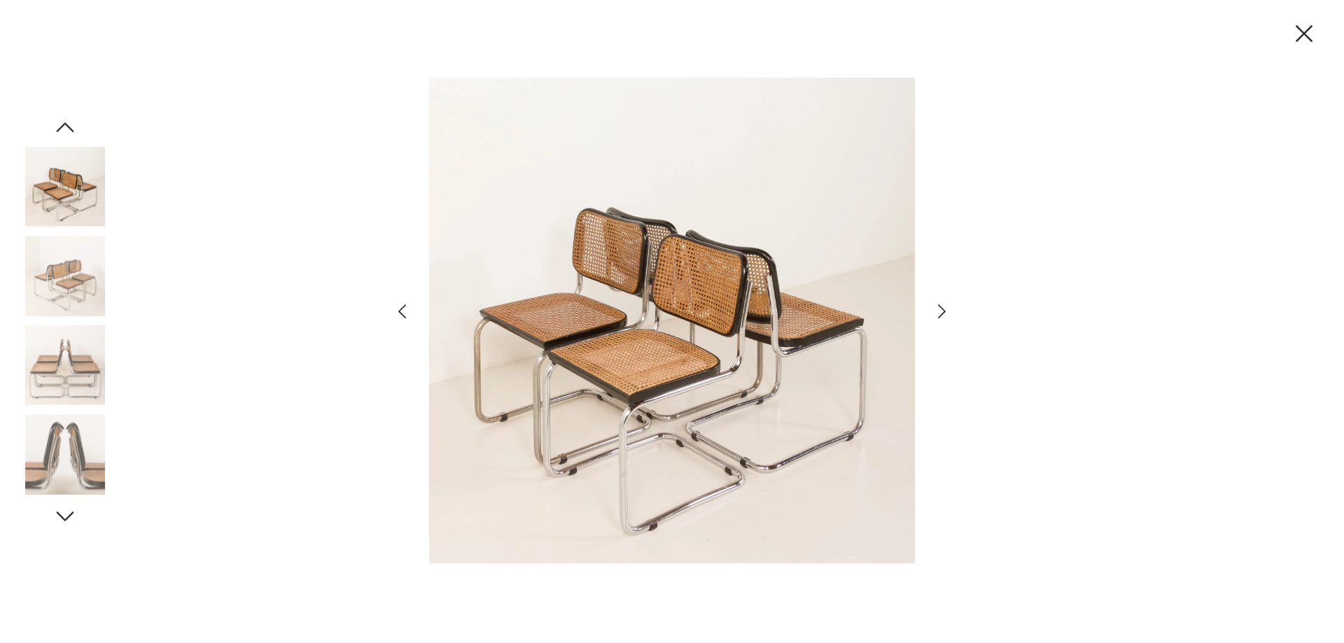
click at [942, 307] on icon "button" at bounding box center [942, 312] width 20 height 20
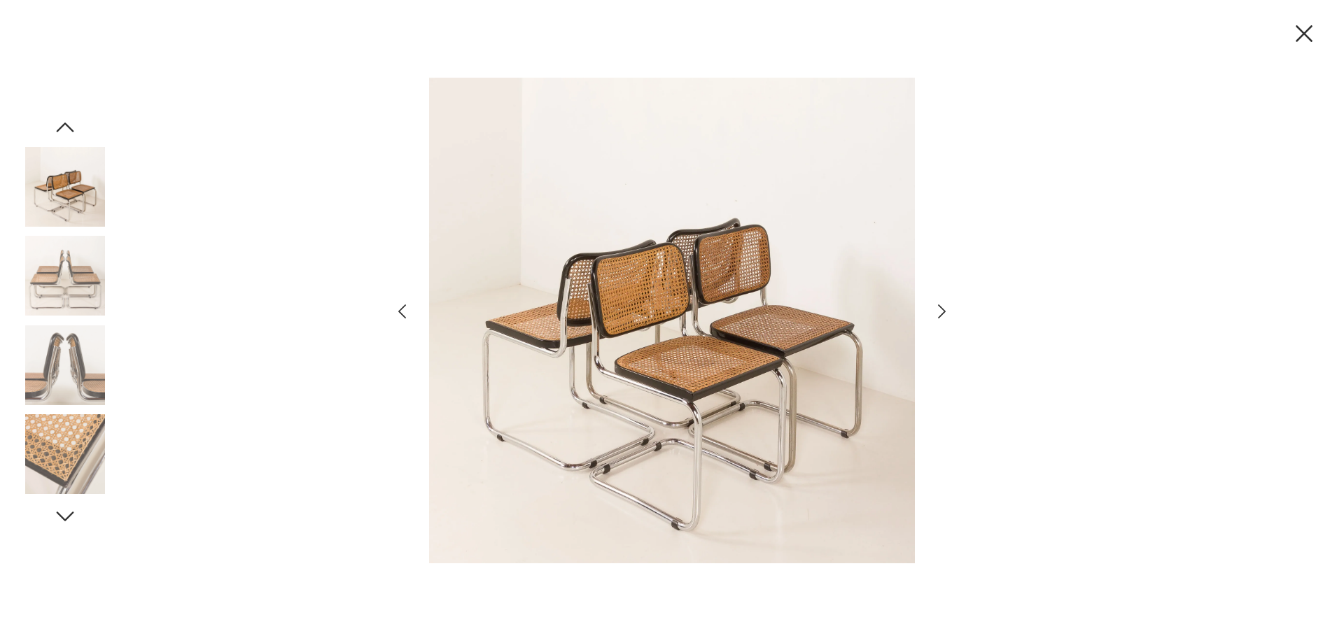
click at [942, 307] on icon "button" at bounding box center [942, 312] width 20 height 20
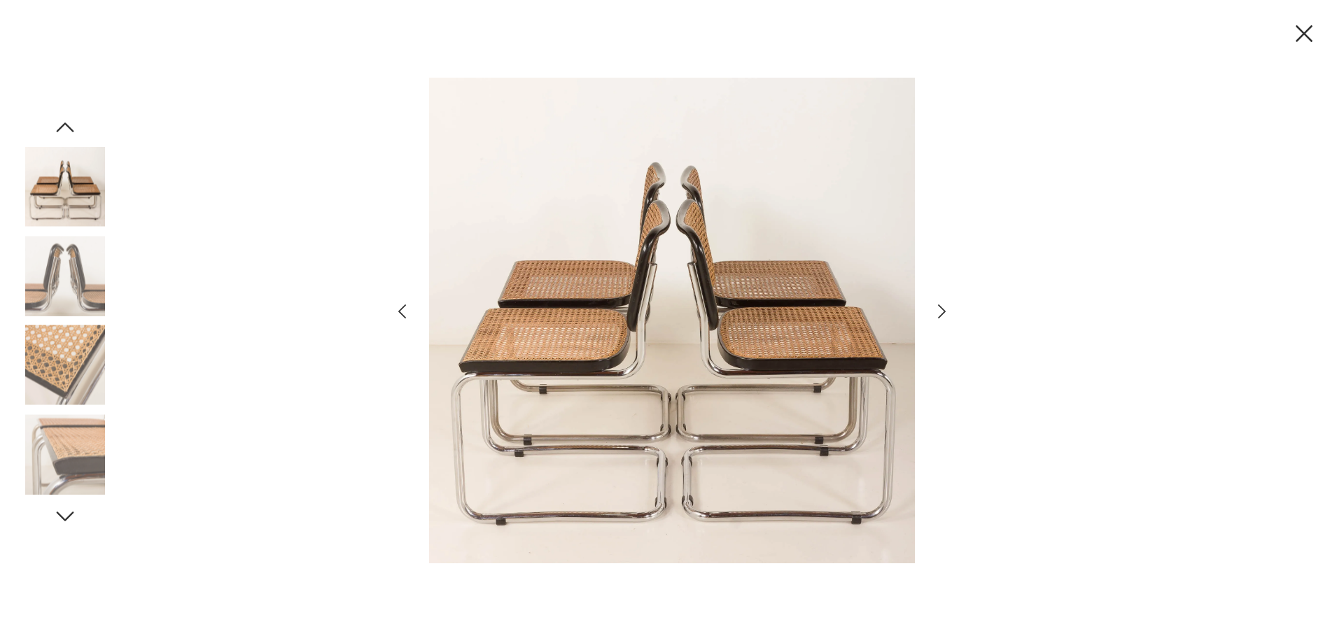
click at [942, 307] on icon "button" at bounding box center [942, 312] width 20 height 20
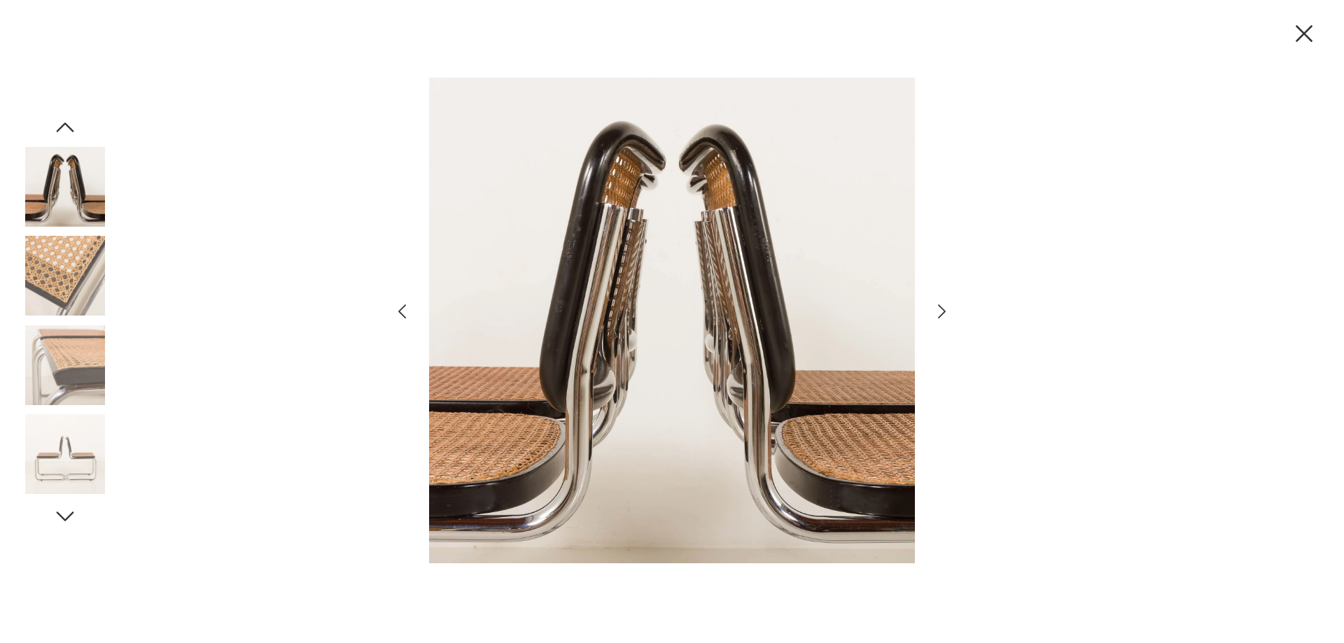
click at [942, 307] on icon "button" at bounding box center [942, 312] width 20 height 20
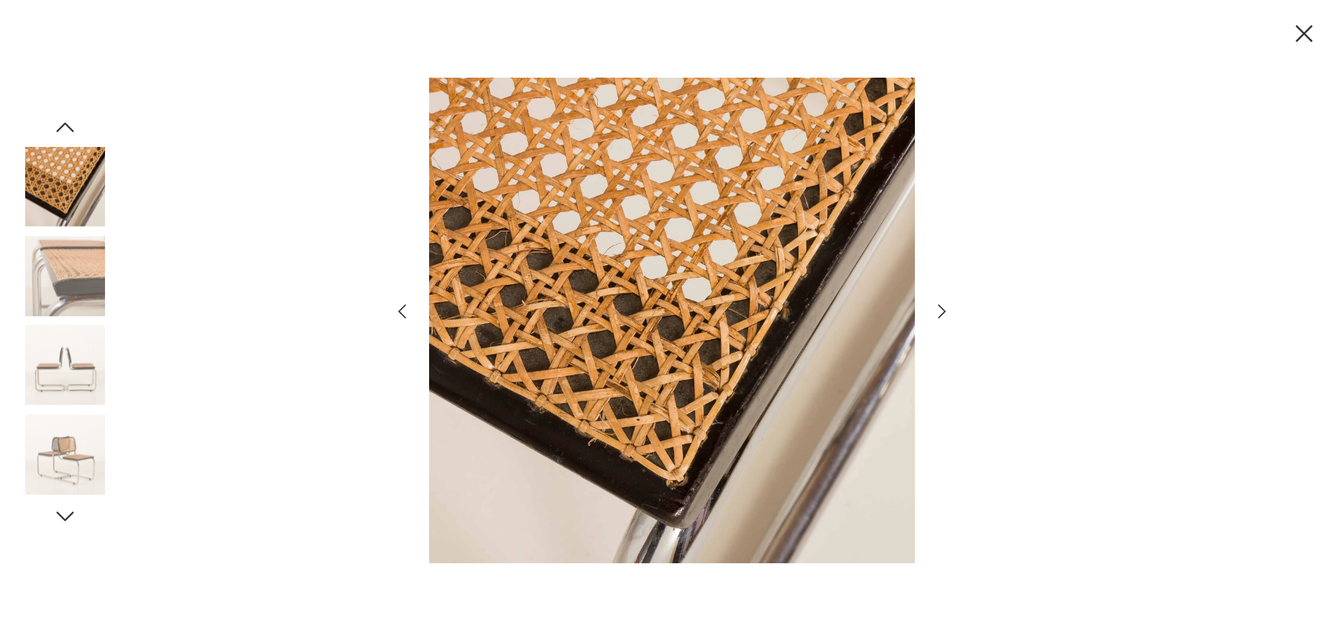
click at [942, 307] on icon "button" at bounding box center [942, 312] width 20 height 20
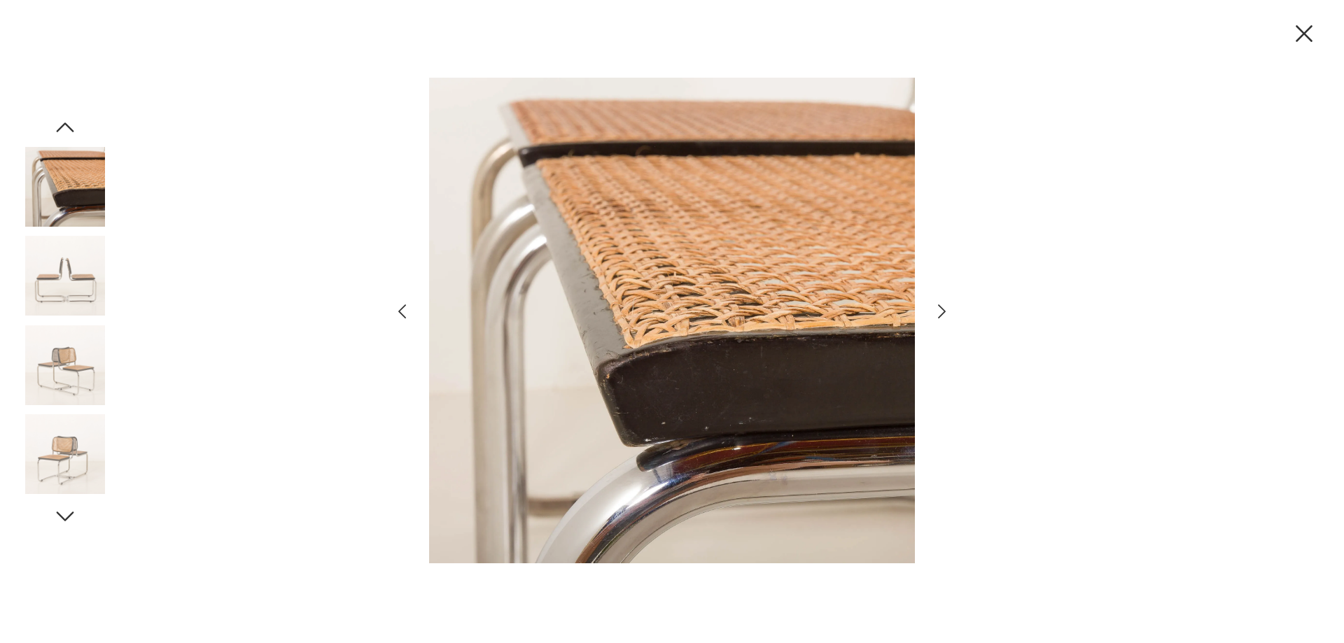
click at [942, 307] on icon "button" at bounding box center [942, 312] width 20 height 20
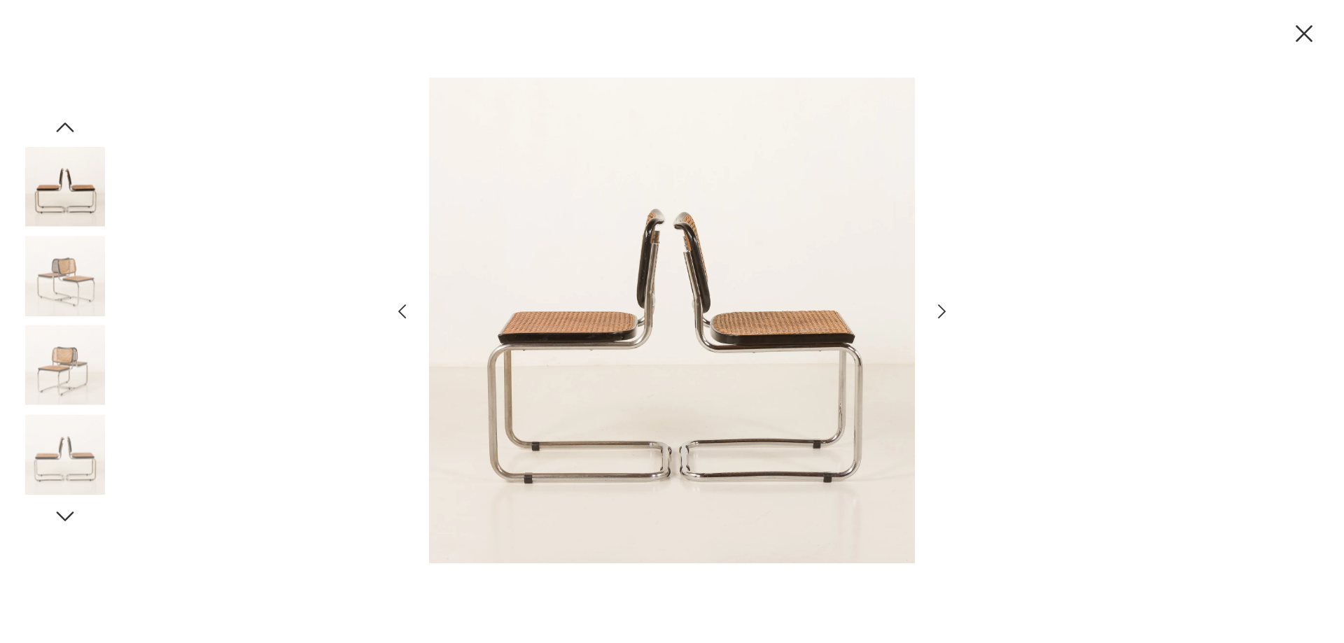
click at [942, 307] on icon "button" at bounding box center [942, 312] width 20 height 20
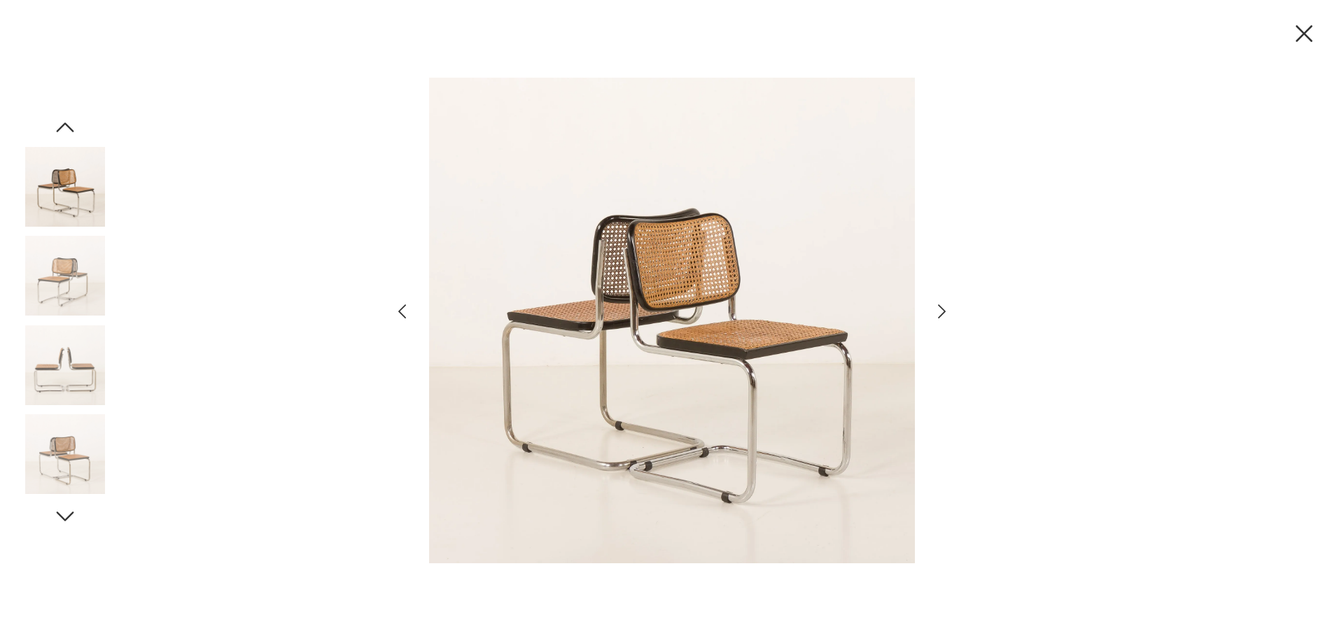
click at [942, 307] on icon "button" at bounding box center [942, 312] width 20 height 20
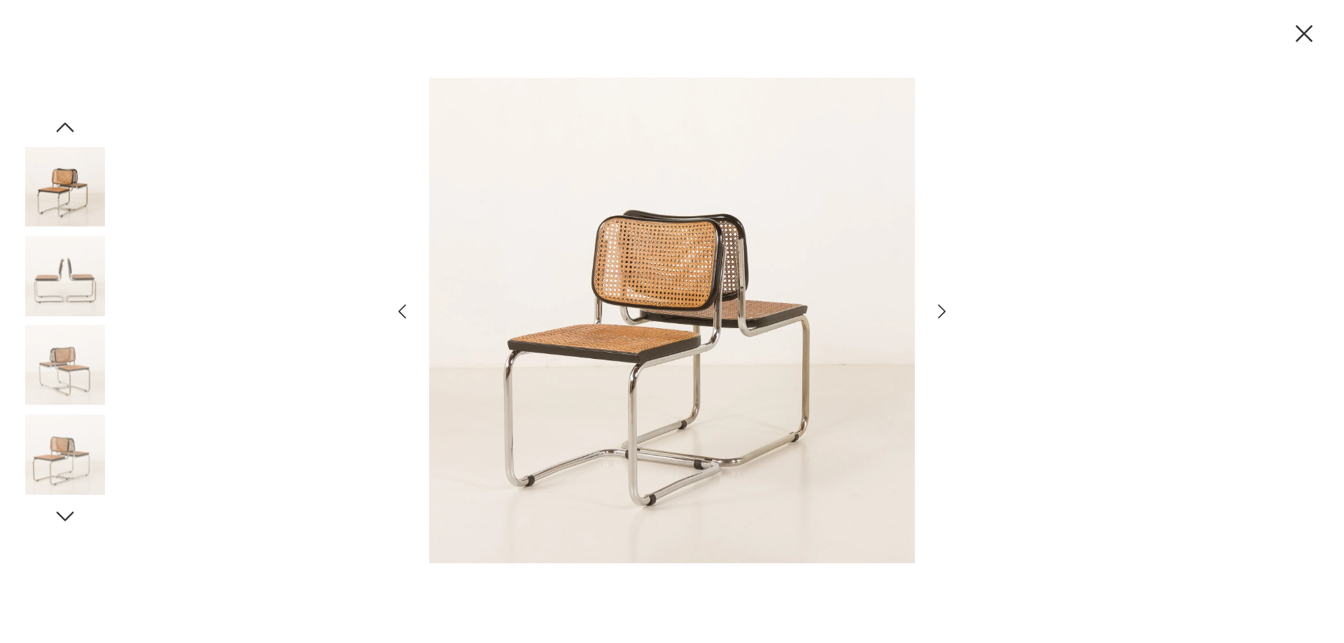
click at [942, 307] on icon "button" at bounding box center [942, 312] width 20 height 20
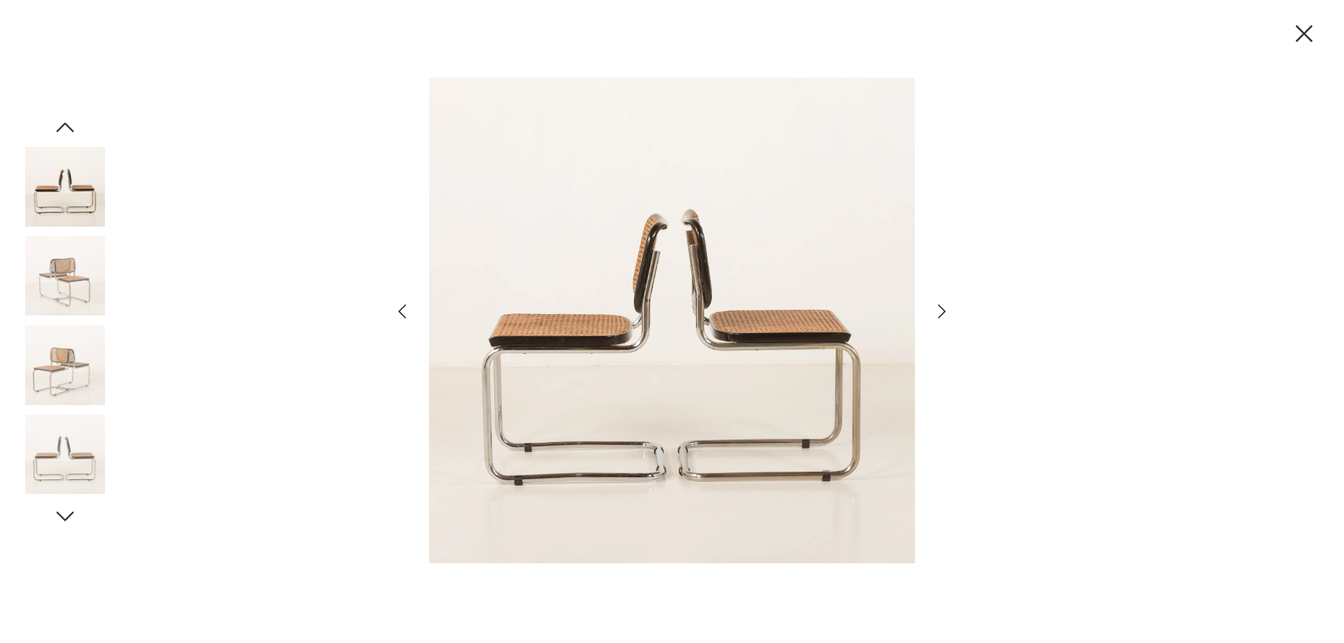
click at [942, 307] on icon "button" at bounding box center [942, 312] width 20 height 20
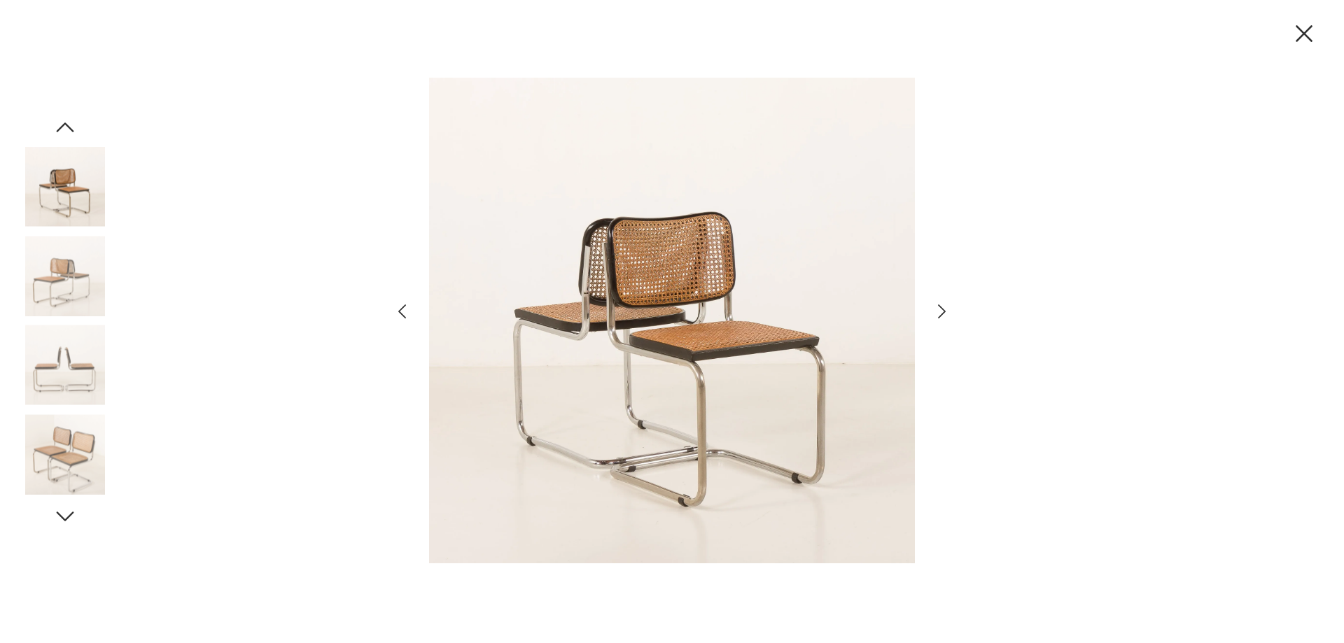
click at [942, 307] on icon "button" at bounding box center [942, 312] width 20 height 20
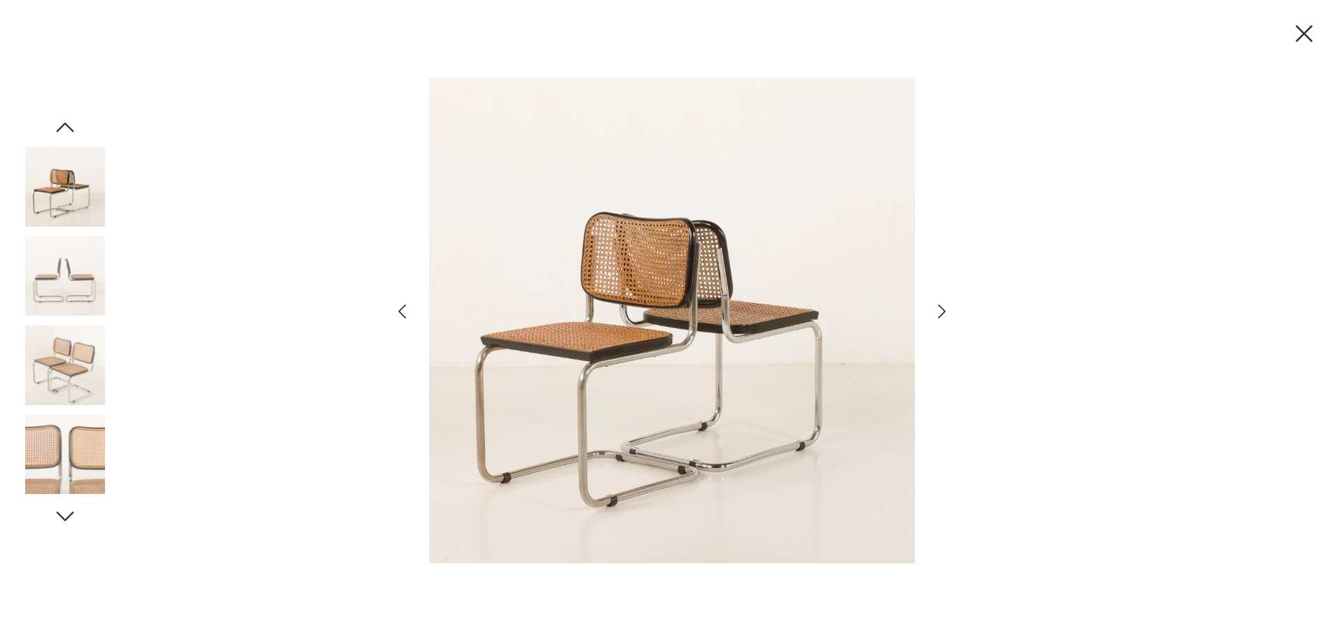
click at [942, 307] on icon "button" at bounding box center [942, 312] width 20 height 20
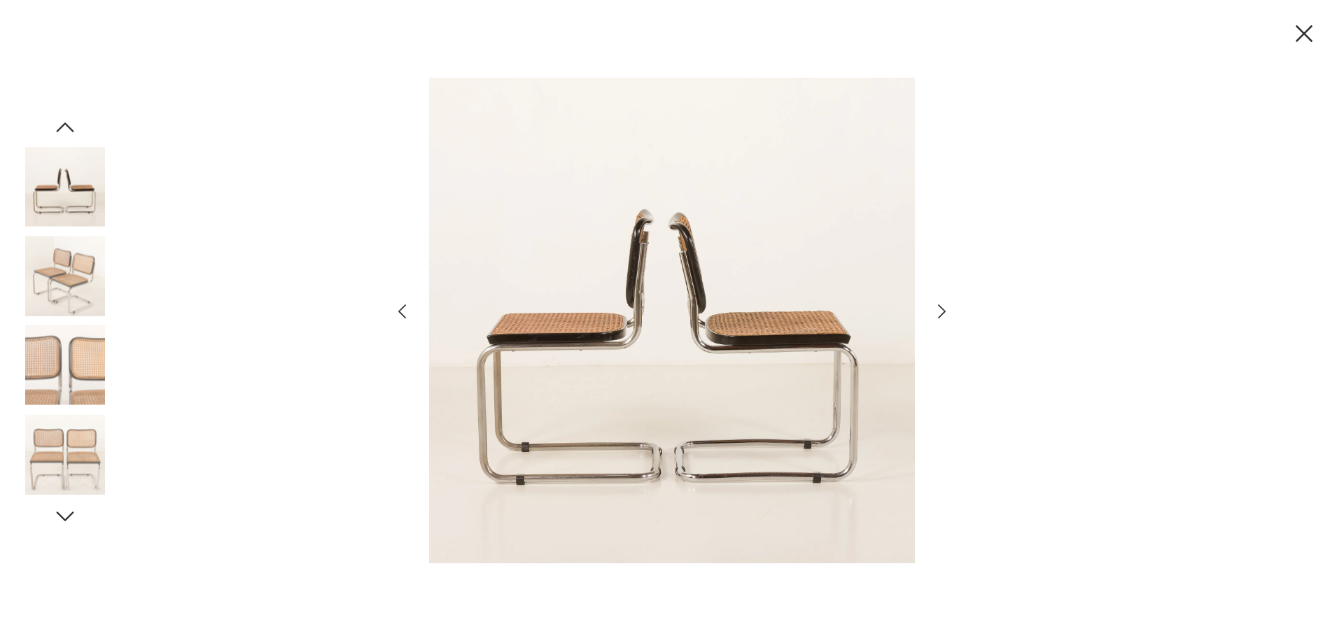
click at [942, 307] on icon "button" at bounding box center [942, 312] width 20 height 20
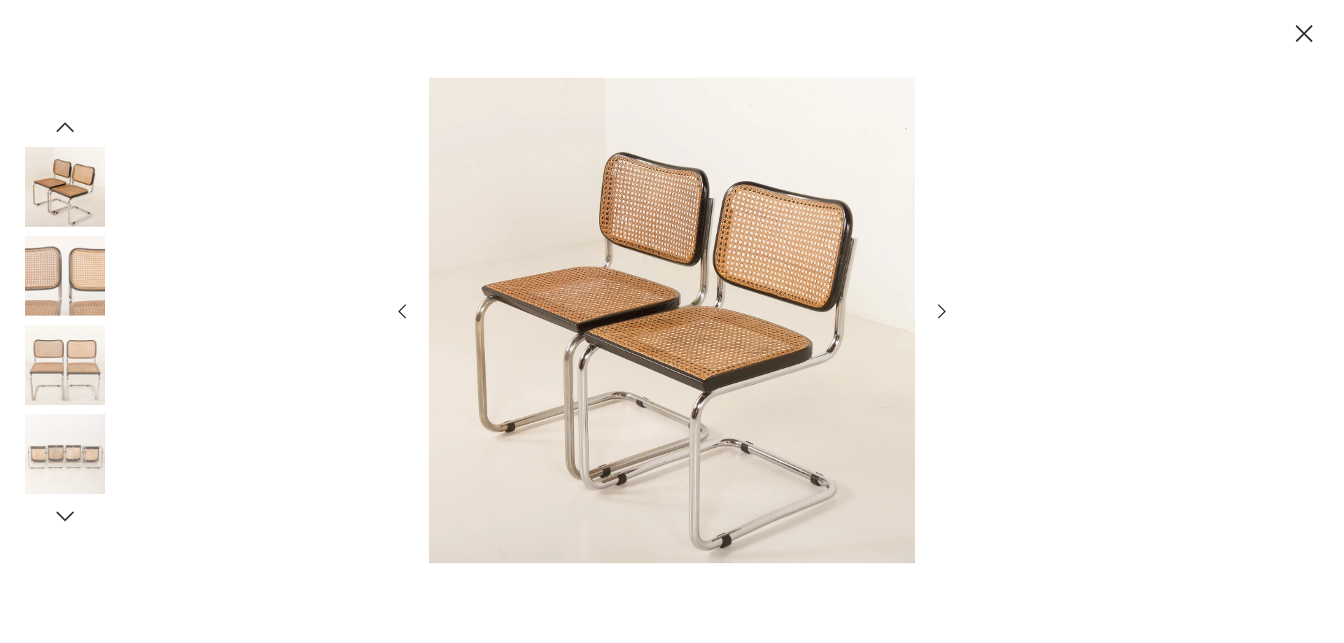
click at [942, 307] on icon "button" at bounding box center [942, 312] width 20 height 20
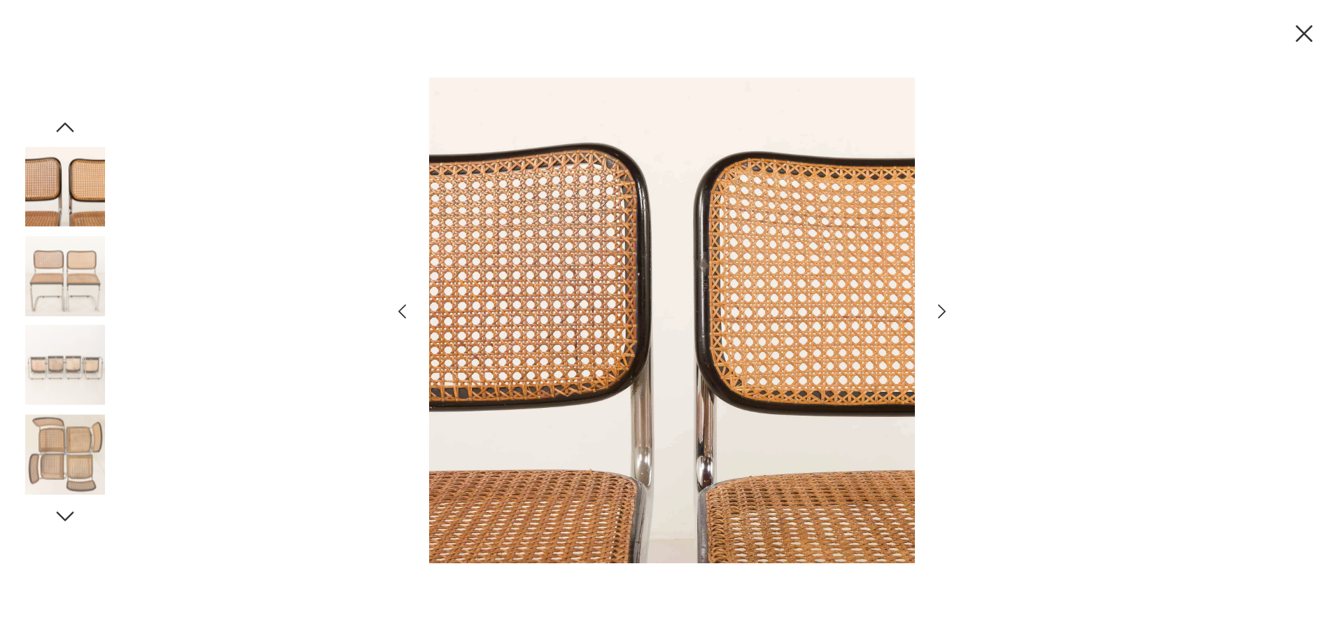
click at [942, 307] on icon "button" at bounding box center [942, 312] width 20 height 20
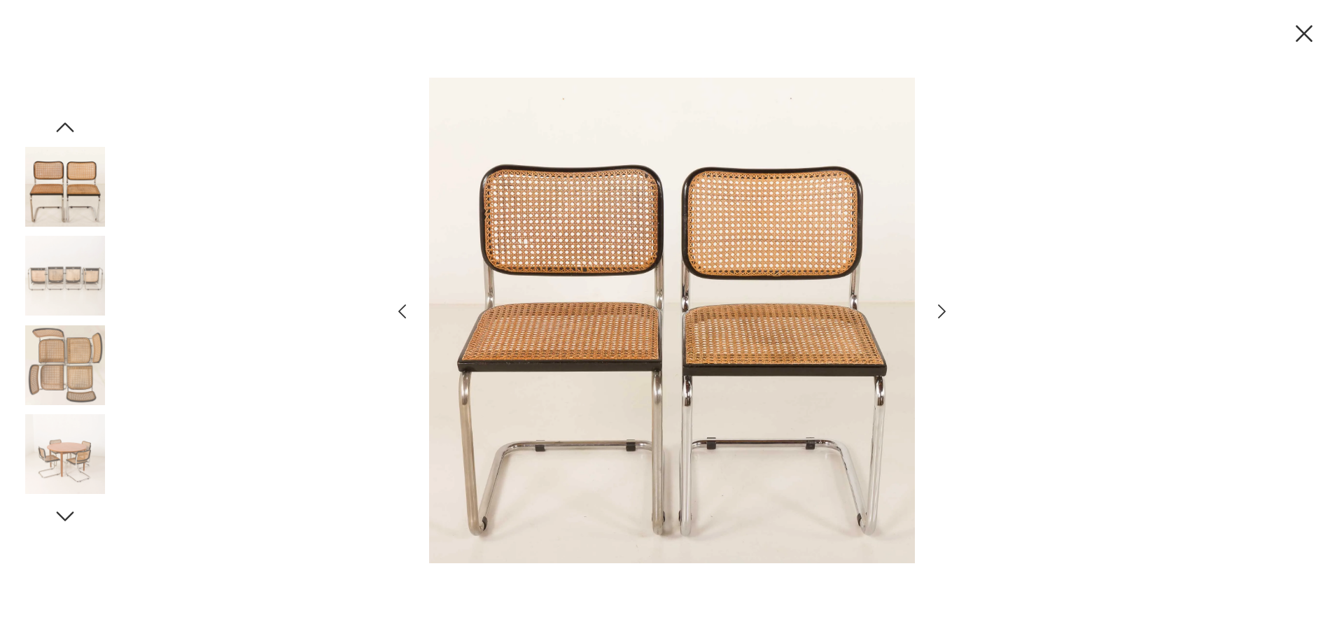
click at [942, 307] on icon "button" at bounding box center [942, 312] width 20 height 20
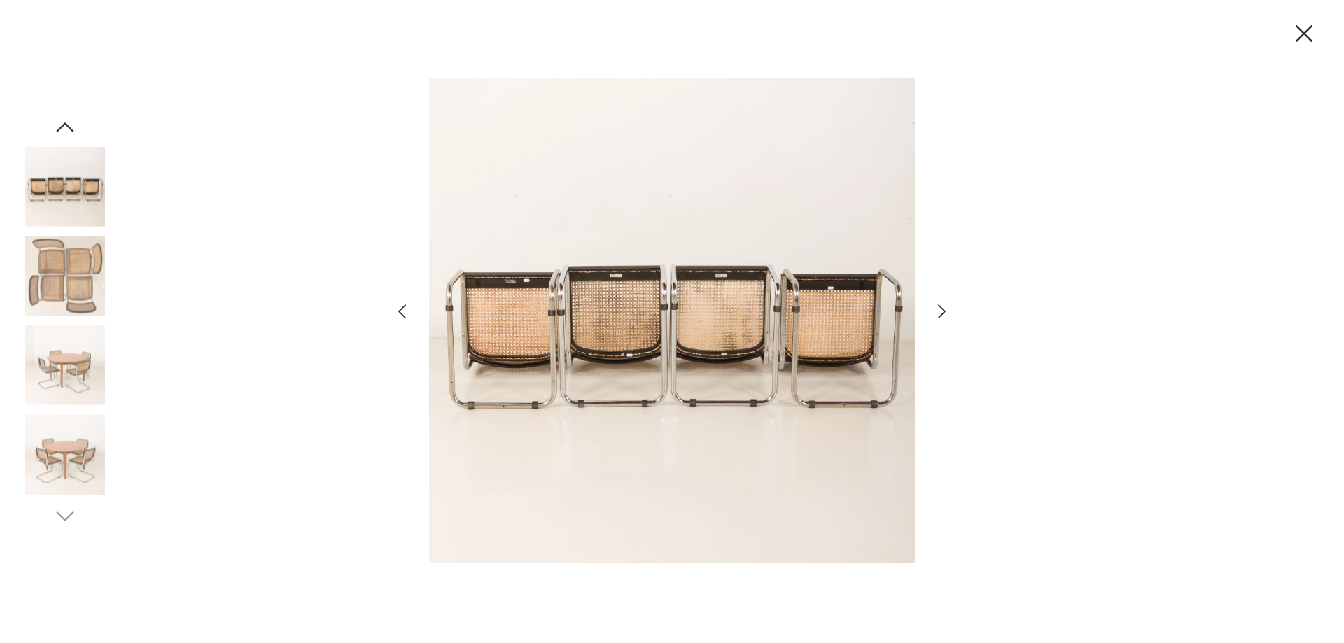
click at [942, 307] on icon "button" at bounding box center [942, 312] width 20 height 20
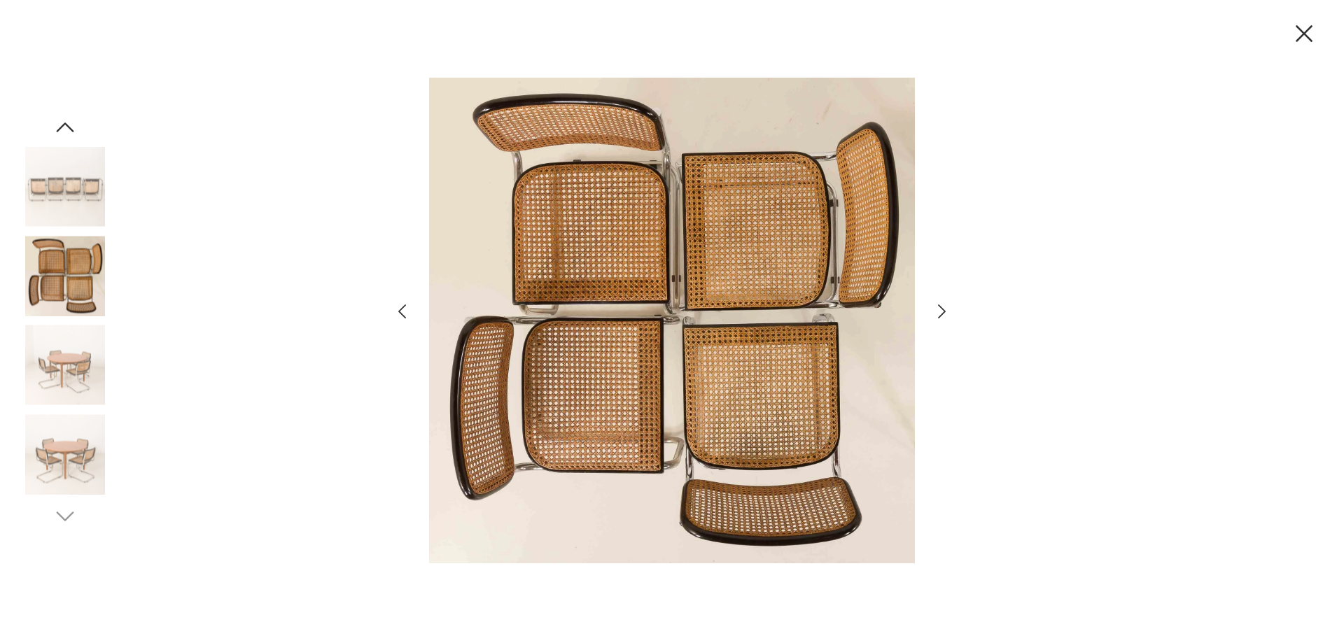
click at [399, 309] on icon "button" at bounding box center [402, 312] width 20 height 20
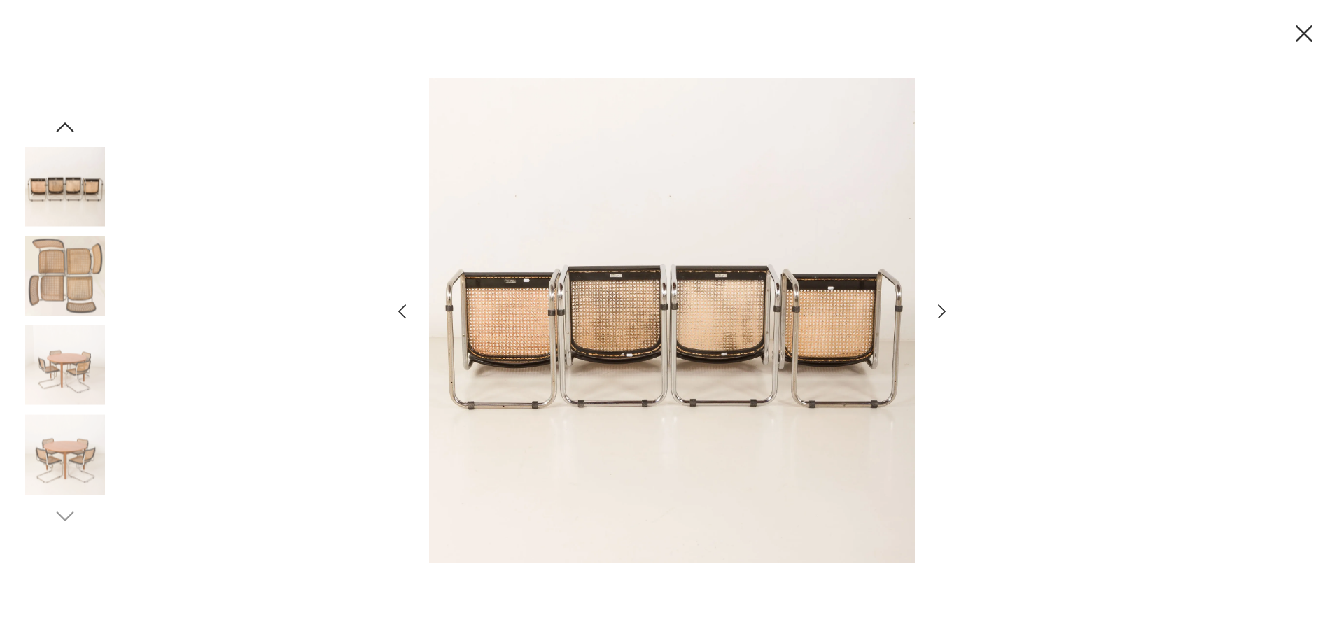
click at [941, 309] on icon "button" at bounding box center [942, 311] width 8 height 14
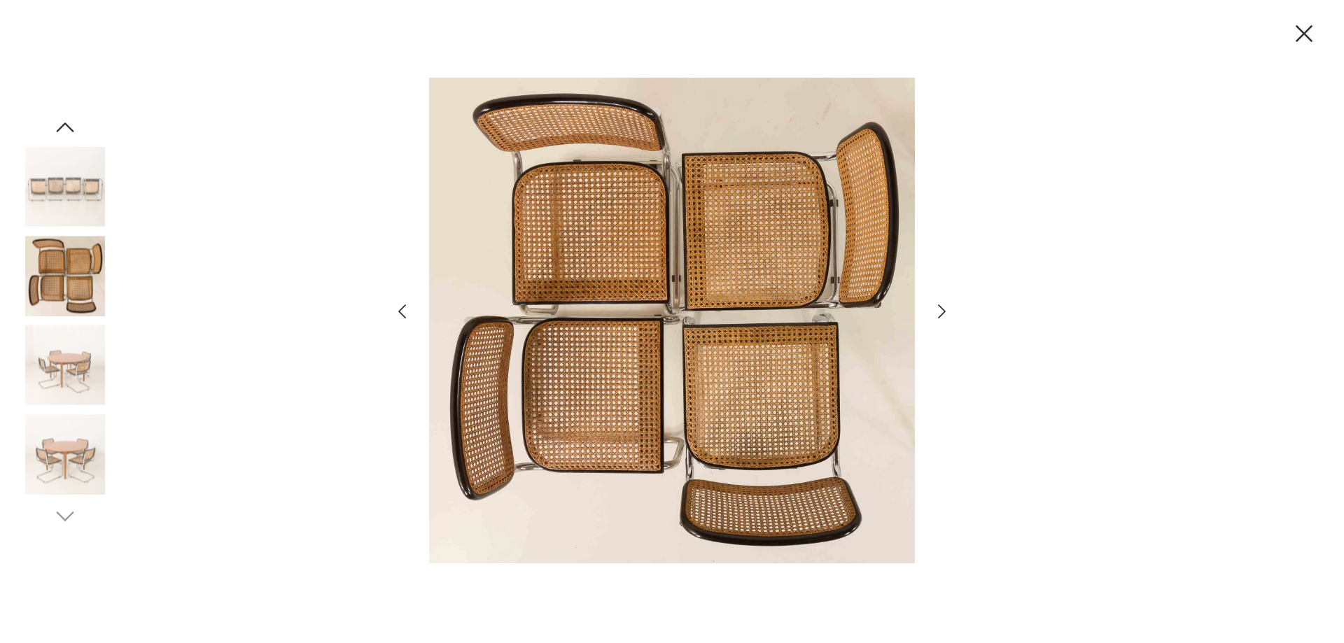
click at [941, 309] on icon "button" at bounding box center [942, 311] width 8 height 14
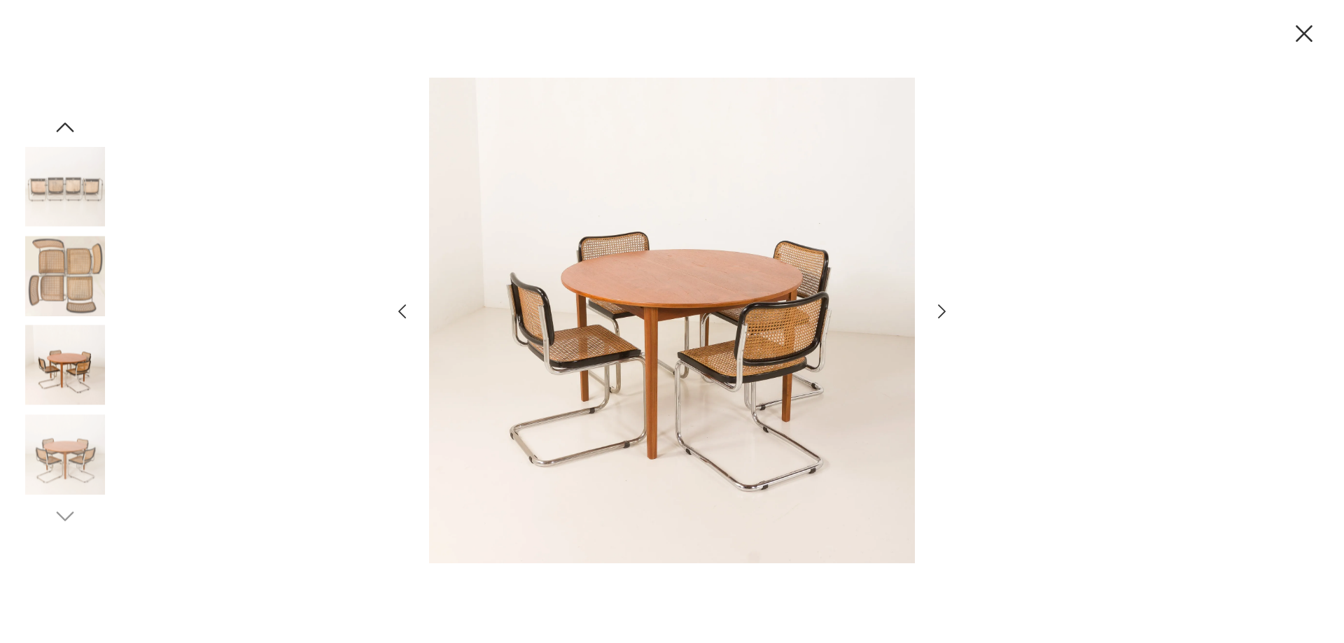
click at [1067, 268] on div at bounding box center [672, 321] width 1344 height 643
